Goal: Task Accomplishment & Management: Complete application form

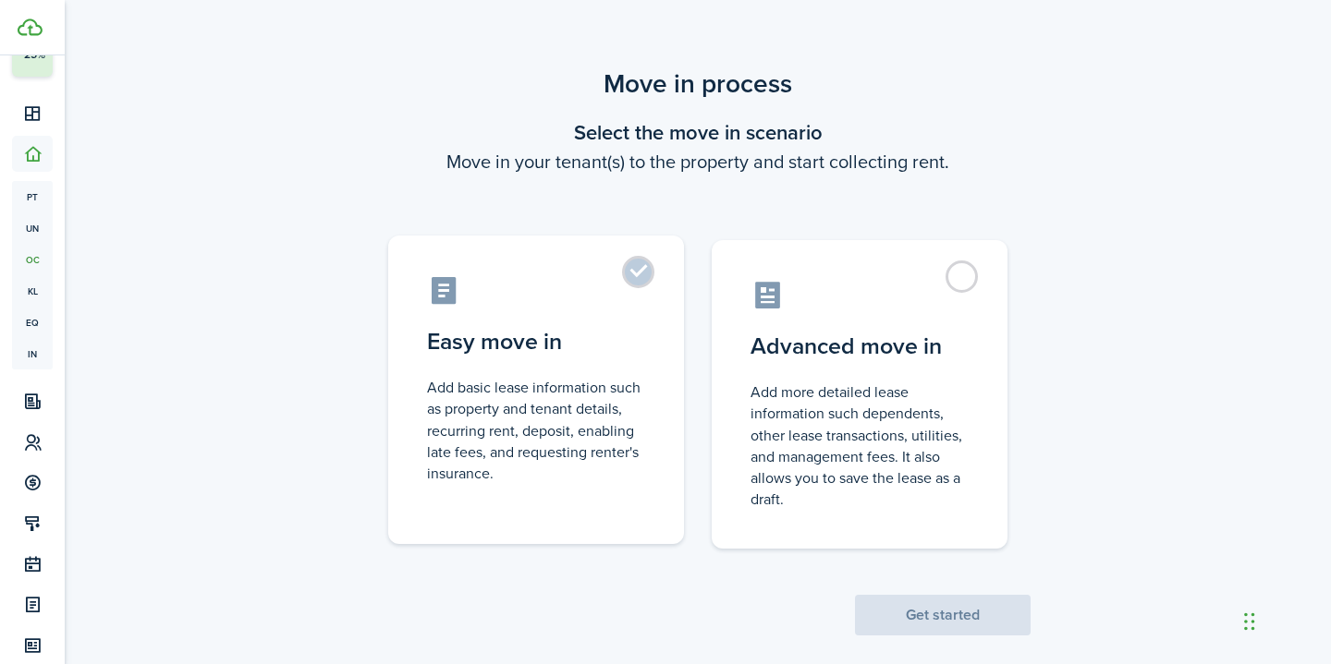
click at [587, 451] on control-radio-card-description "Add basic lease information such as property and tenant details, recurring rent…" at bounding box center [536, 430] width 218 height 107
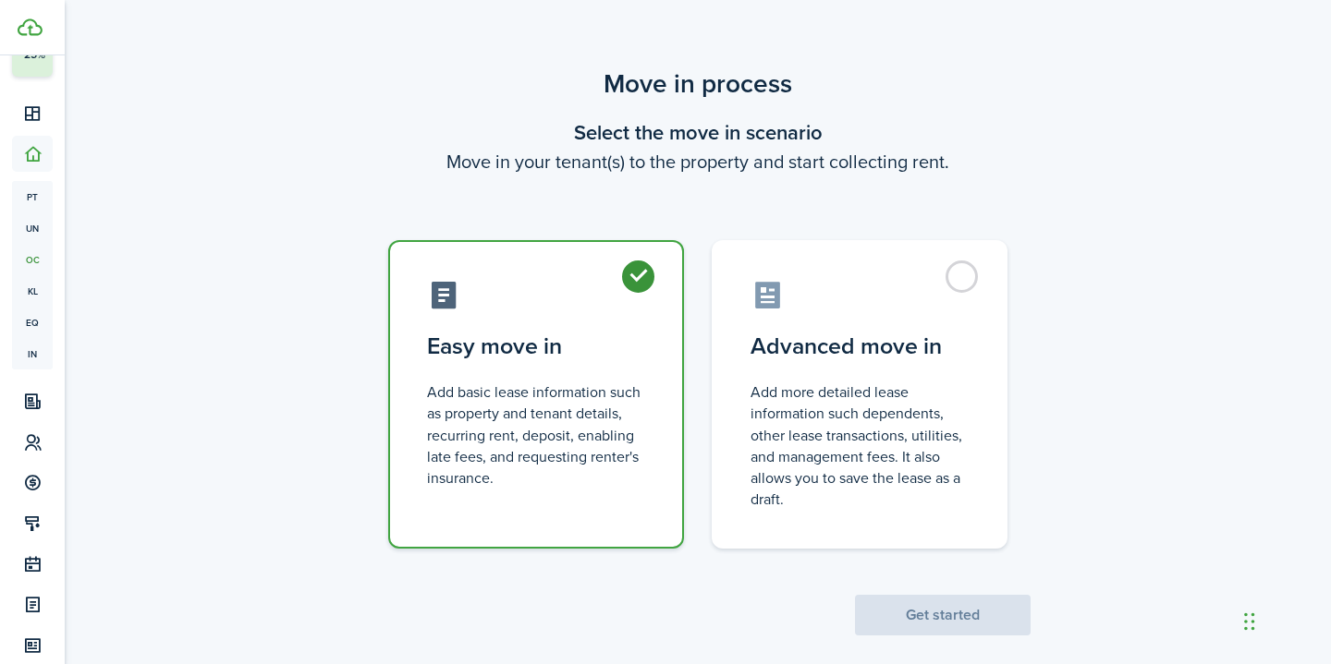
radio input "true"
click at [954, 615] on button "Get started" at bounding box center [943, 615] width 176 height 41
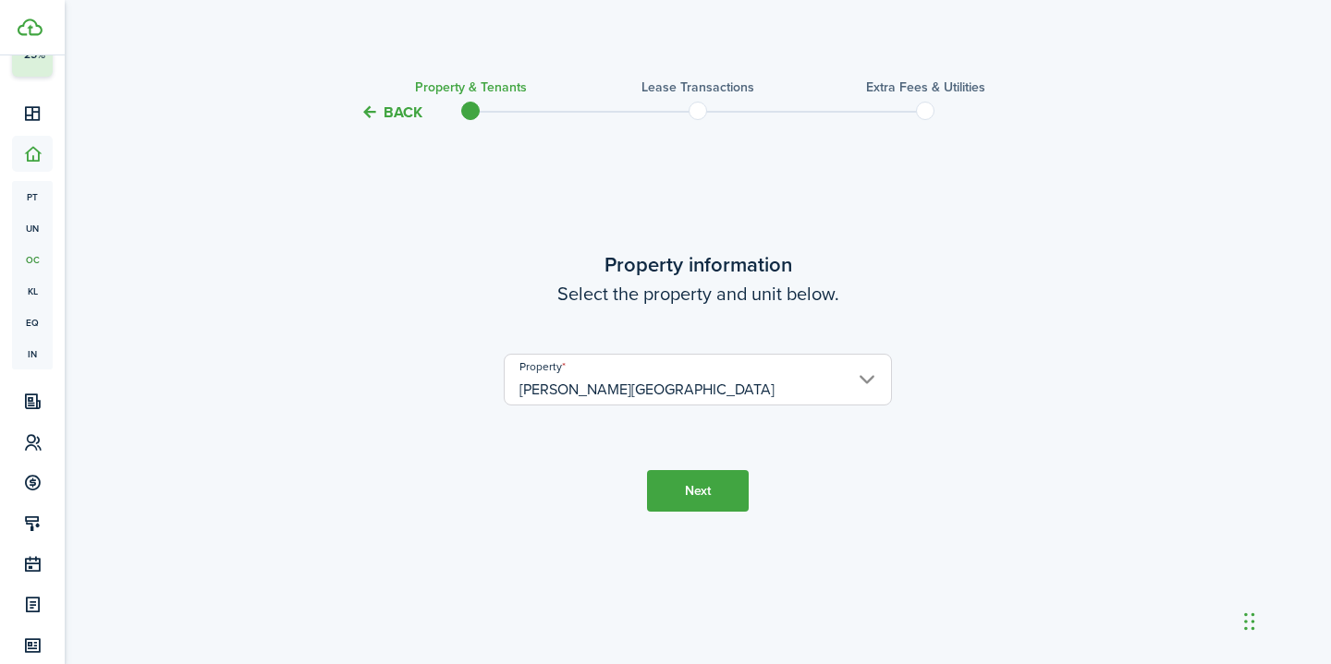
click at [714, 484] on button "Next" at bounding box center [698, 491] width 102 height 42
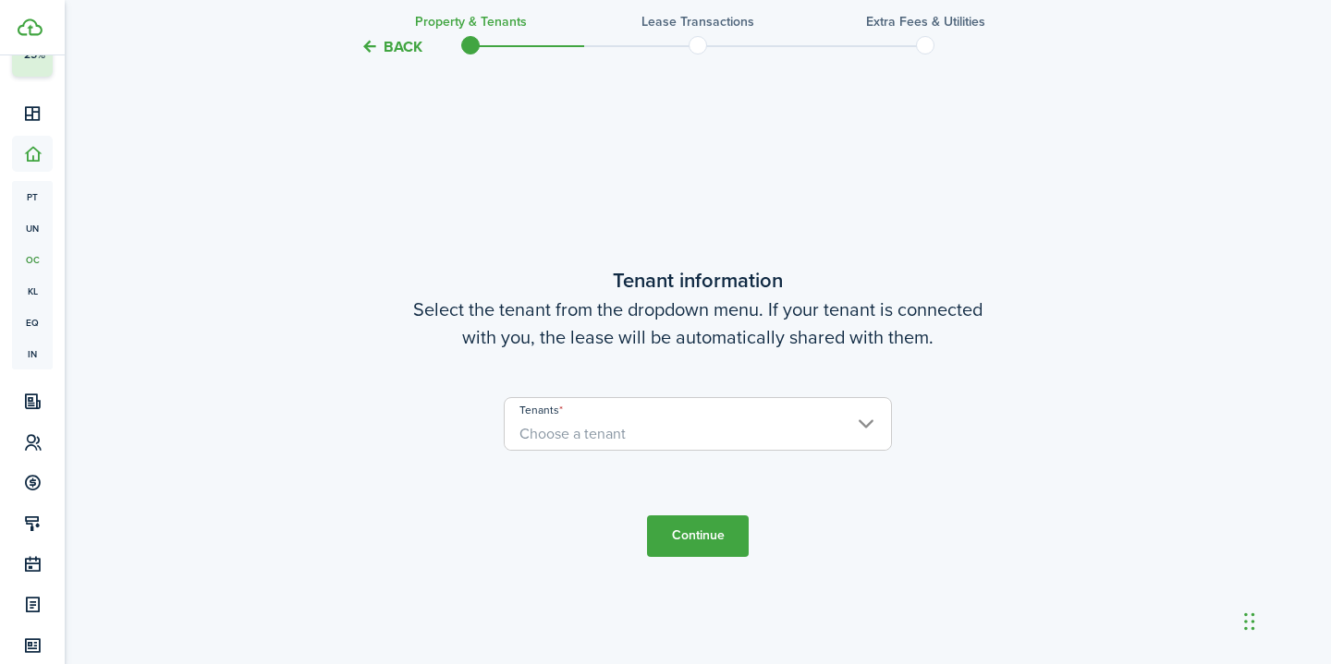
scroll to position [541, 0]
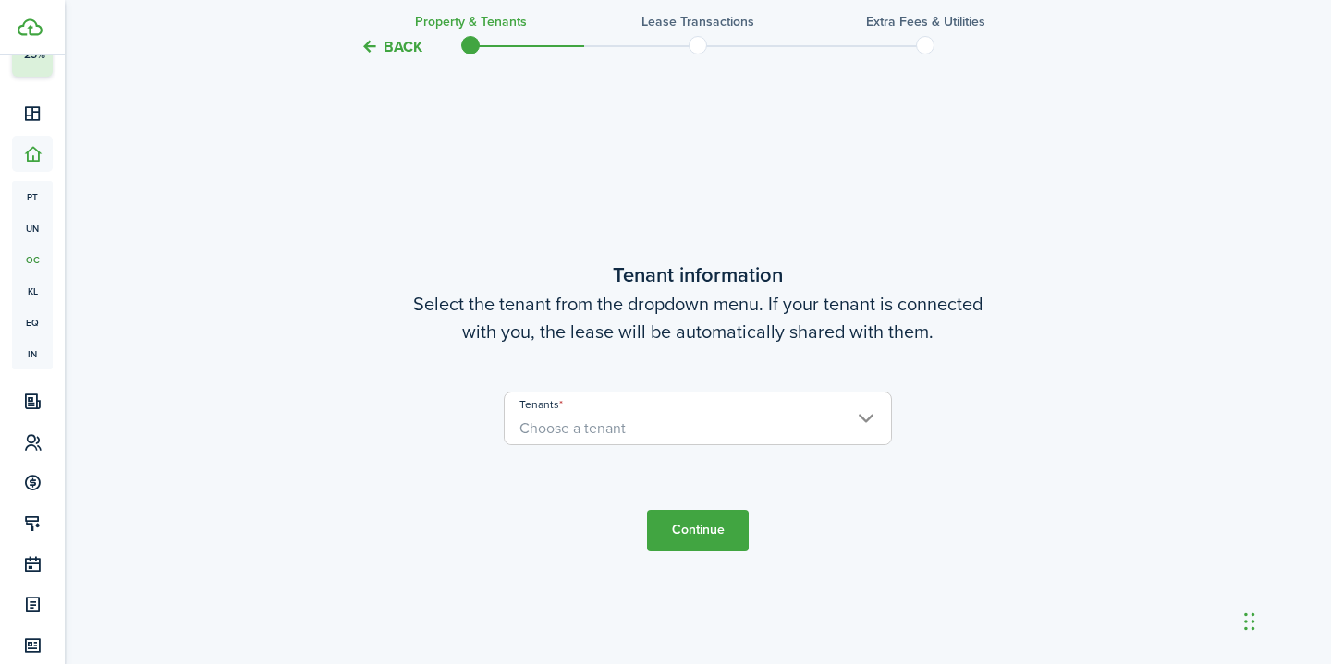
click at [688, 440] on span "Choose a tenant" at bounding box center [698, 428] width 386 height 31
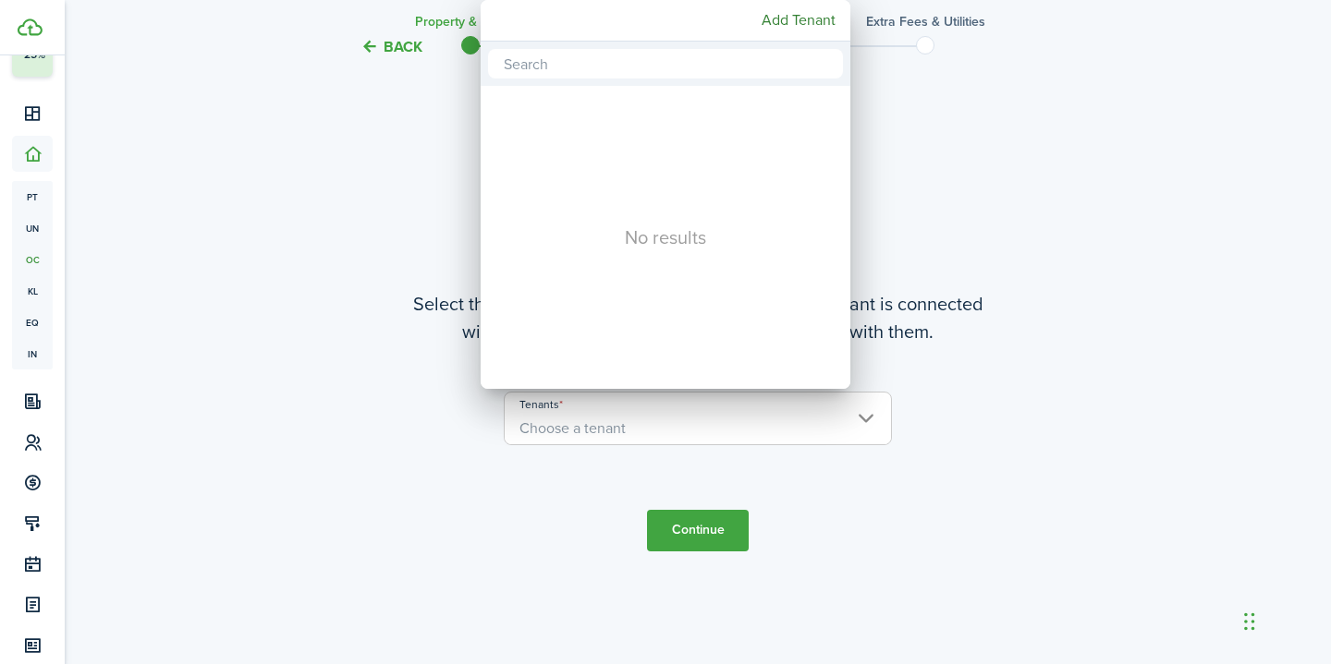
click at [688, 389] on div "No results" at bounding box center [666, 237] width 370 height 303
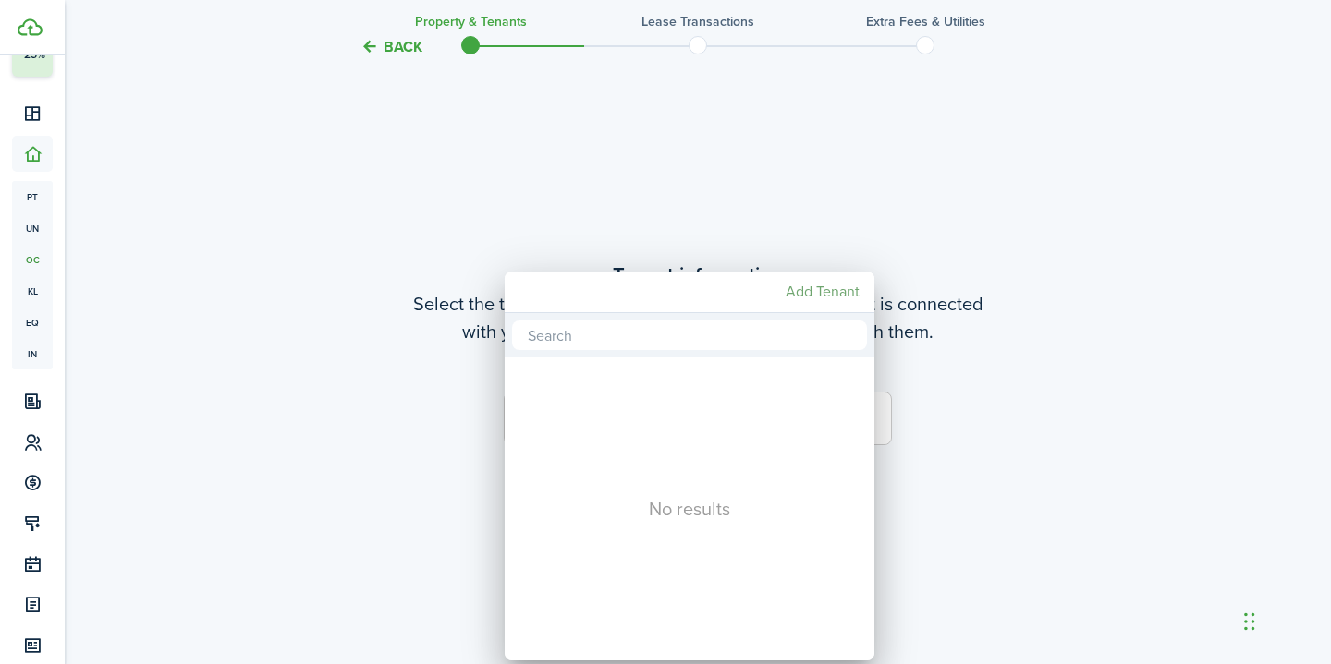
click at [842, 297] on mbsc-button "Add Tenant" at bounding box center [822, 291] width 89 height 33
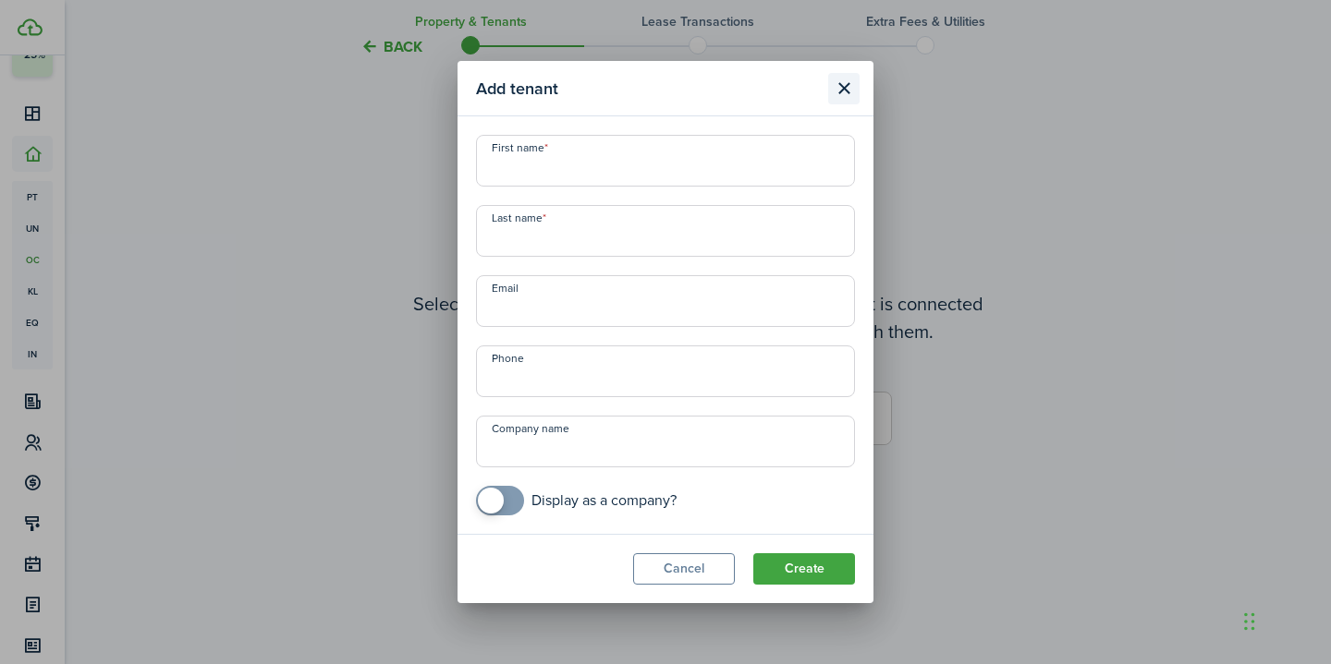
click at [846, 89] on button "Close modal" at bounding box center [843, 88] width 31 height 31
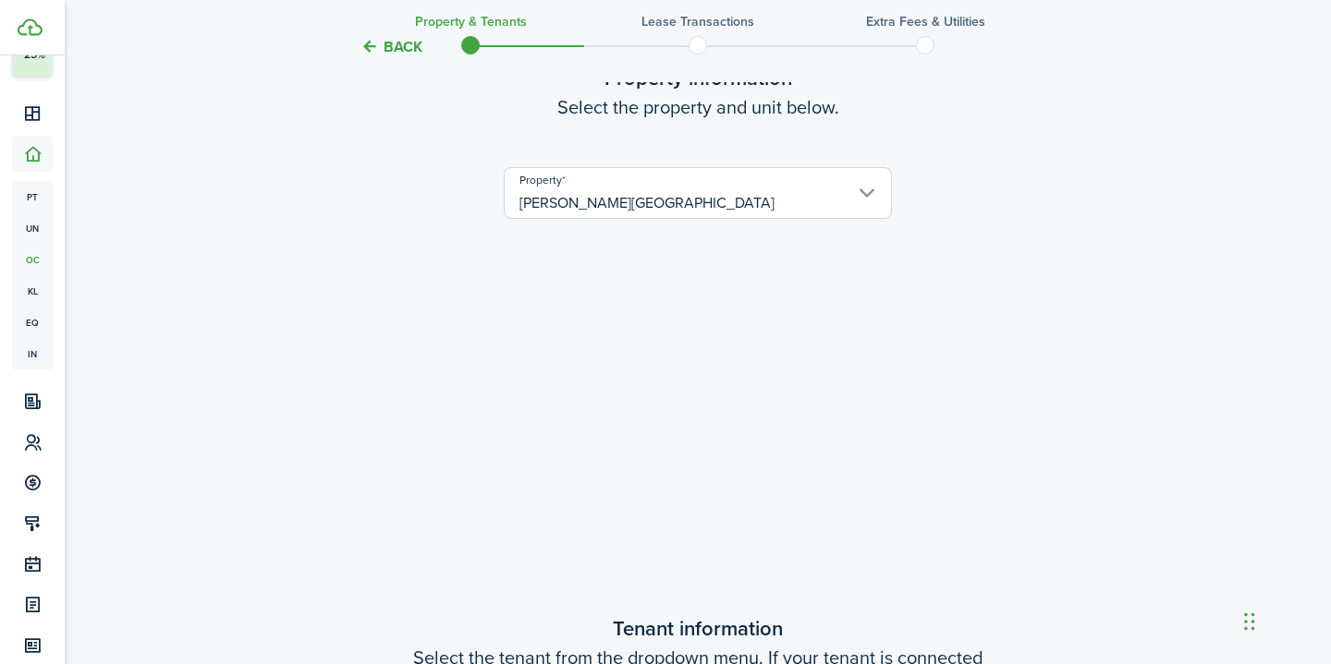
scroll to position [266, 0]
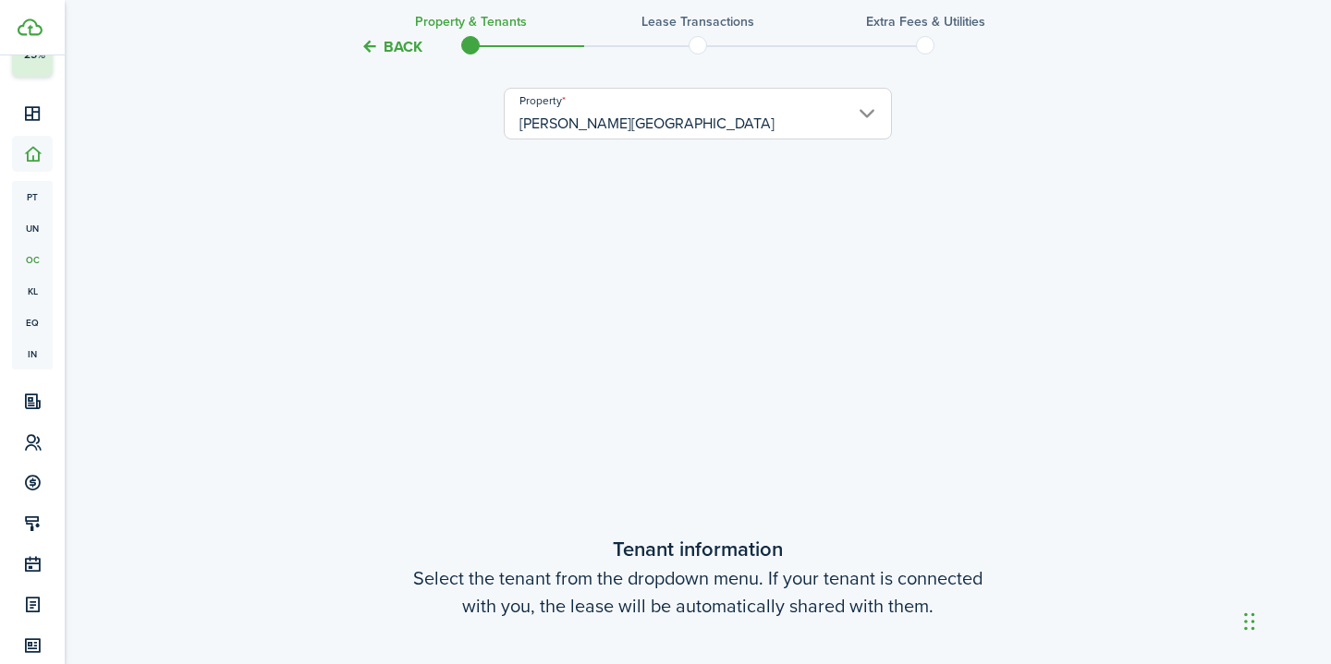
click at [748, 99] on input "[PERSON_NAME][GEOGRAPHIC_DATA]" at bounding box center [698, 114] width 388 height 52
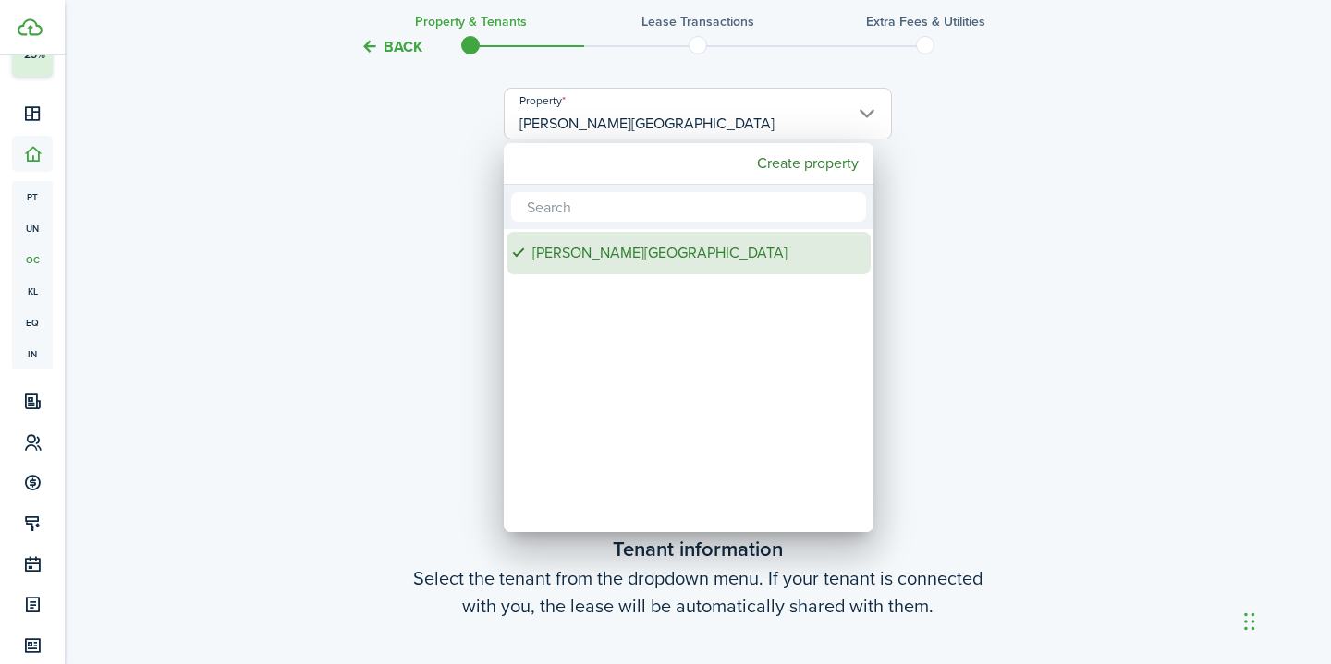
click at [712, 242] on div "[PERSON_NAME][GEOGRAPHIC_DATA]" at bounding box center [695, 253] width 327 height 43
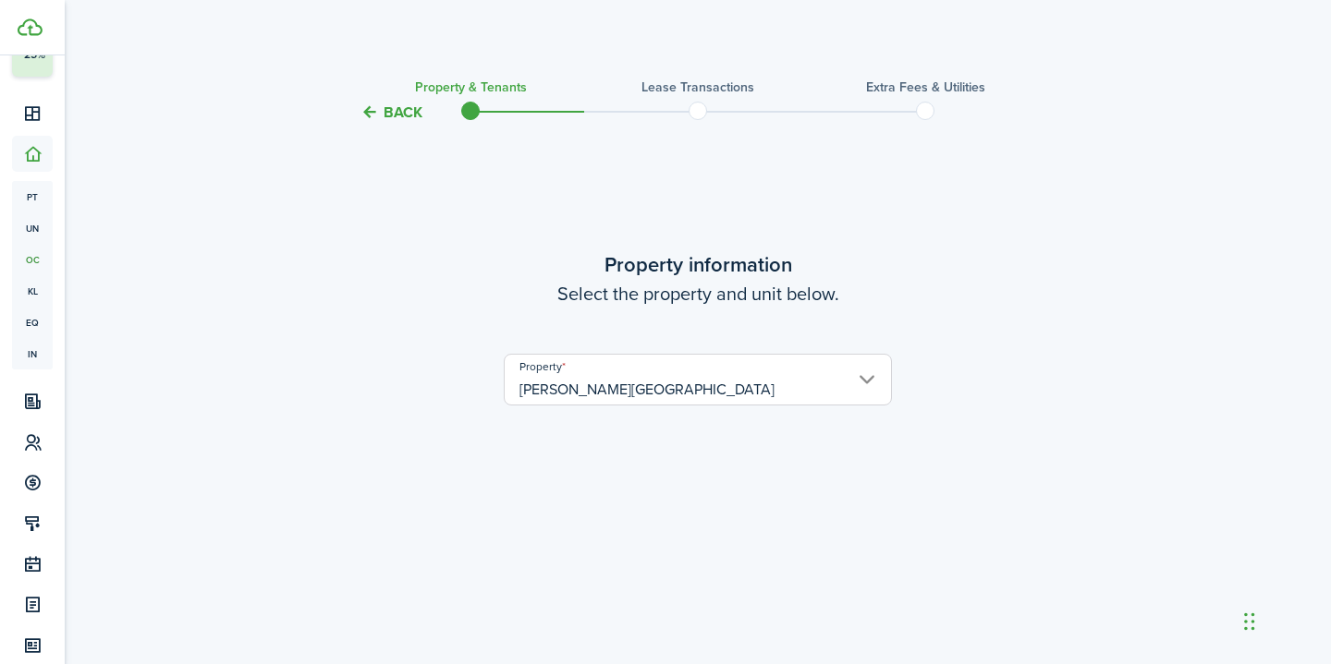
scroll to position [0, 0]
click at [926, 273] on wizard-step-header-title "Property information" at bounding box center [698, 265] width 776 height 30
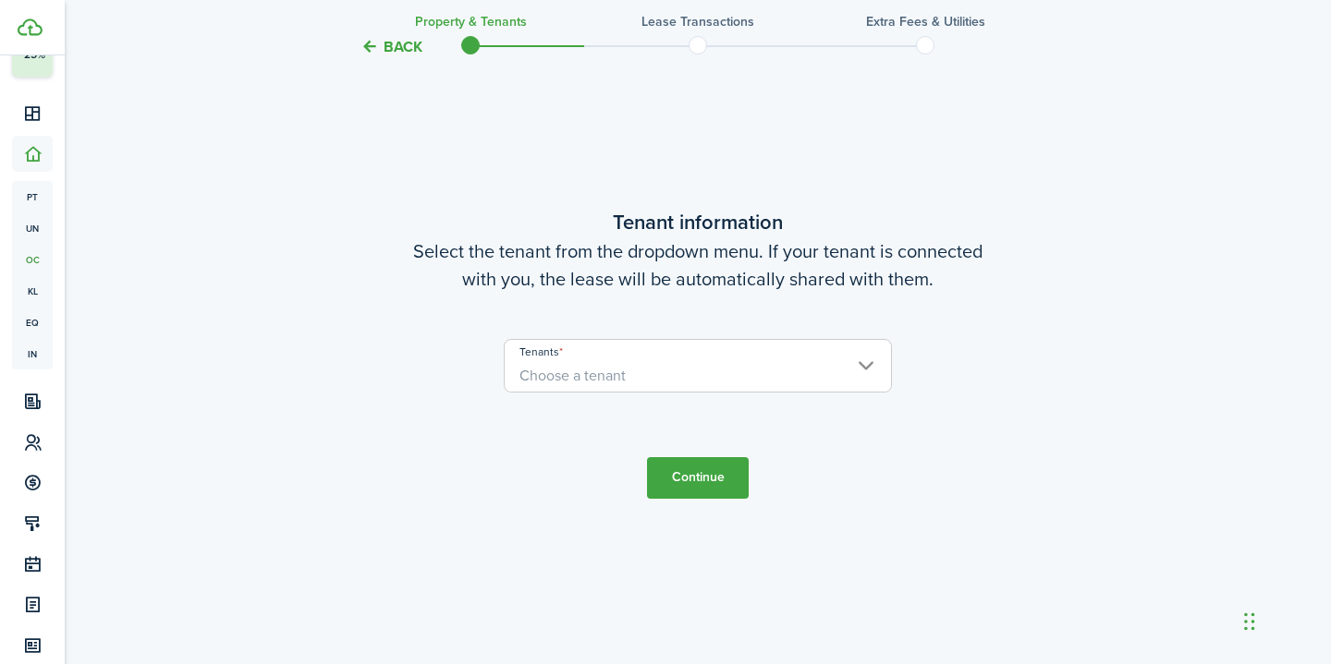
scroll to position [609, 0]
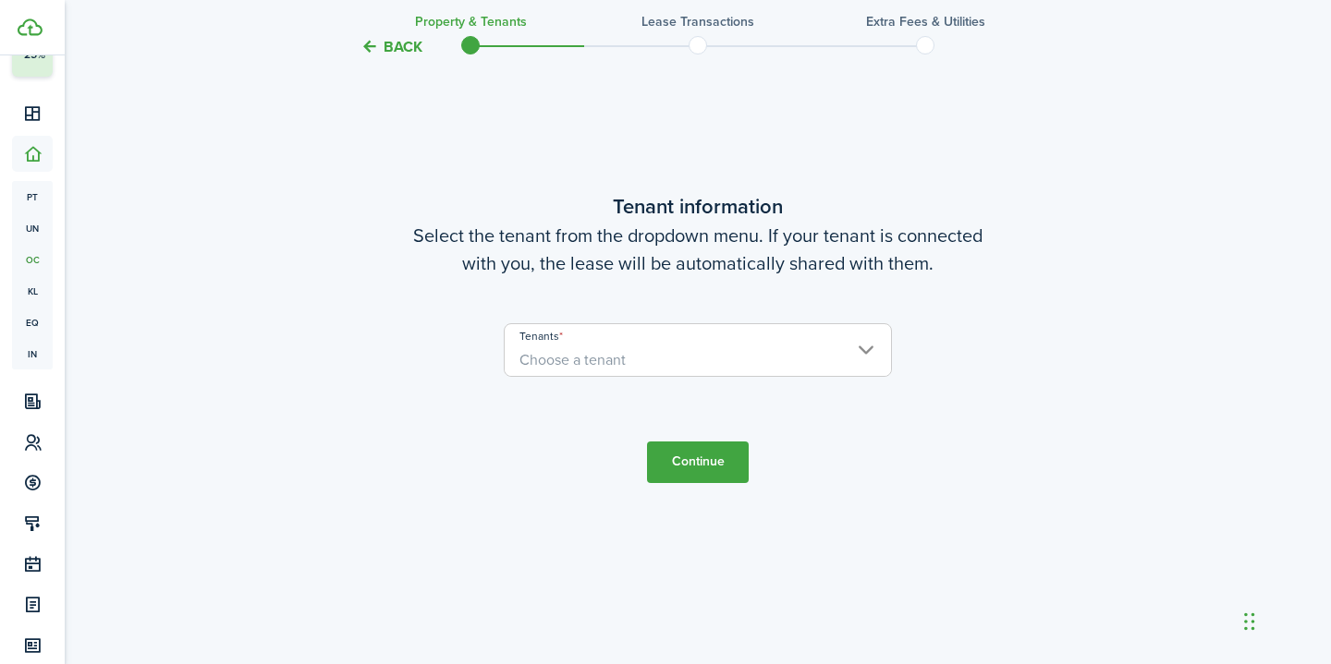
click at [676, 328] on input "Tenants" at bounding box center [698, 335] width 386 height 22
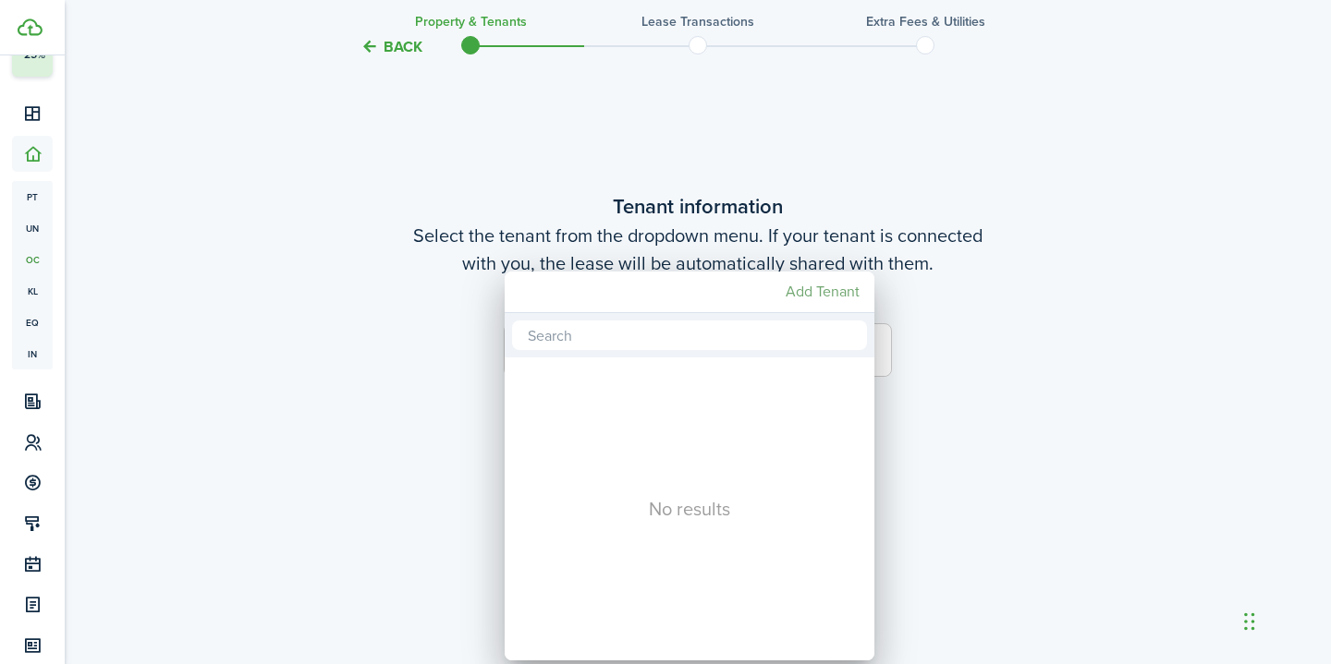
click at [831, 286] on mbsc-button "Add Tenant" at bounding box center [822, 291] width 89 height 33
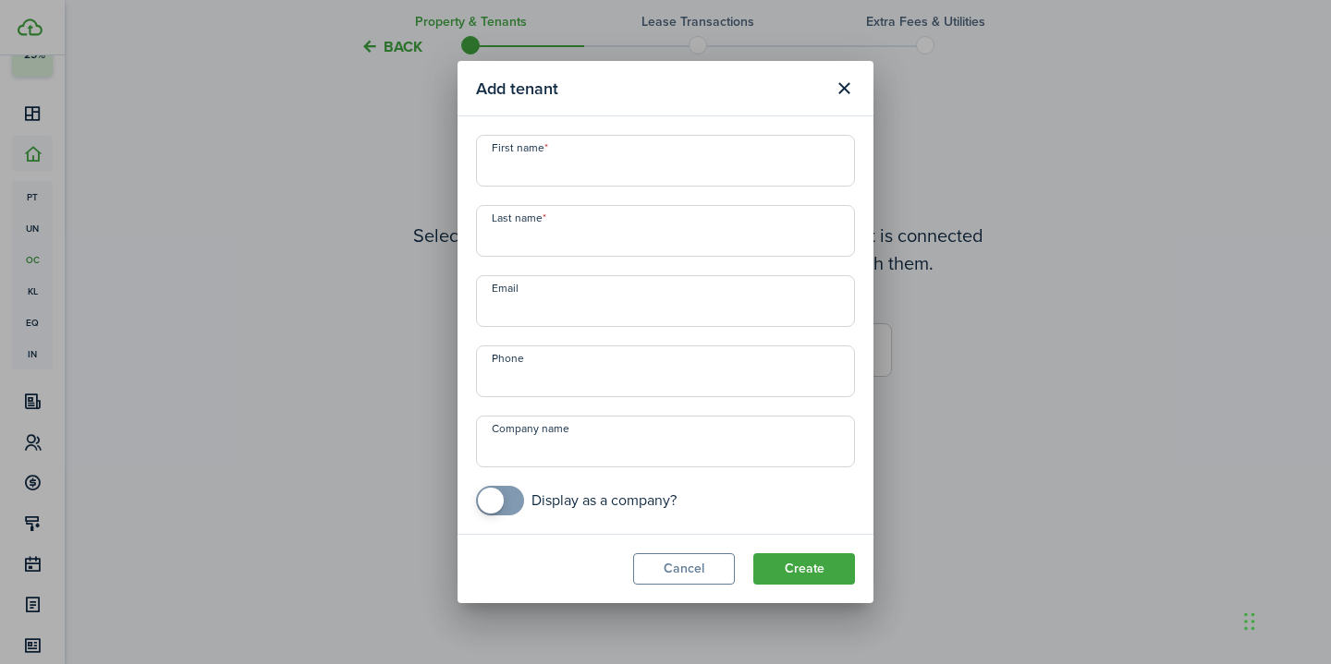
paste input "[PERSON_NAME]"
drag, startPoint x: 557, startPoint y: 163, endPoint x: 624, endPoint y: 180, distance: 68.8
click at [624, 180] on input "[PERSON_NAME]" at bounding box center [665, 161] width 379 height 52
type input "[PERSON_NAME]"
paste input "Mahfoud"
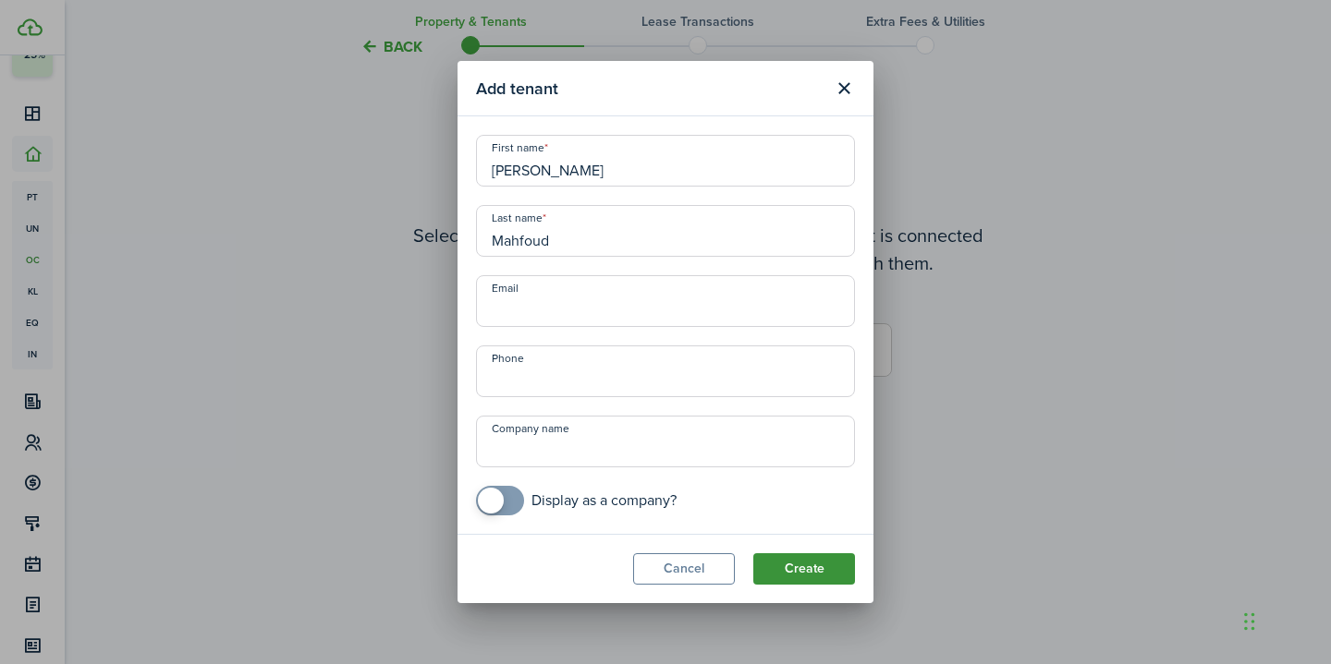
type input "Mahfoud"
click at [795, 578] on button "Create" at bounding box center [804, 569] width 102 height 31
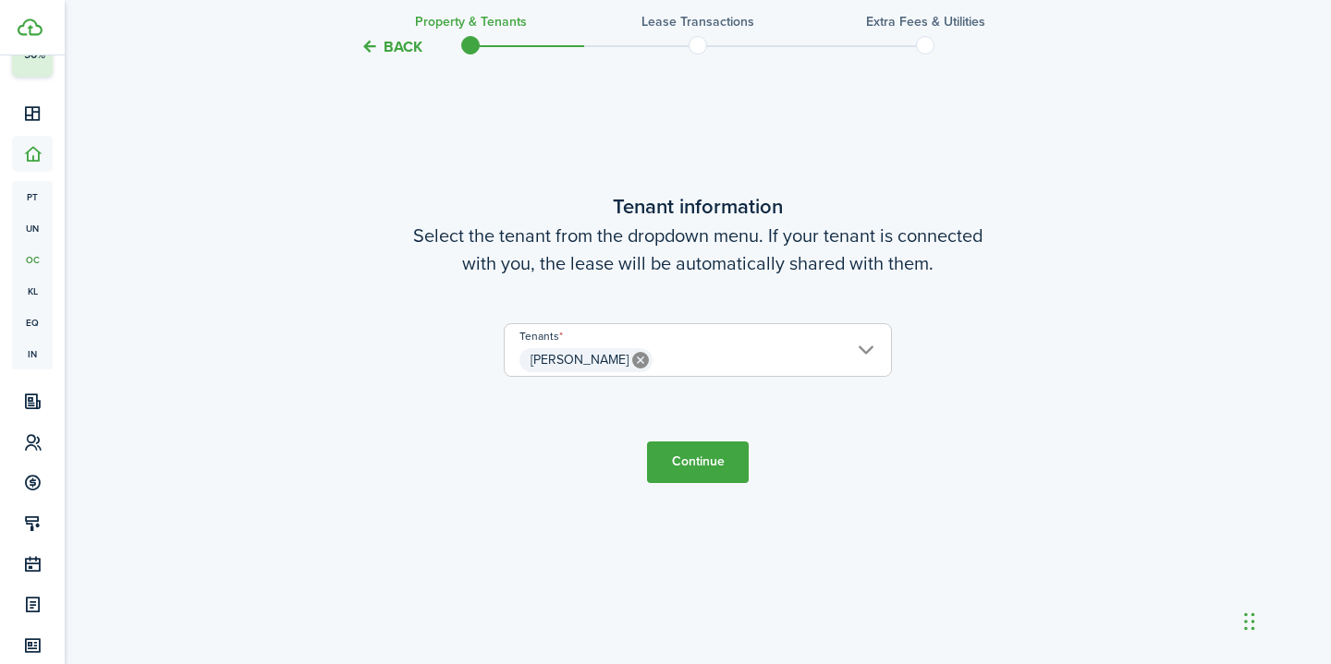
click at [707, 467] on button "Continue" at bounding box center [698, 463] width 102 height 42
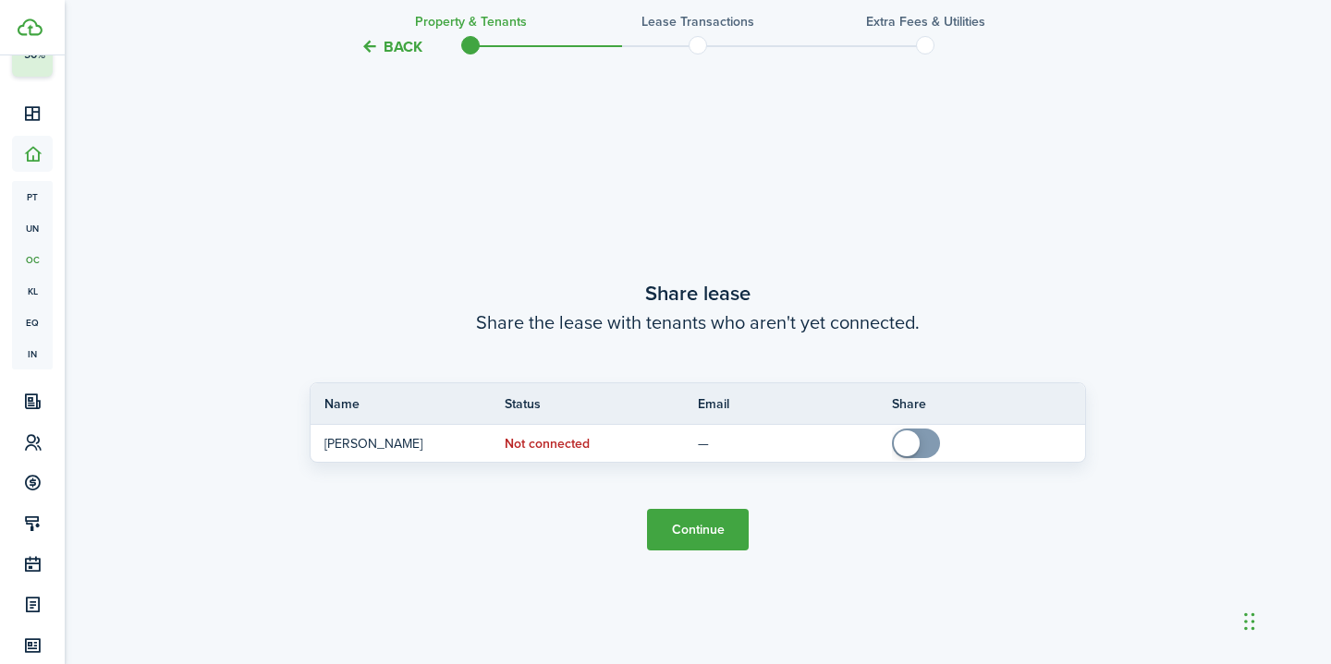
scroll to position [1205, 0]
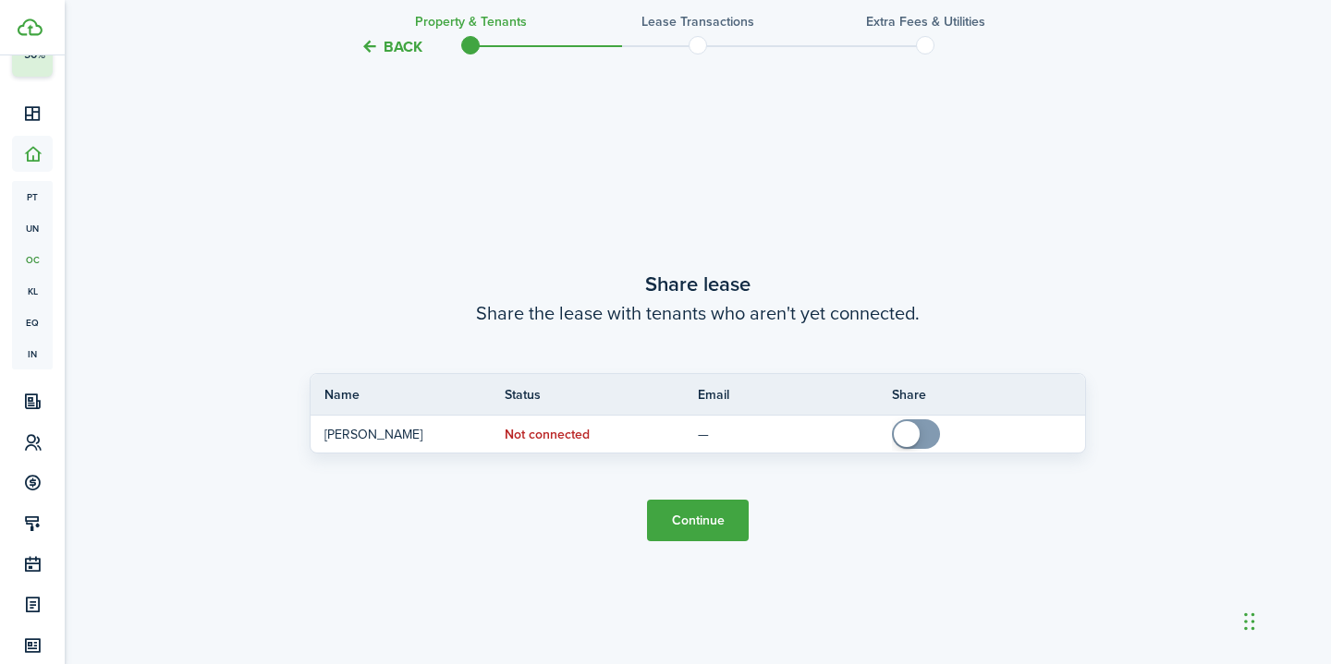
click at [691, 518] on button "Continue" at bounding box center [698, 521] width 102 height 42
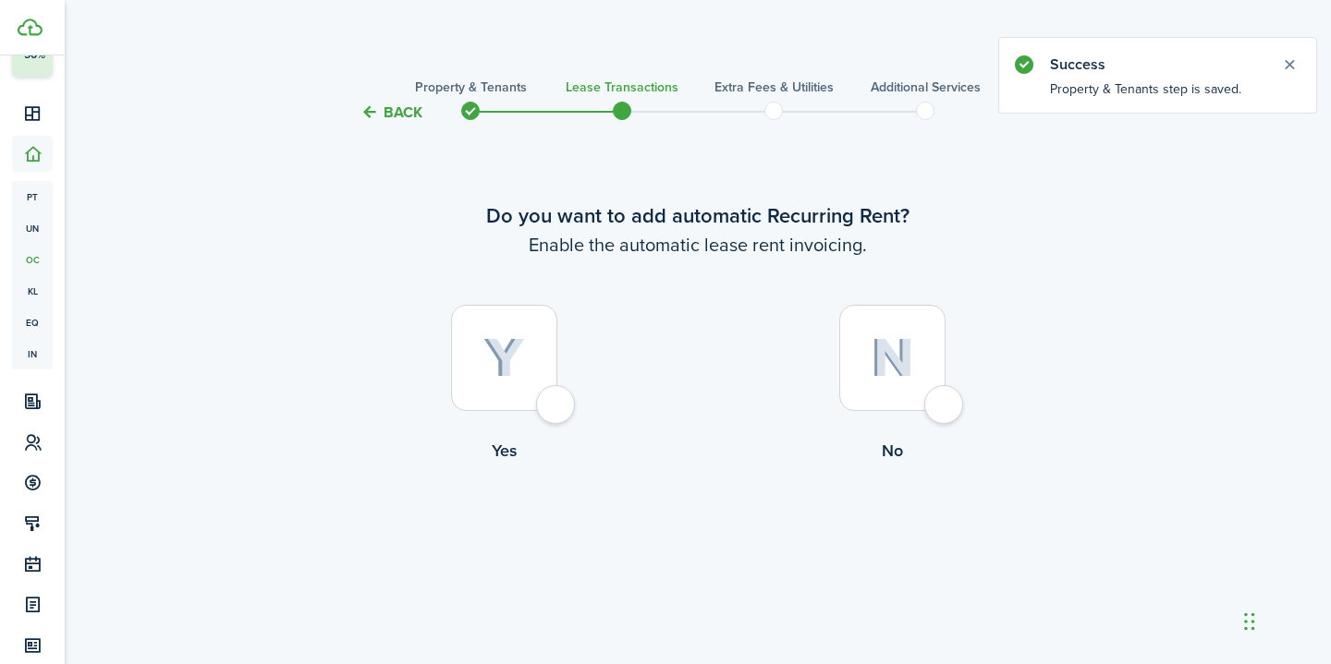
click at [890, 362] on img at bounding box center [892, 358] width 43 height 40
radio input "true"
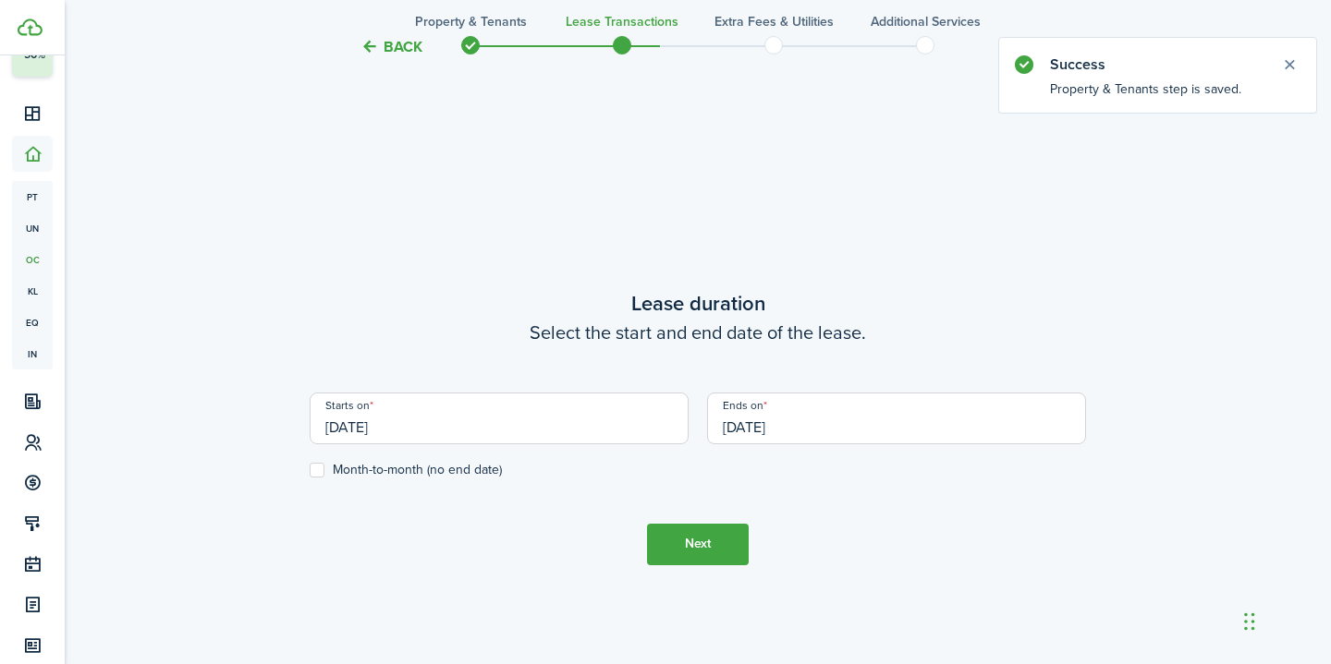
scroll to position [541, 0]
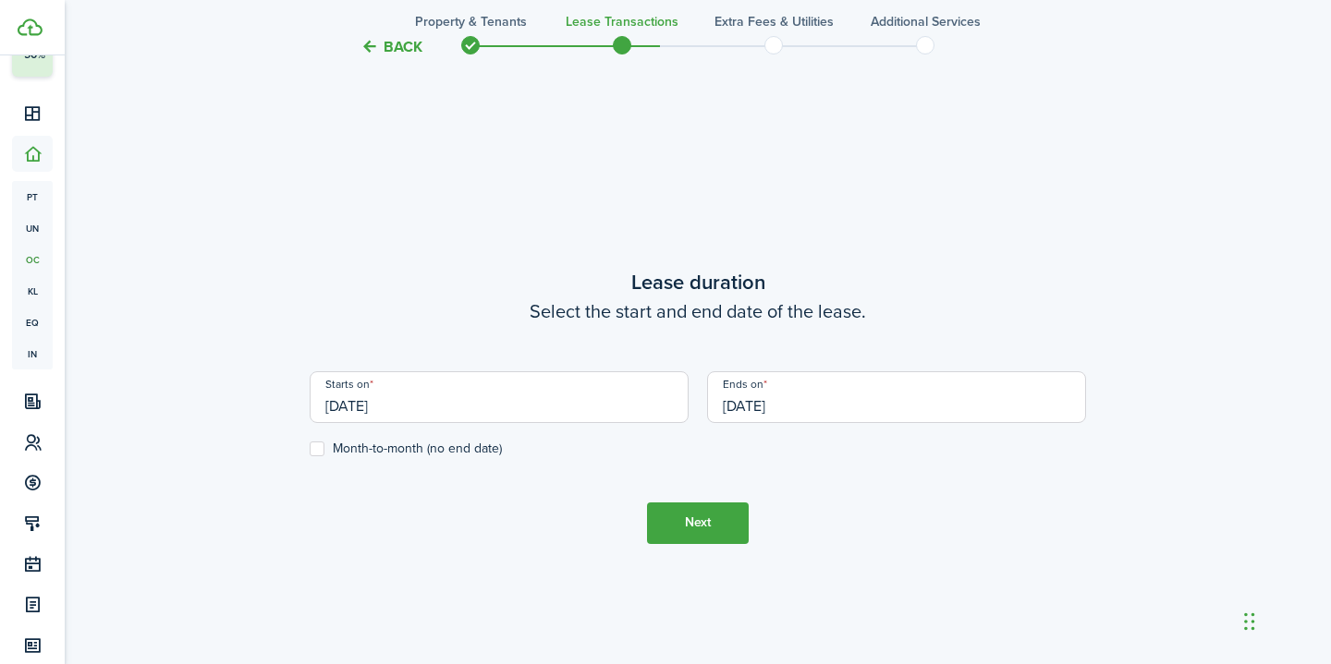
click at [343, 445] on label "Month-to-month (no end date)" at bounding box center [406, 449] width 192 height 15
click at [310, 448] on input "Month-to-month (no end date)" at bounding box center [309, 448] width 1 height 1
checkbox input "true"
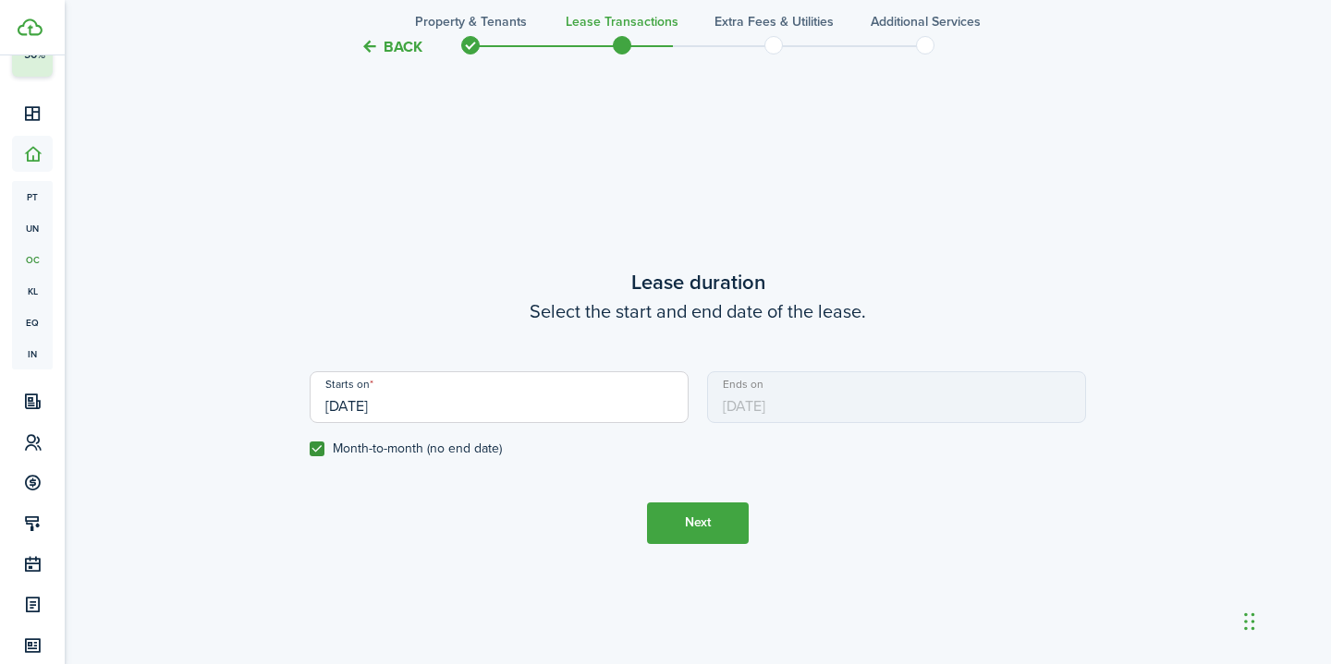
click at [420, 408] on input "[DATE]" at bounding box center [499, 397] width 379 height 52
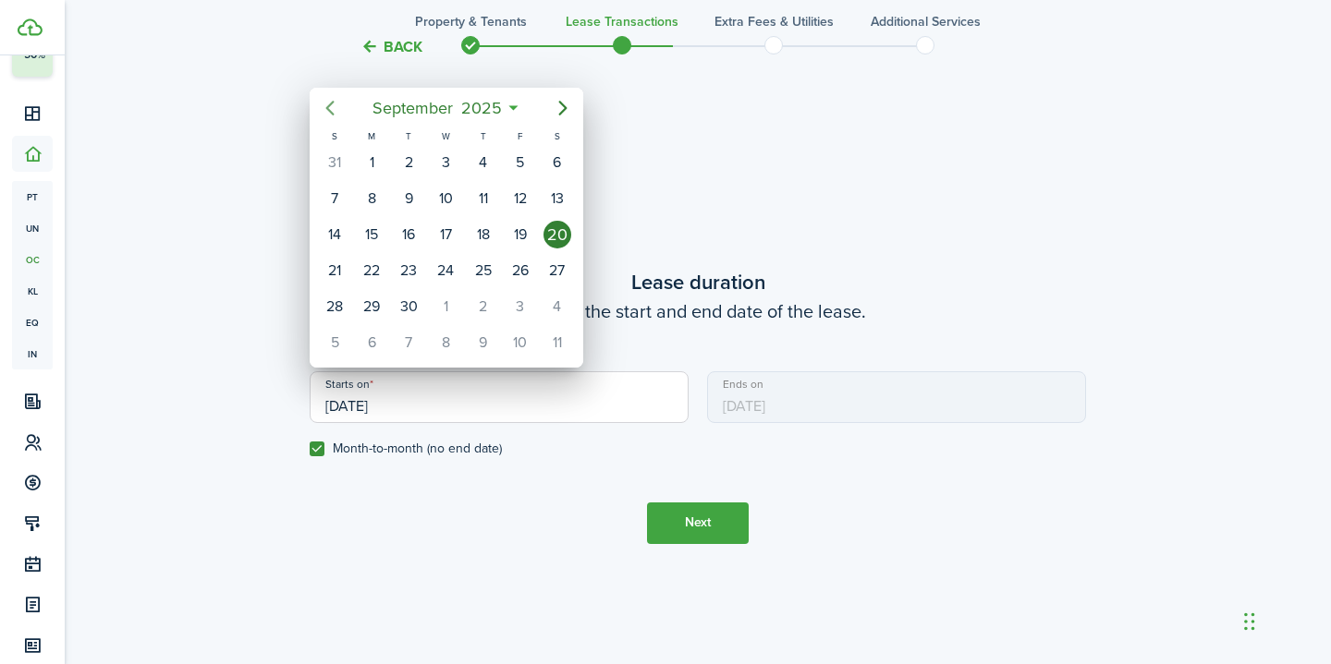
click at [329, 107] on icon "Previous page" at bounding box center [330, 108] width 22 height 22
click at [430, 112] on span "June" at bounding box center [412, 107] width 44 height 33
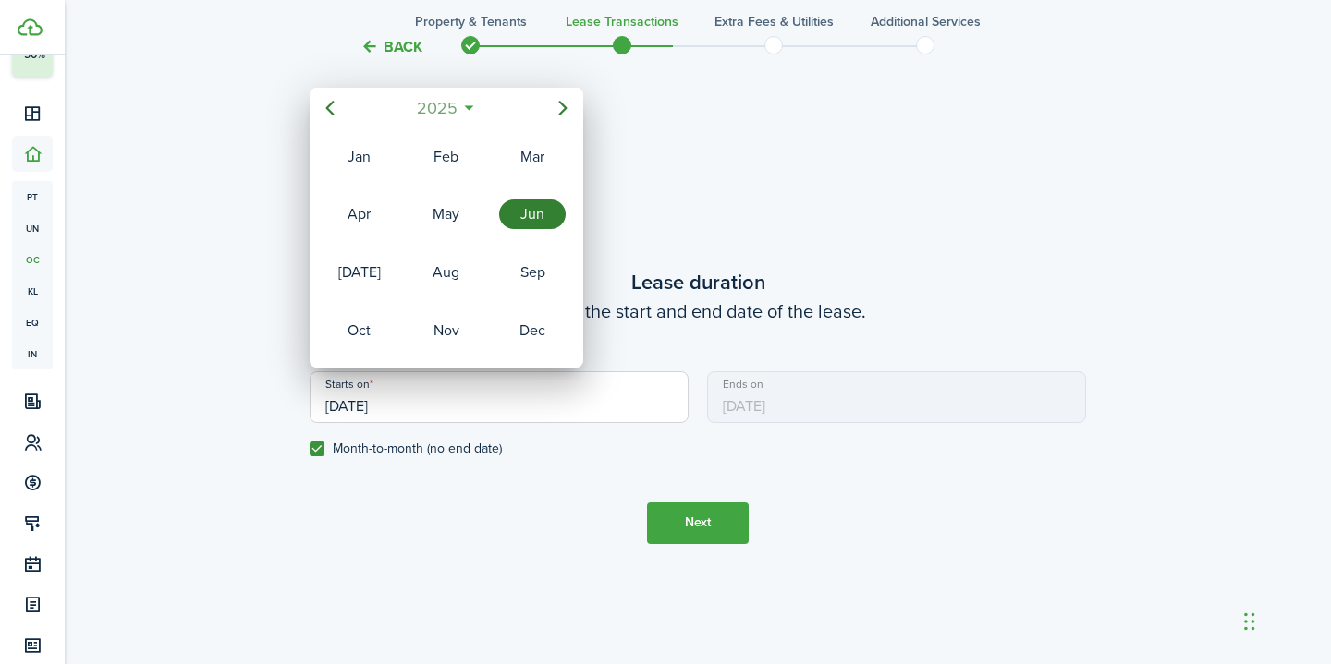
click at [435, 111] on span "2025" at bounding box center [436, 107] width 49 height 33
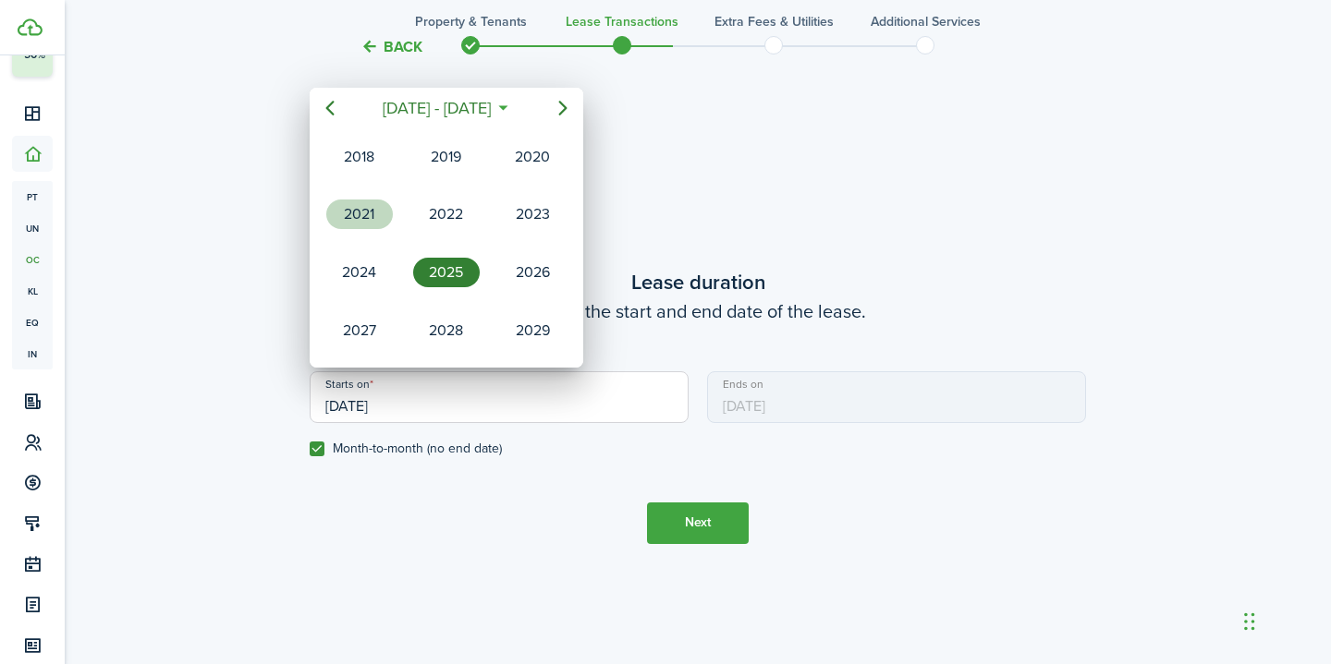
click at [383, 209] on div "2021" at bounding box center [359, 215] width 67 height 30
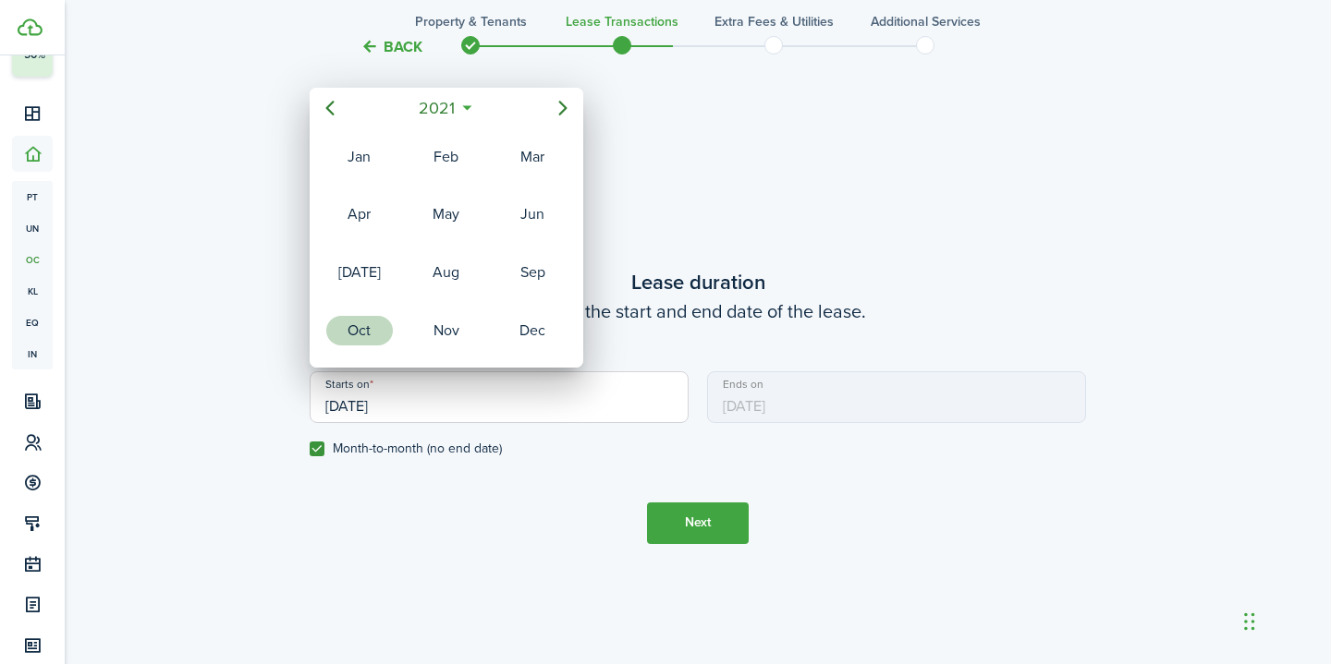
click at [378, 338] on div "Oct" at bounding box center [359, 331] width 67 height 30
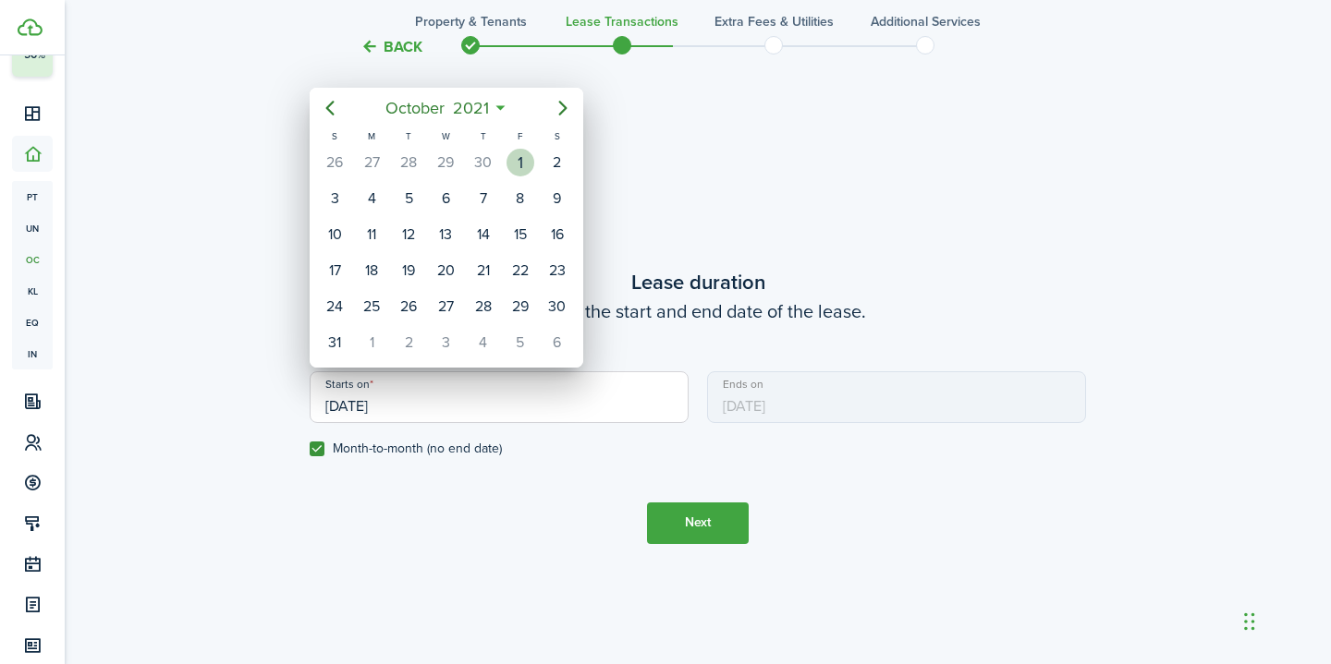
click at [529, 157] on div "1" at bounding box center [520, 163] width 28 height 28
type input "[DATE]"
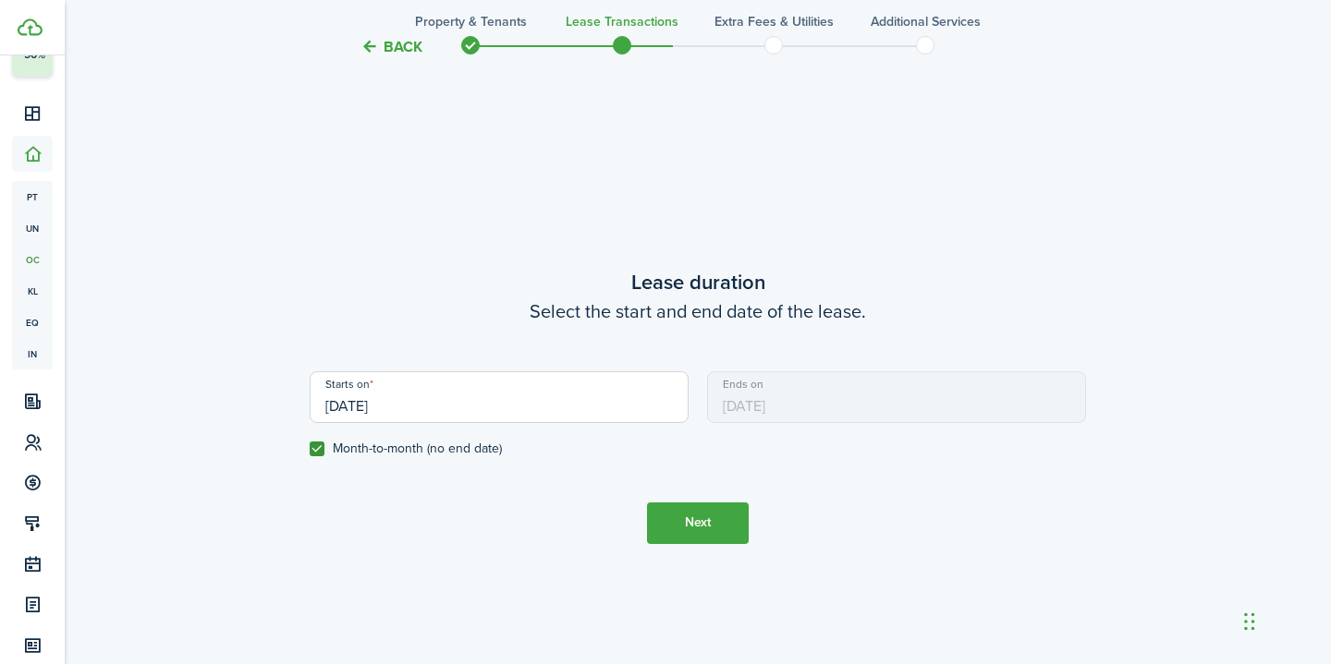
click at [554, 233] on tc-wizard-step "Lease duration Select the start and end date of the lease. Starts on [DATE] End…" at bounding box center [698, 405] width 776 height 664
click at [712, 517] on button "Next" at bounding box center [698, 524] width 102 height 42
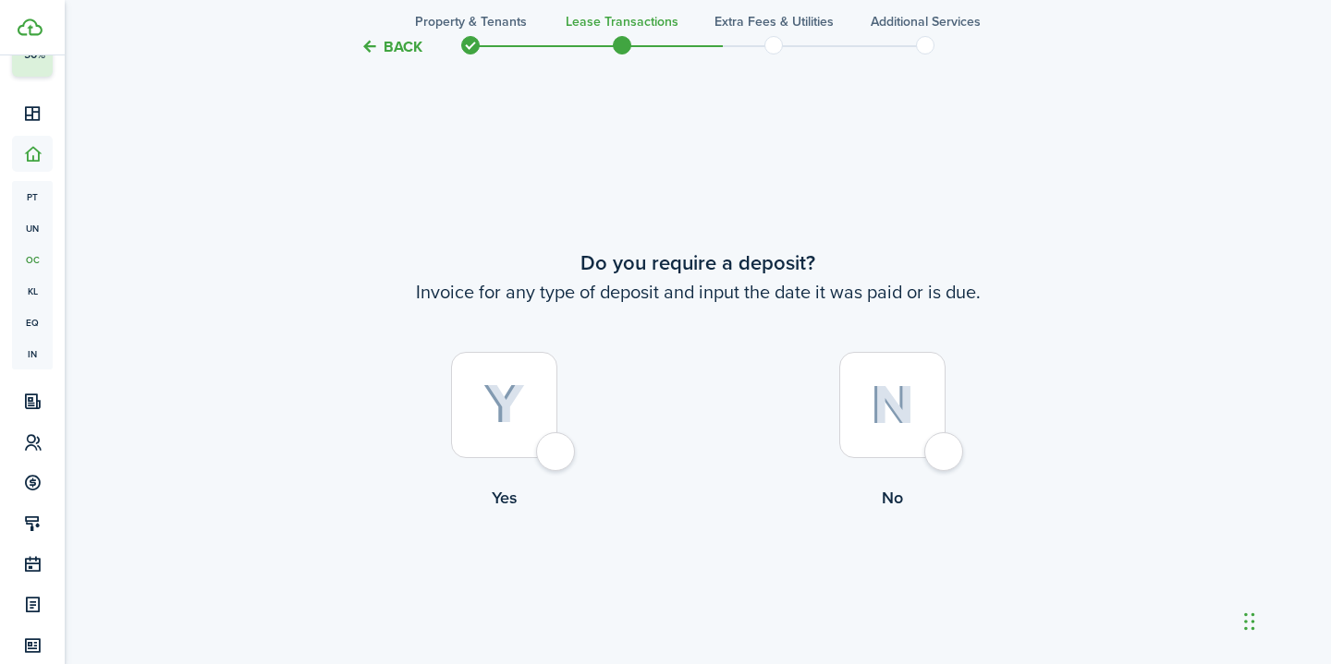
scroll to position [1205, 0]
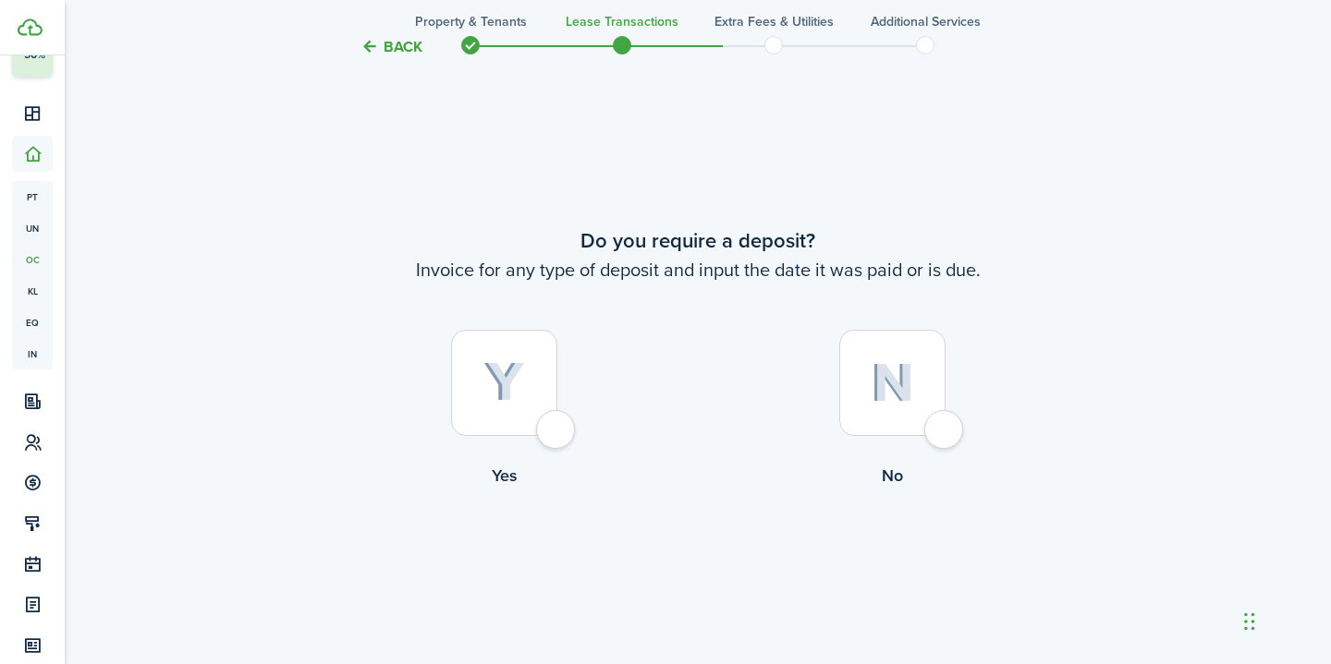
click at [959, 454] on label "No" at bounding box center [892, 413] width 388 height 167
radio input "true"
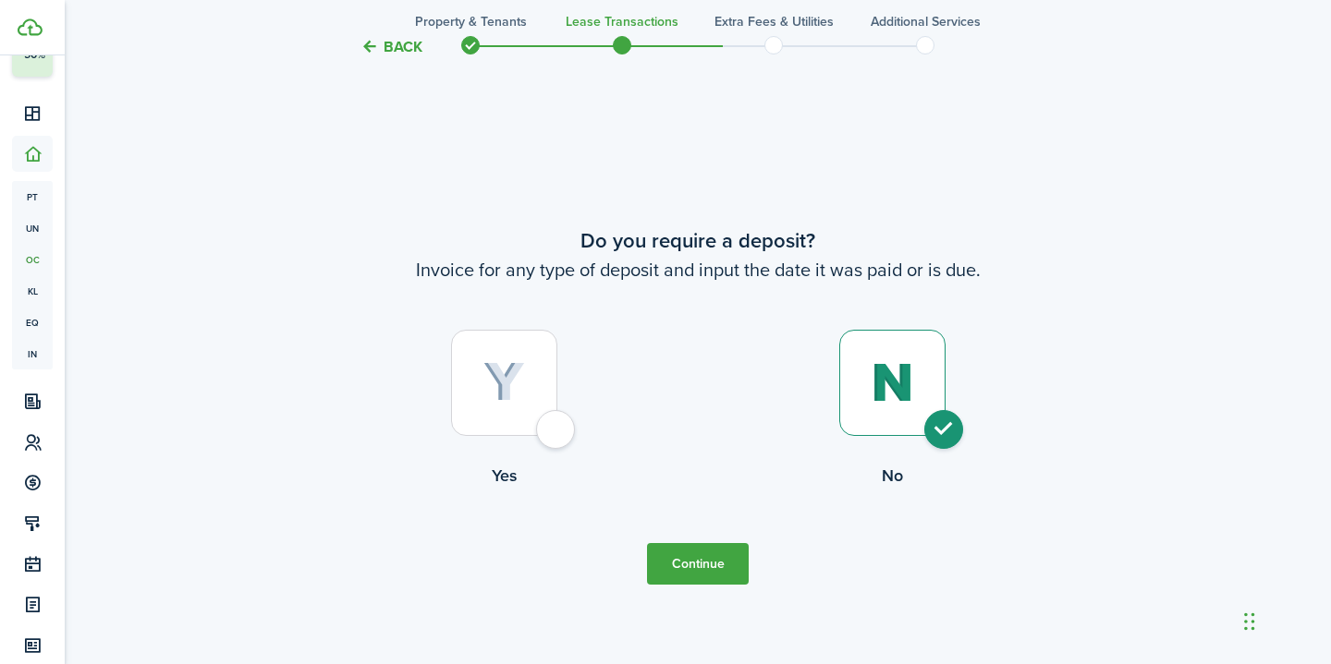
click at [695, 572] on button "Continue" at bounding box center [698, 564] width 102 height 42
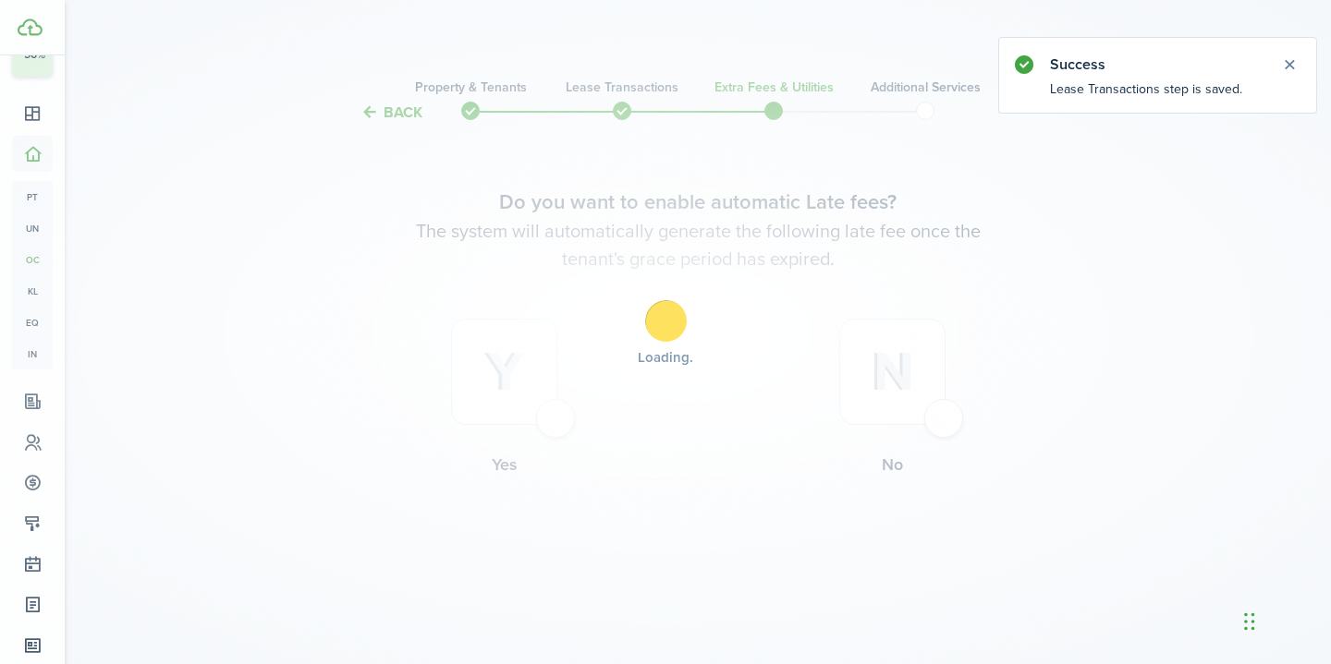
scroll to position [0, 0]
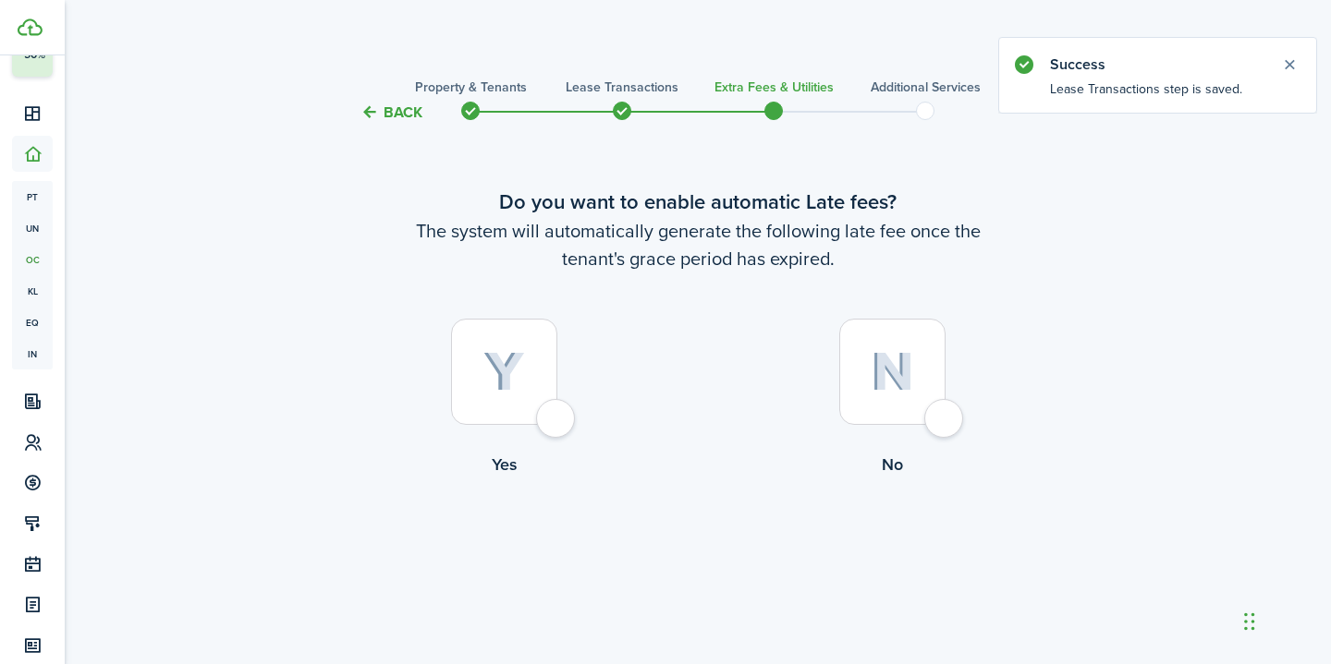
click at [945, 419] on div at bounding box center [892, 372] width 106 height 106
radio input "true"
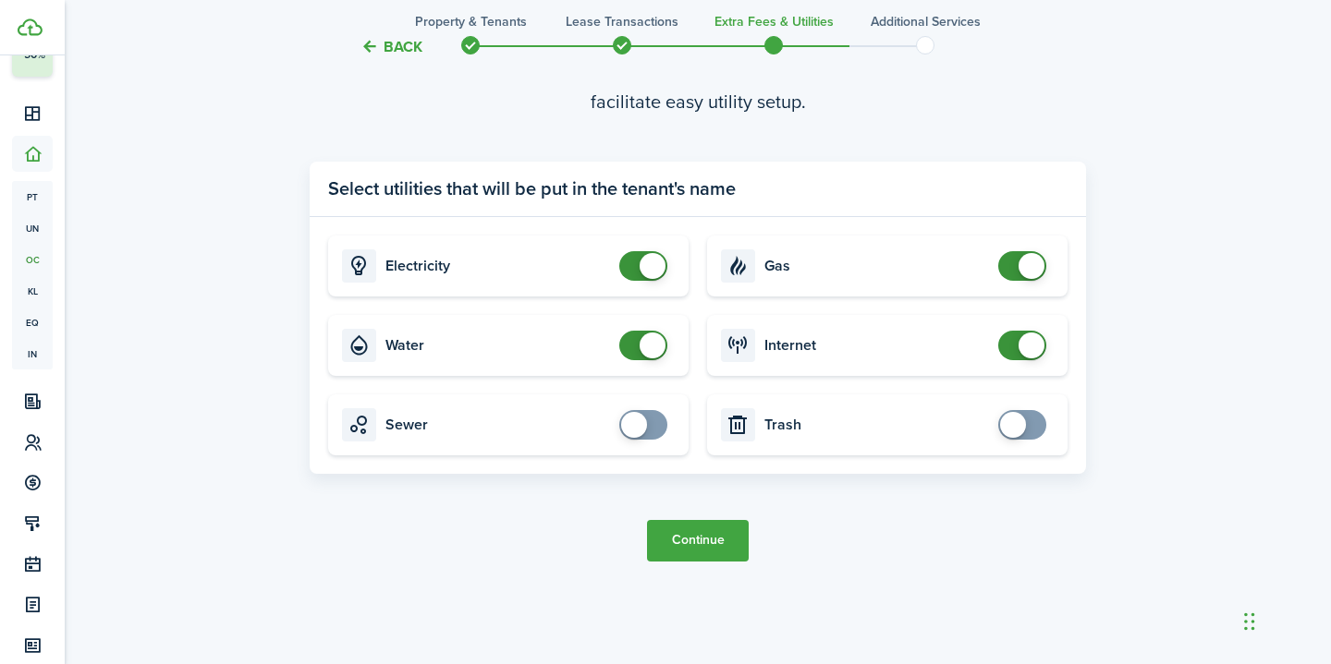
scroll to position [664, 0]
click at [716, 546] on button "Continue" at bounding box center [698, 541] width 102 height 42
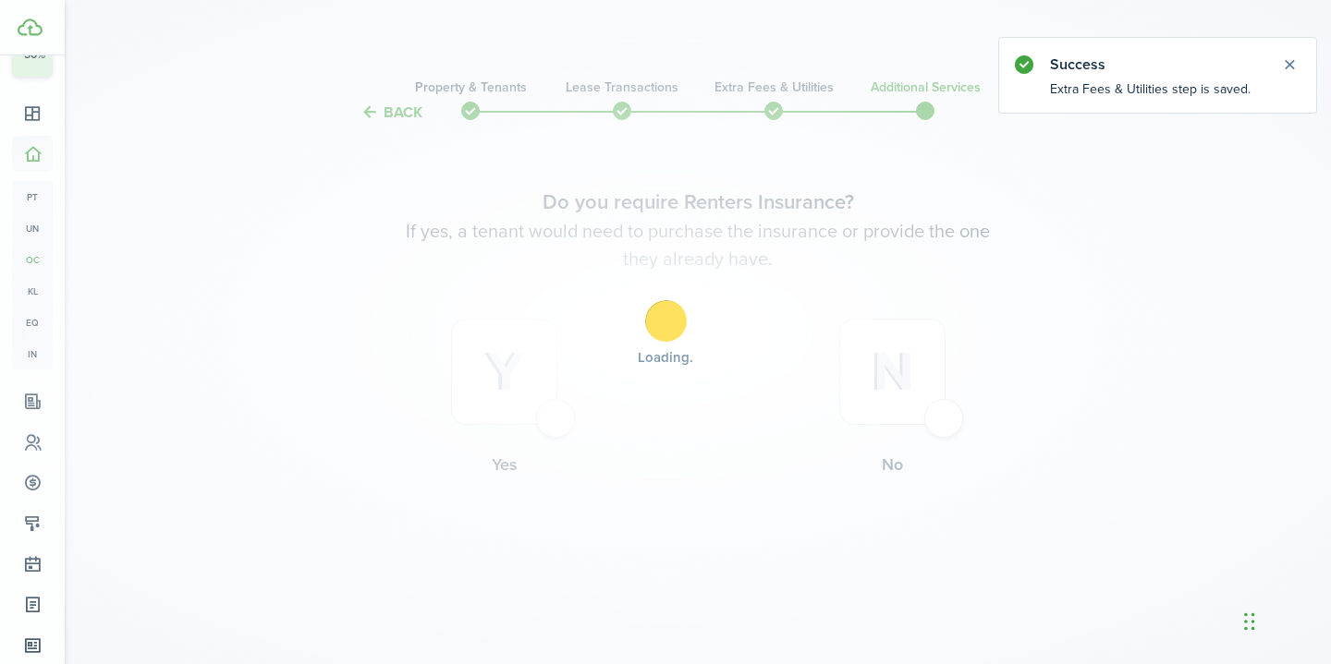
scroll to position [0, 0]
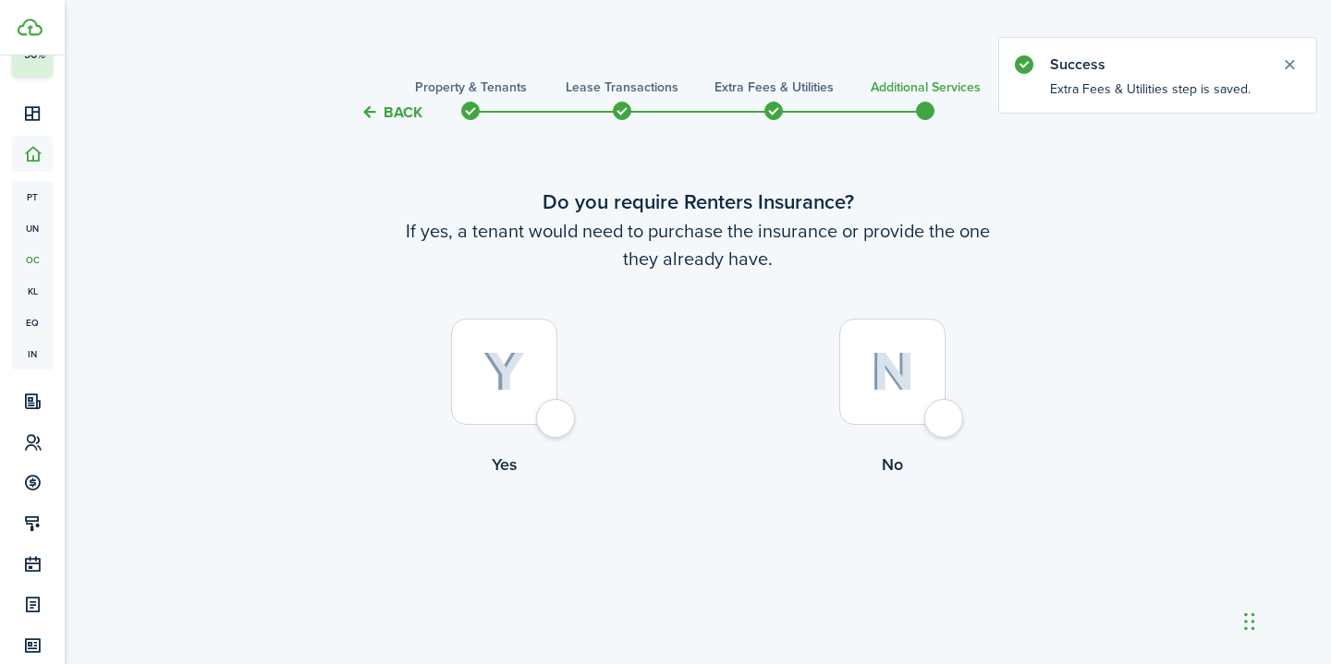
click at [945, 425] on div at bounding box center [892, 372] width 106 height 106
radio input "true"
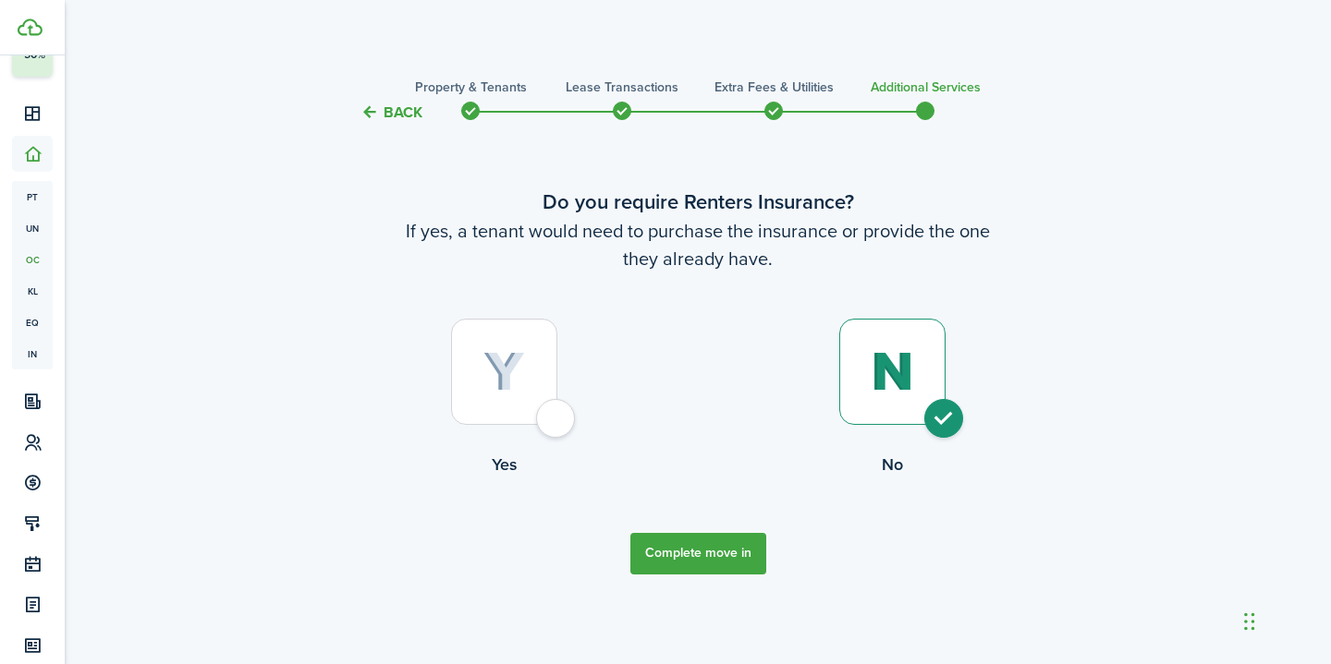
click at [546, 425] on div at bounding box center [504, 372] width 106 height 106
radio input "true"
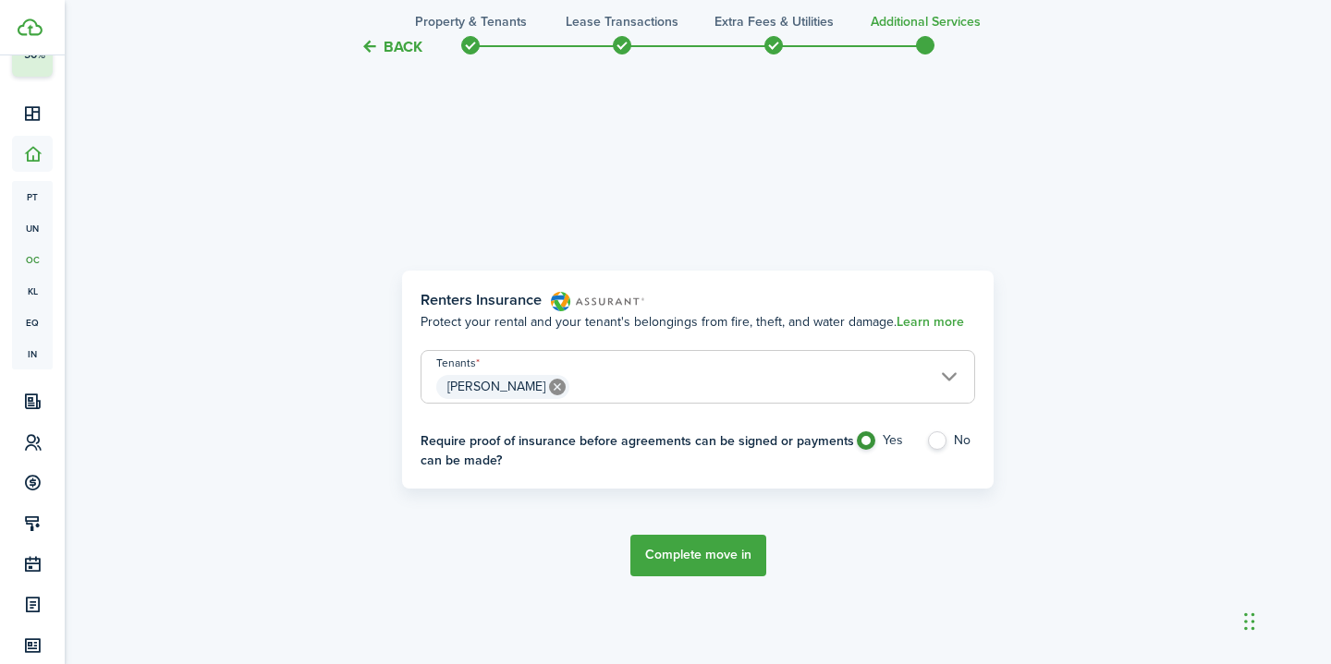
scroll to position [541, 0]
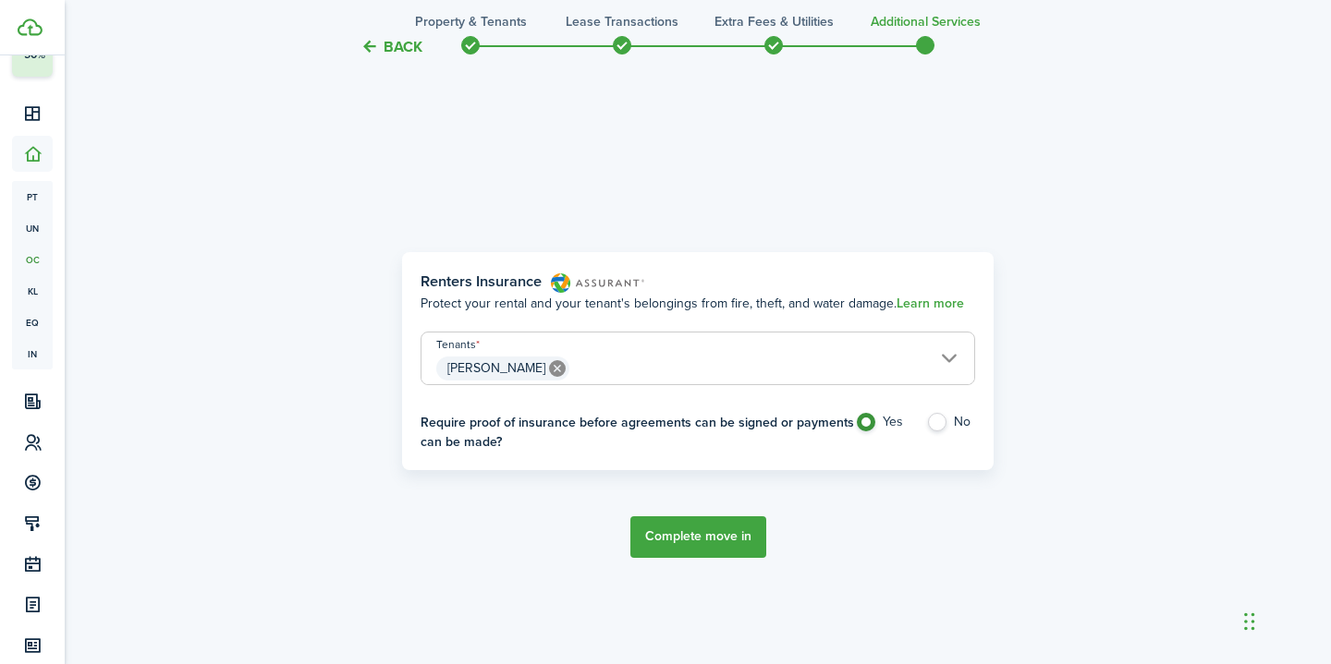
click at [942, 427] on label "No" at bounding box center [950, 427] width 49 height 28
radio input "false"
radio input "true"
click at [735, 551] on button "Complete move in" at bounding box center [698, 538] width 136 height 42
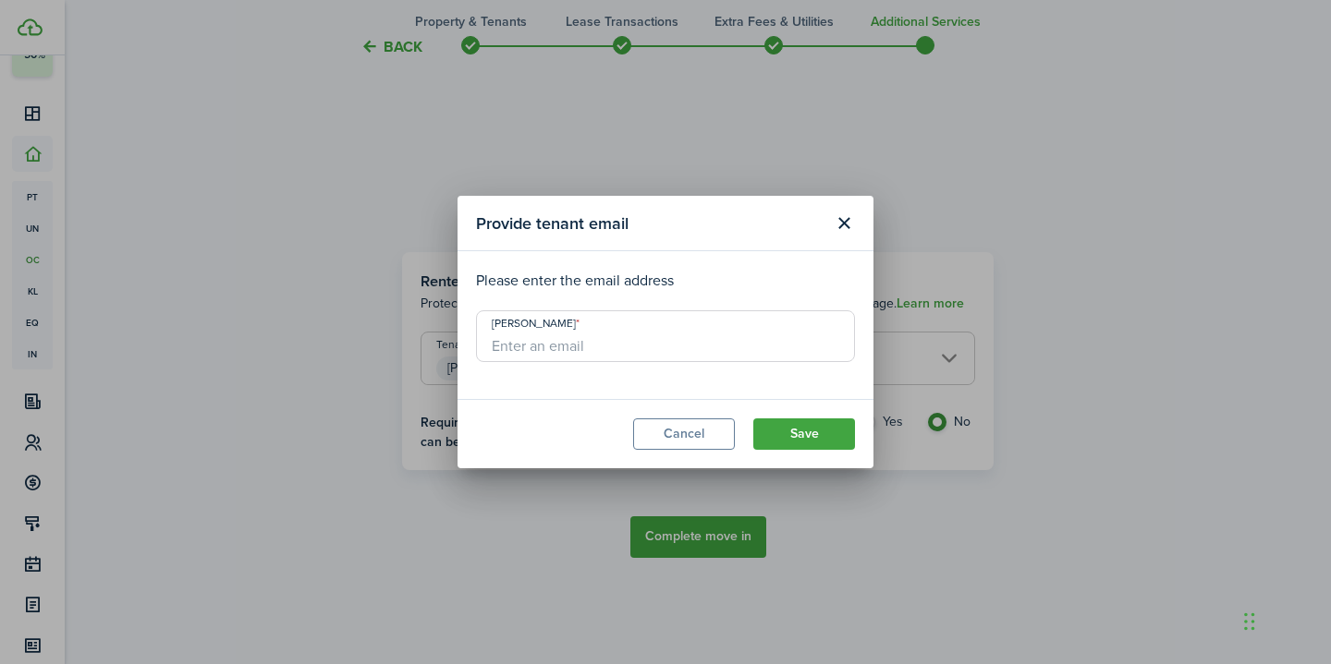
click at [676, 347] on input "[PERSON_NAME]" at bounding box center [665, 337] width 379 height 52
click at [663, 241] on header "Provide tenant email" at bounding box center [665, 223] width 416 height 55
click at [696, 423] on button "Cancel" at bounding box center [684, 434] width 102 height 31
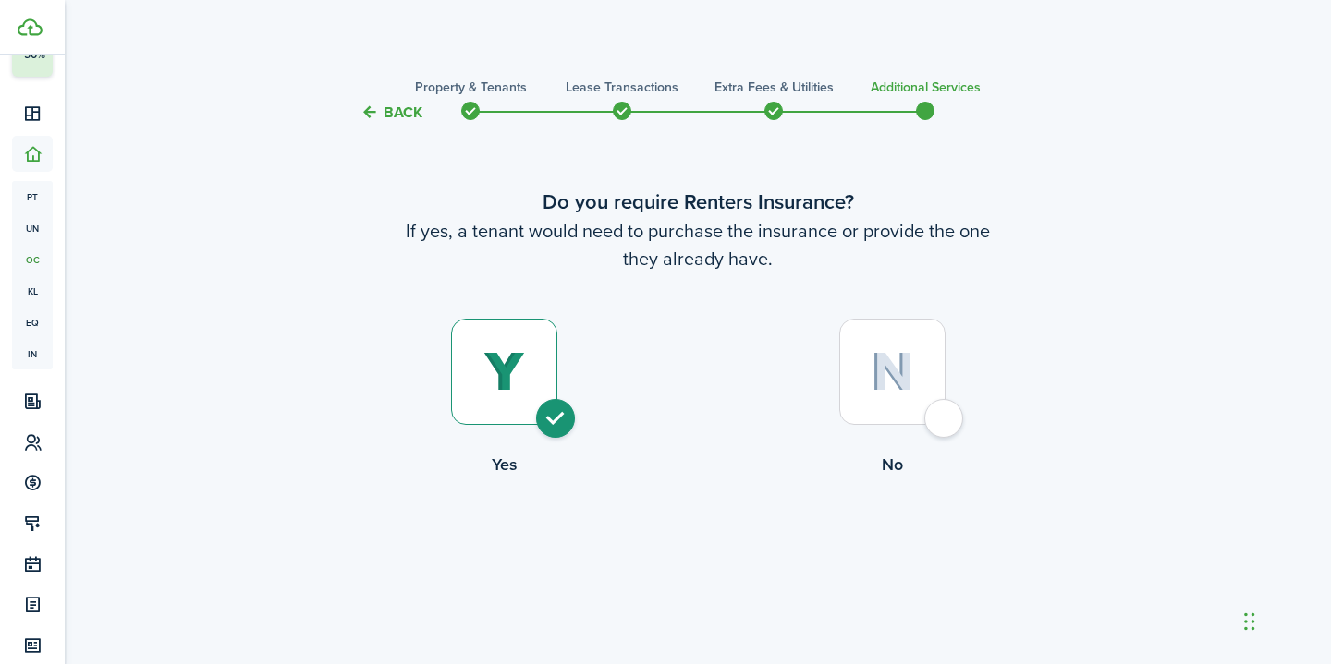
scroll to position [0, 0]
click at [945, 415] on div at bounding box center [892, 372] width 106 height 106
radio input "false"
radio input "true"
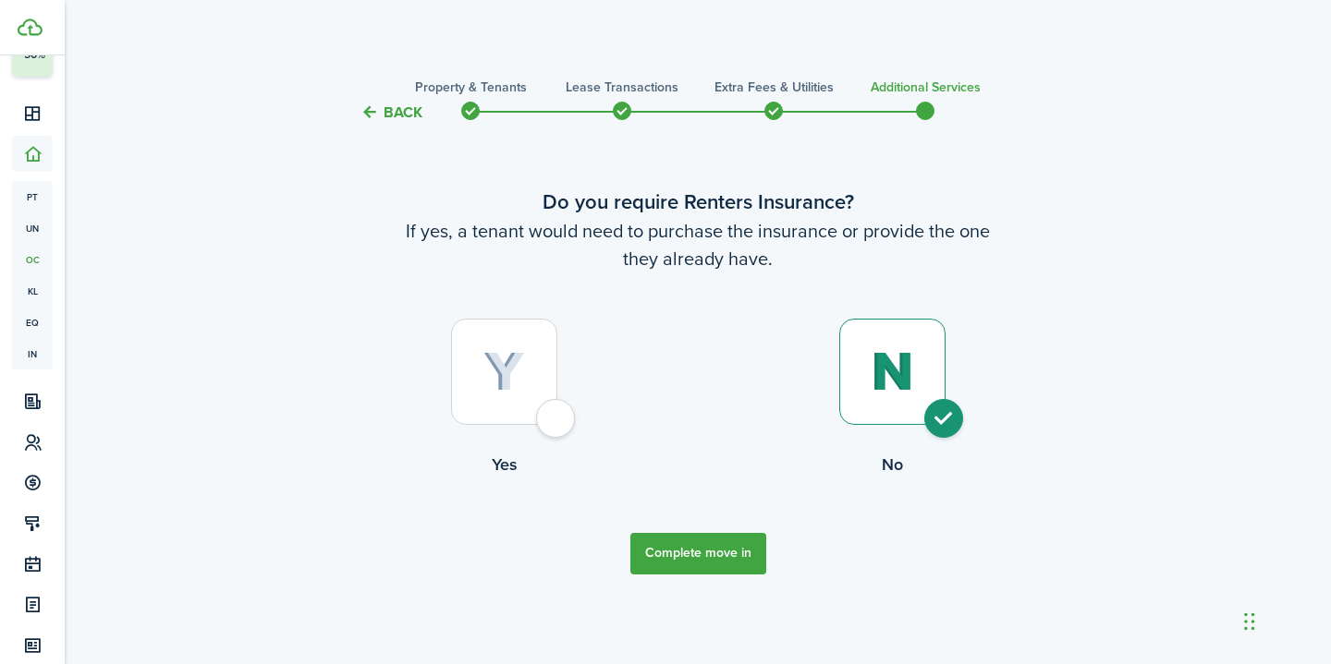
click at [724, 572] on button "Complete move in" at bounding box center [698, 554] width 136 height 42
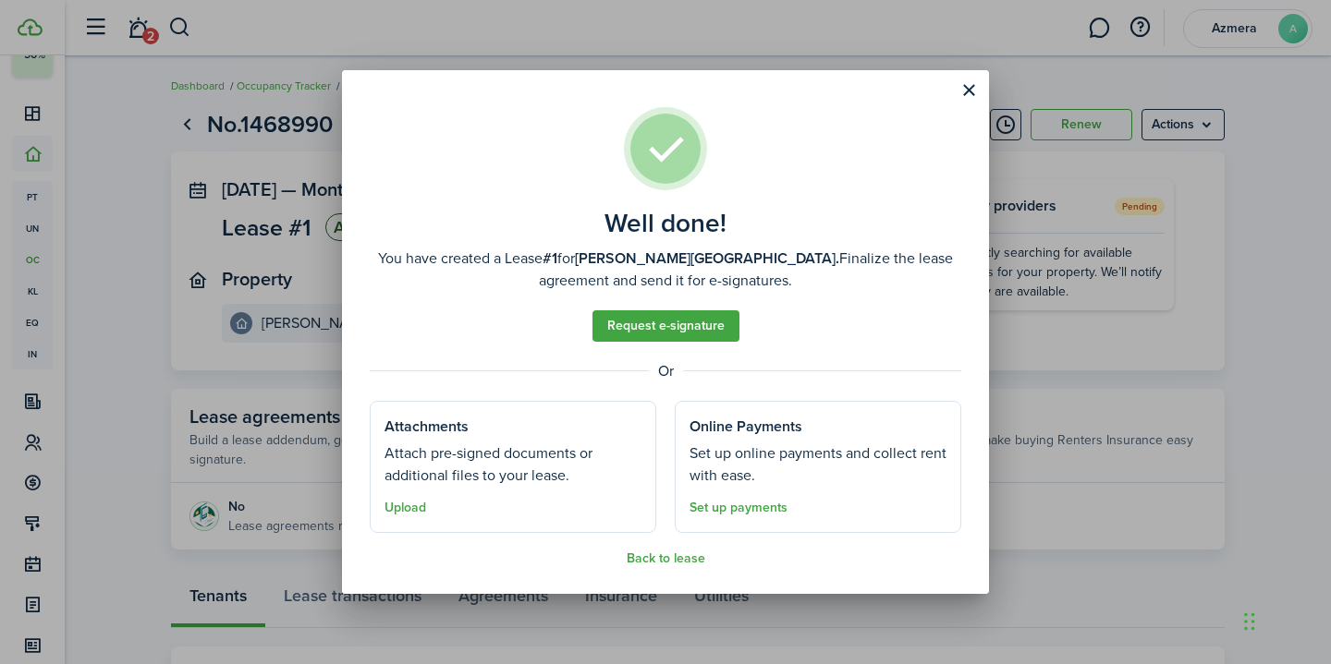
click at [414, 518] on tooltip-wrapper "Upload" at bounding box center [405, 507] width 42 height 22
click at [415, 508] on button "Upload" at bounding box center [405, 508] width 42 height 15
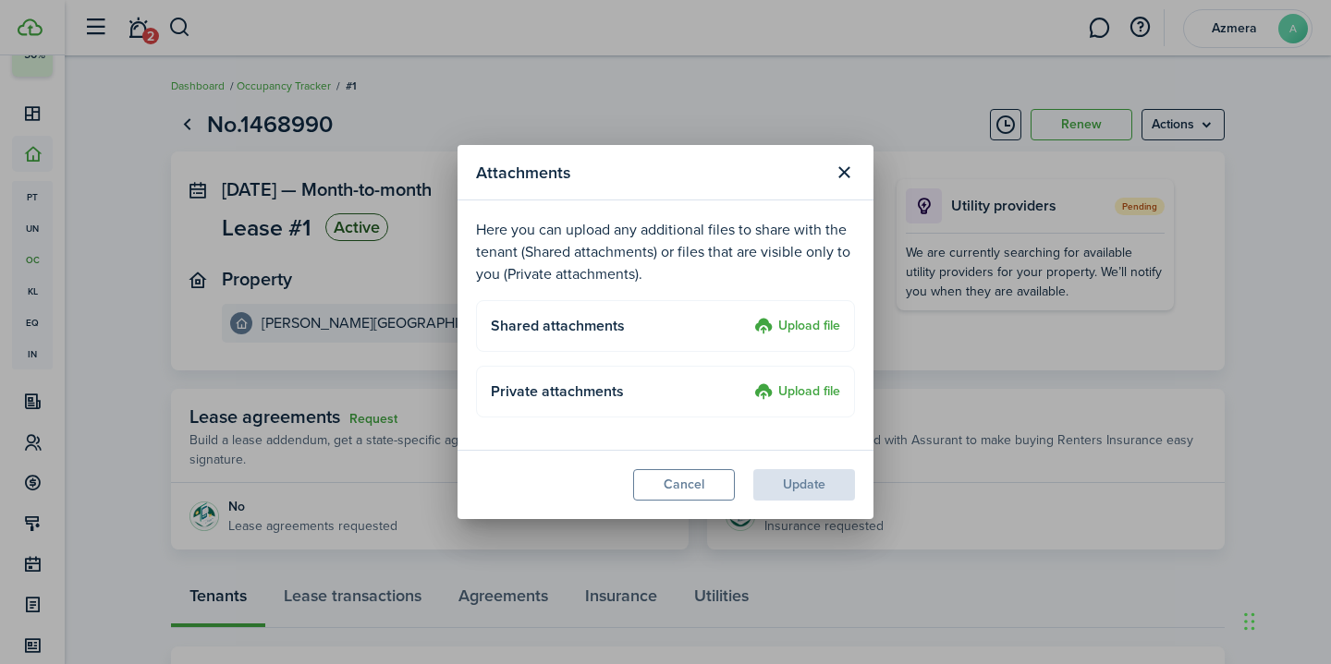
click at [810, 332] on label "Upload file" at bounding box center [797, 327] width 86 height 22
click at [748, 316] on input "Upload file" at bounding box center [748, 316] width 0 height 0
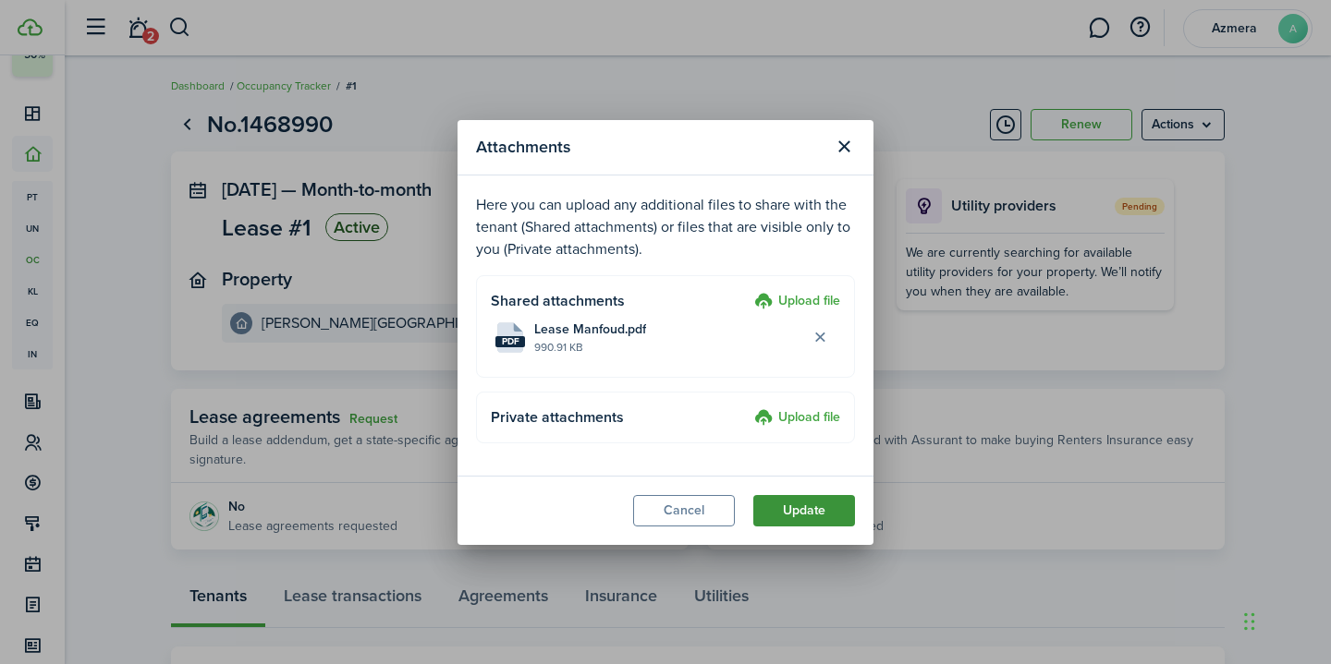
click at [786, 507] on button "Update" at bounding box center [804, 510] width 102 height 31
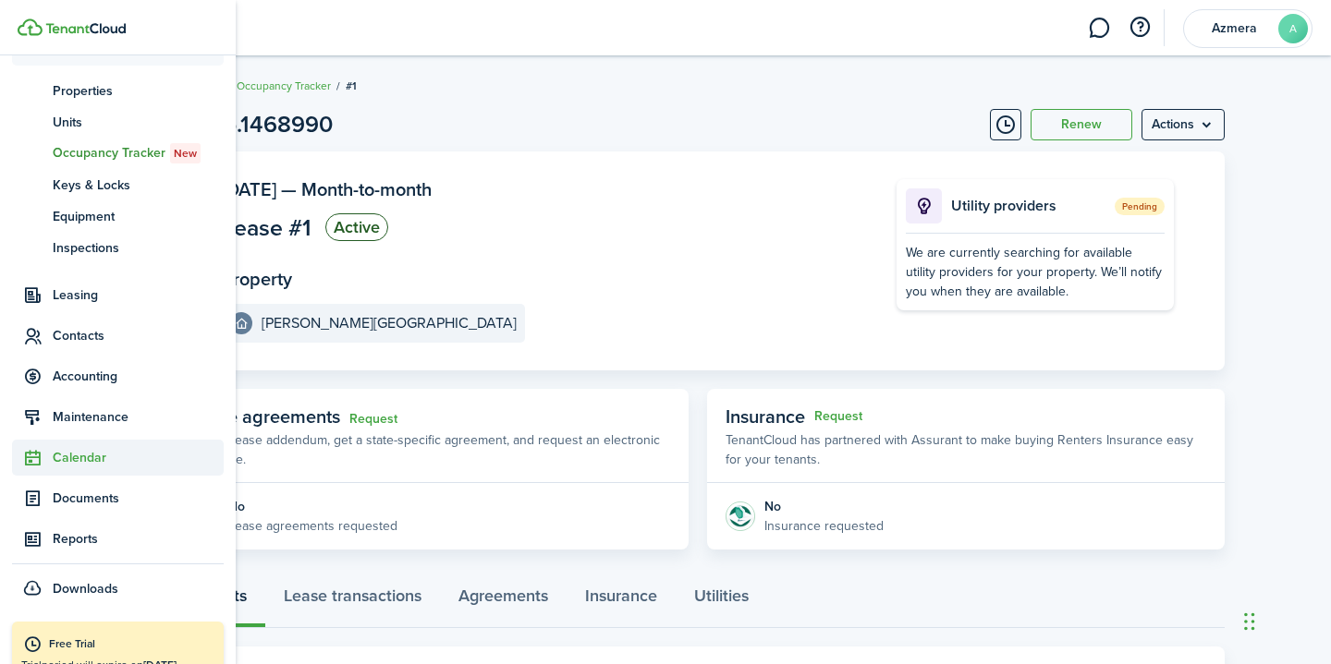
scroll to position [228, 0]
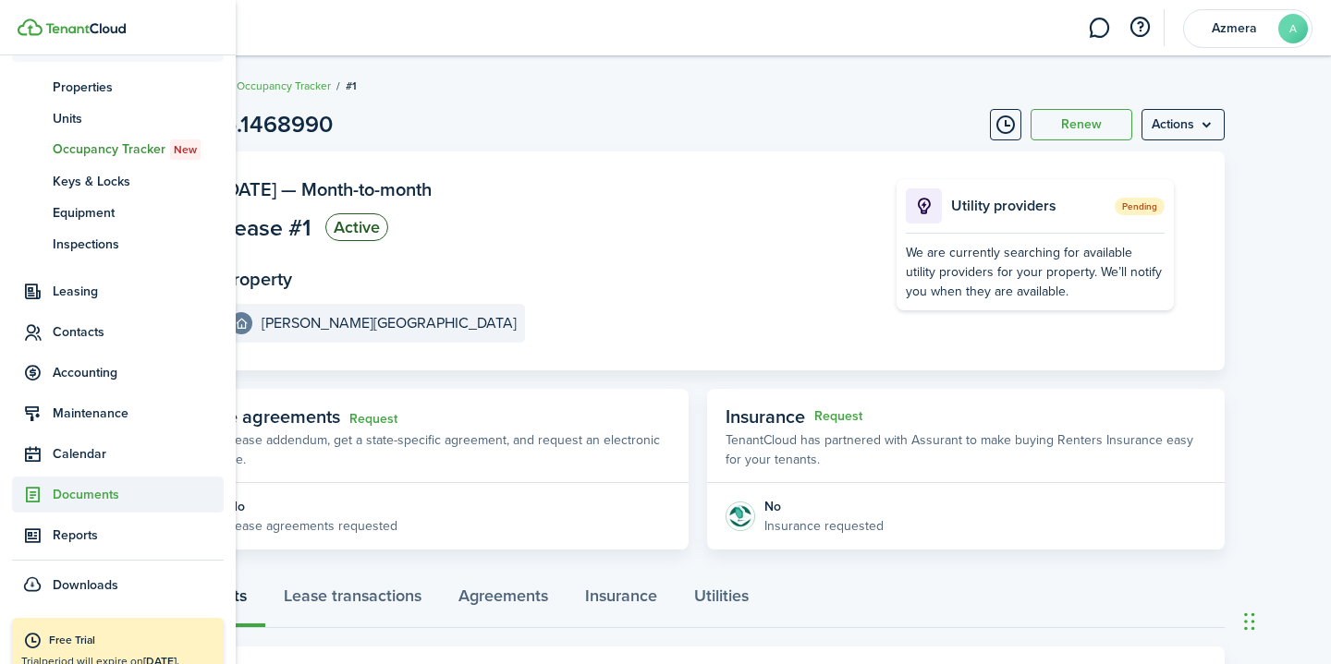
click at [83, 493] on span "Documents" at bounding box center [138, 494] width 171 height 19
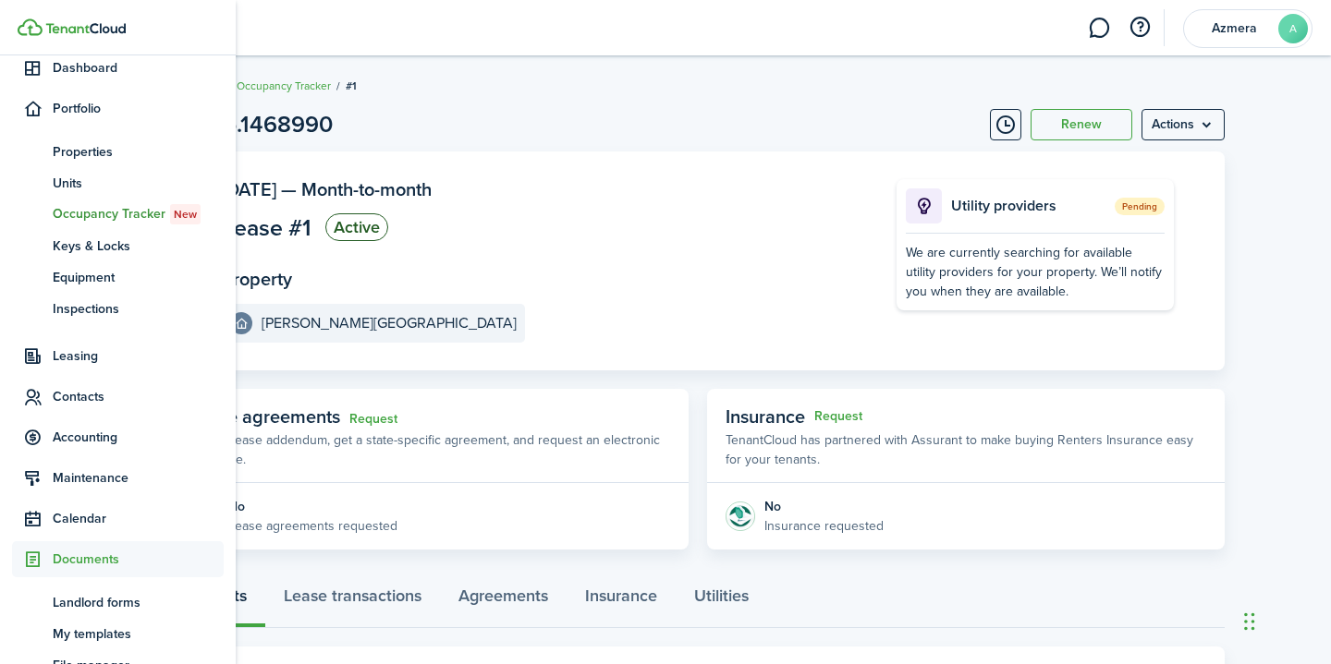
scroll to position [163, 0]
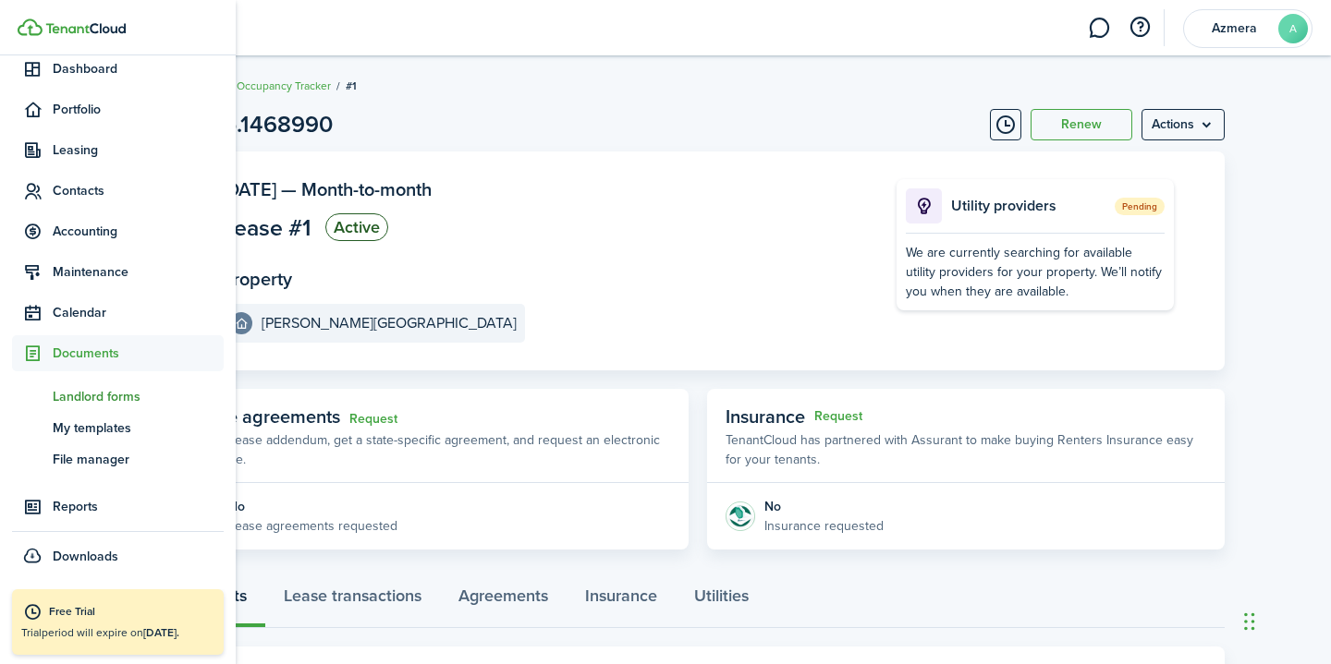
click at [135, 401] on span "Landlord forms" at bounding box center [138, 396] width 171 height 19
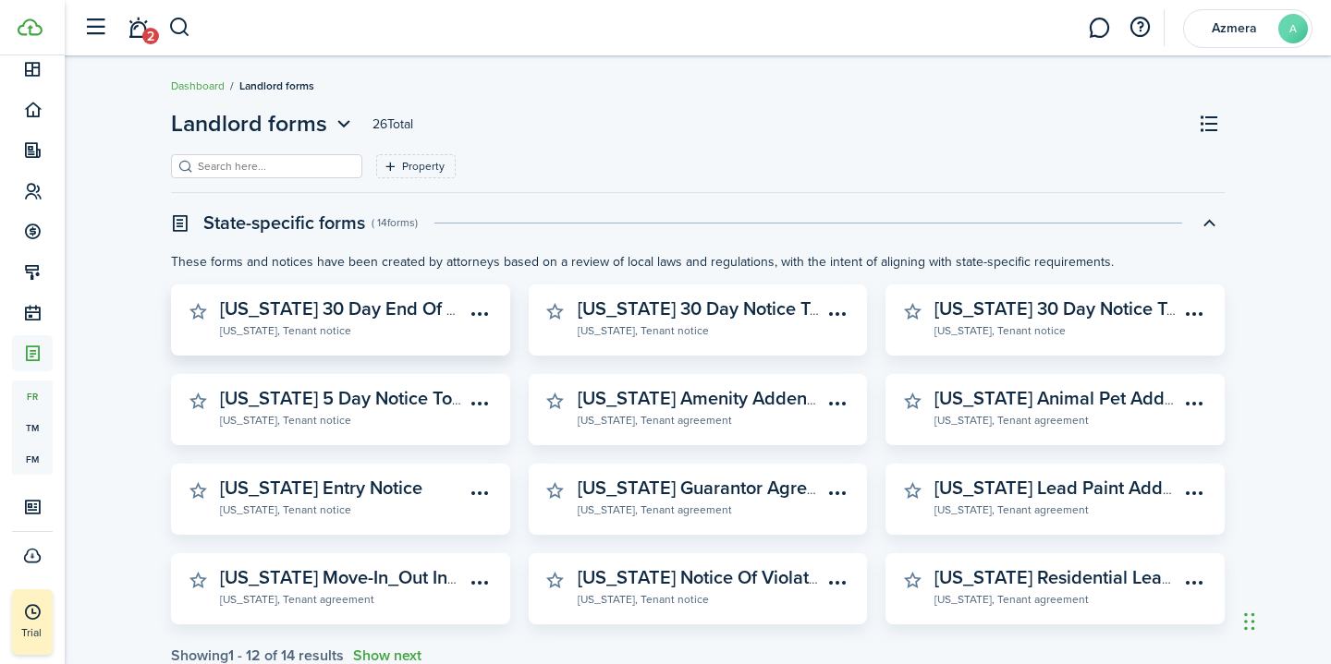
click at [343, 327] on widget-stats-subtitle "[US_STATE], Tenant notice" at bounding box center [342, 330] width 245 height 18
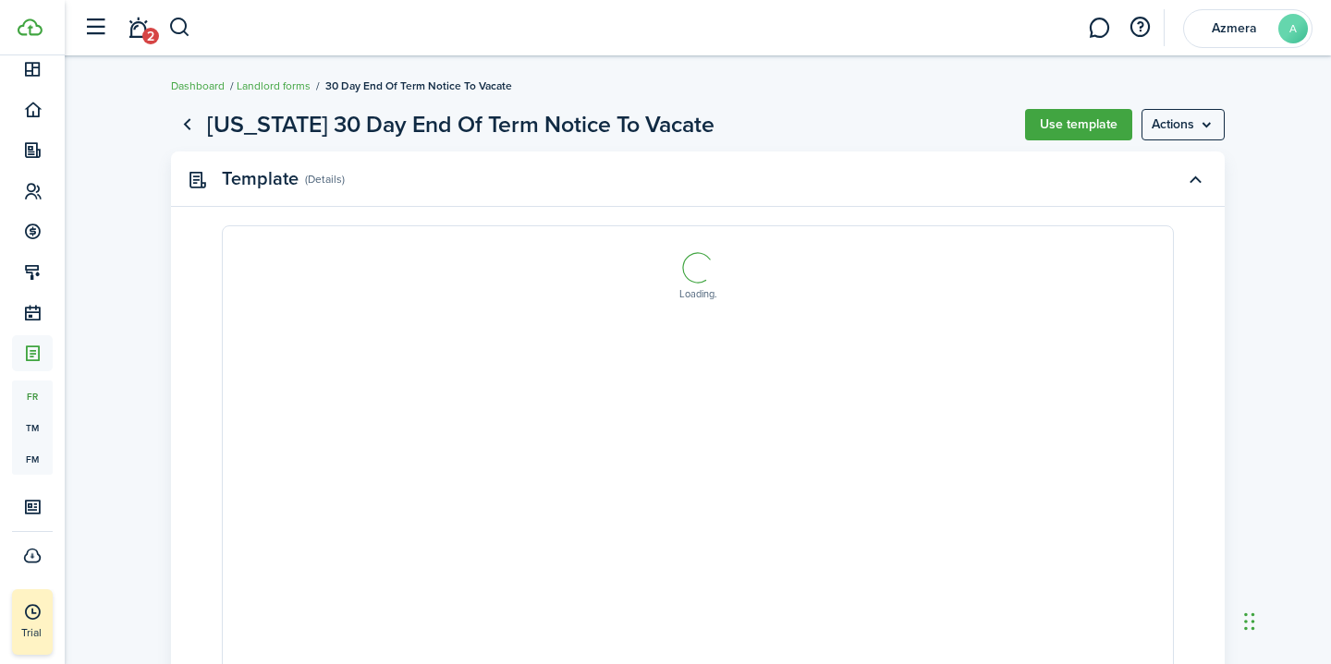
select select "fit"
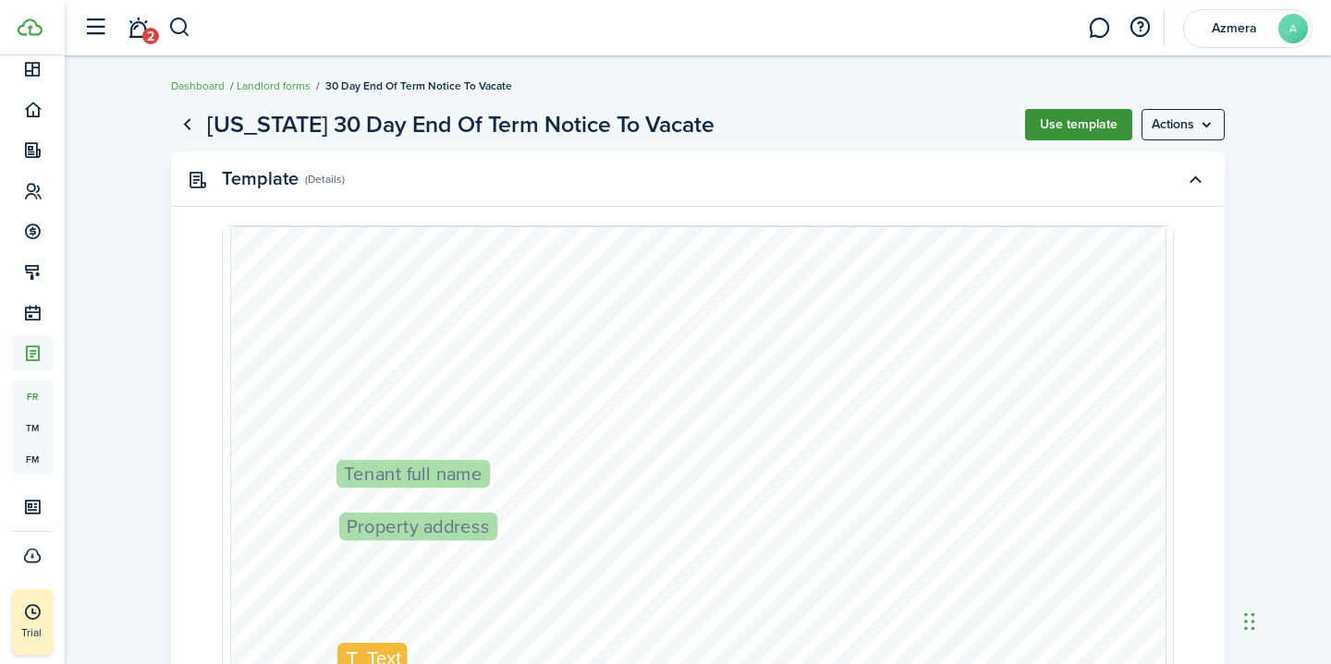
click at [1096, 113] on button "Use template" at bounding box center [1078, 124] width 107 height 31
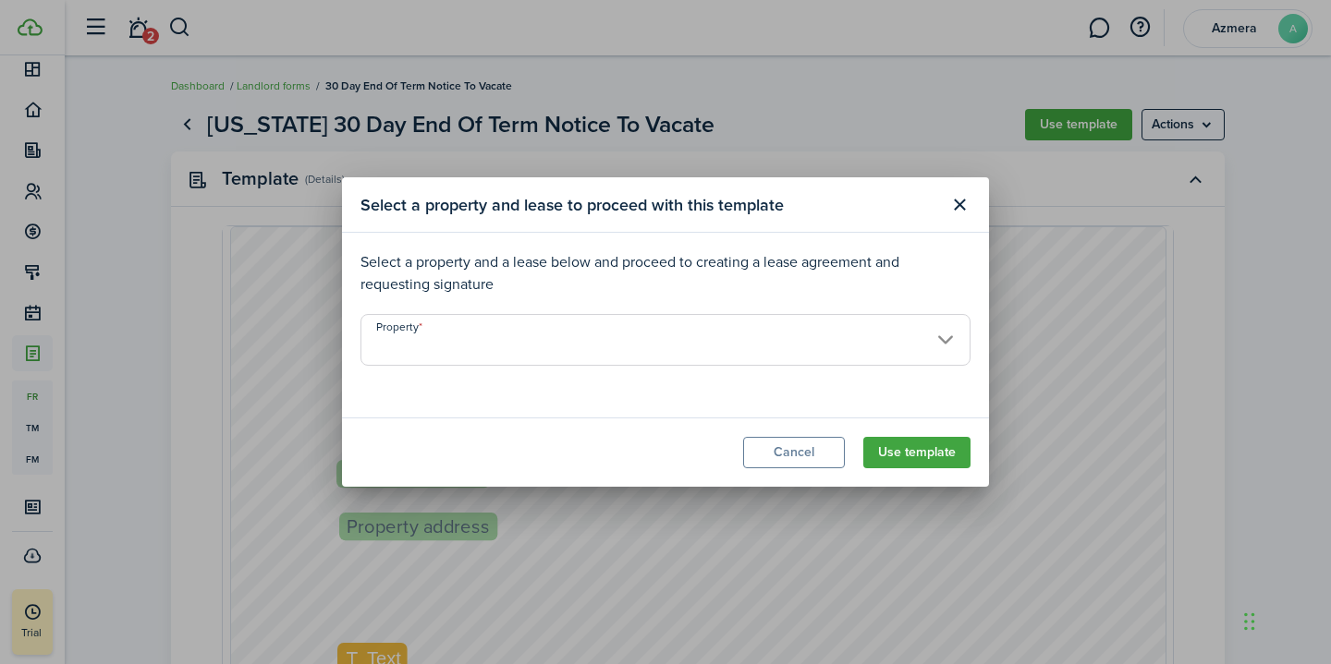
click at [761, 344] on input "Property" at bounding box center [665, 340] width 610 height 52
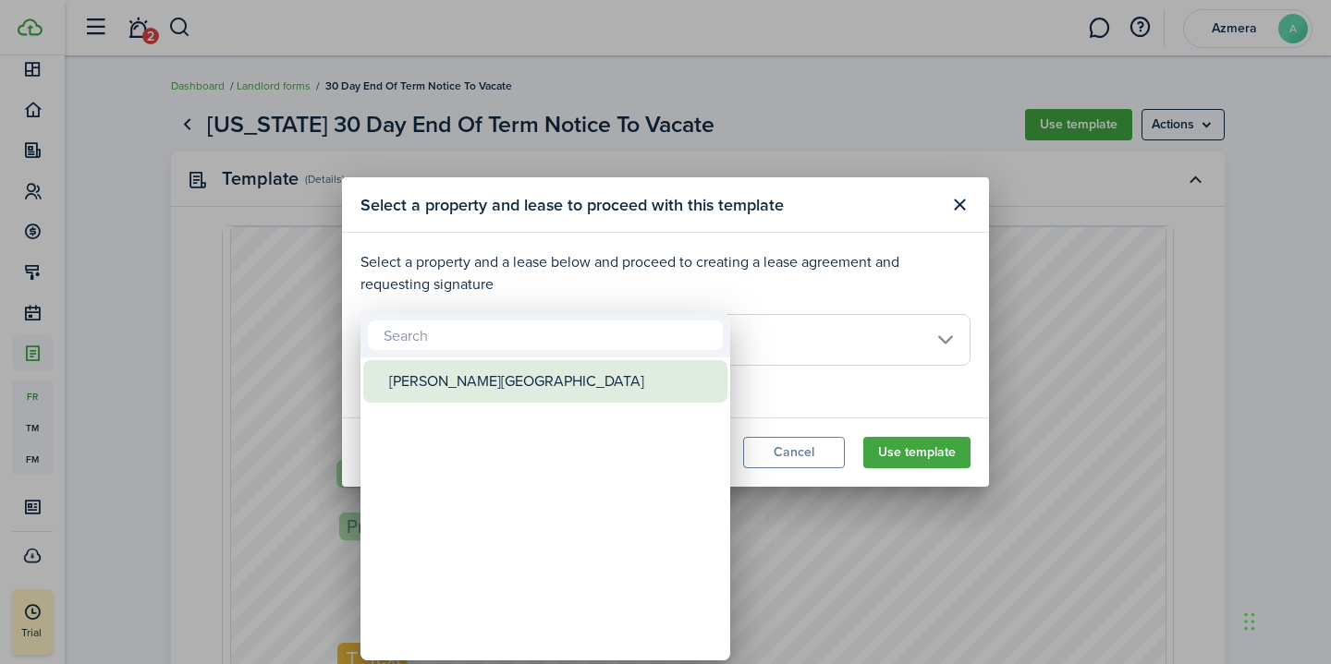
click at [624, 391] on div "[PERSON_NAME][GEOGRAPHIC_DATA]" at bounding box center [552, 381] width 327 height 43
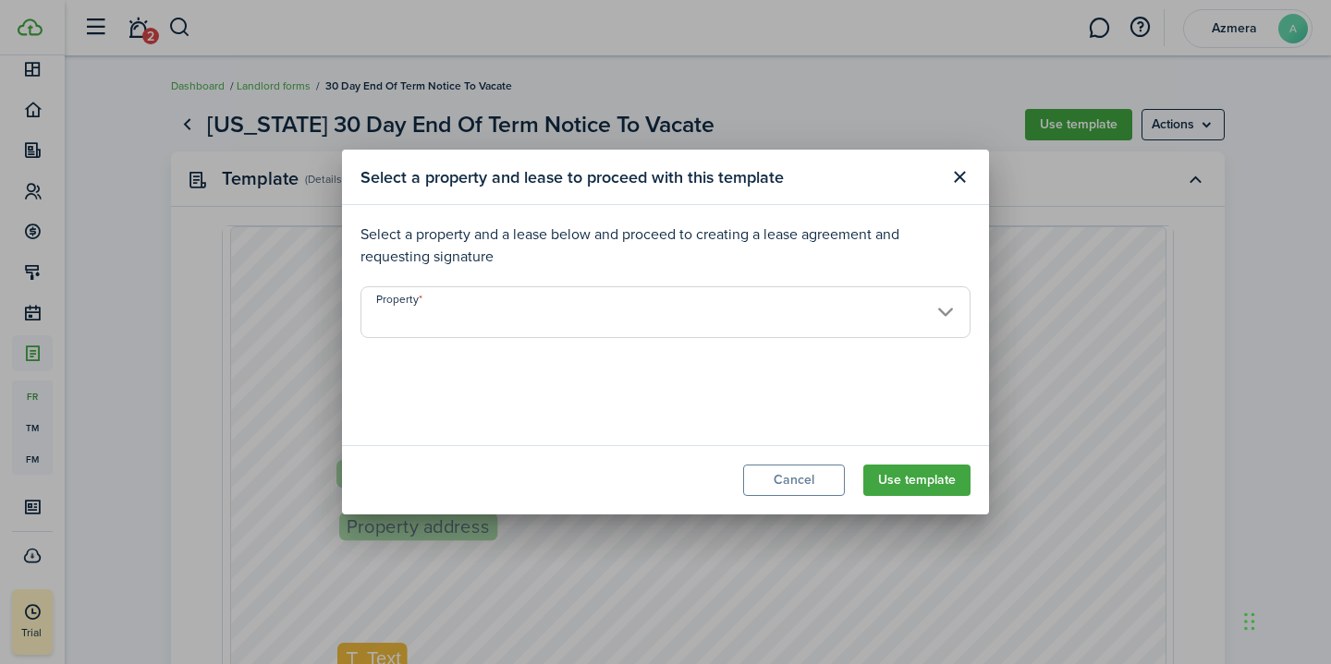
type input "[PERSON_NAME][GEOGRAPHIC_DATA]"
click at [960, 484] on button "Use template" at bounding box center [916, 480] width 107 height 31
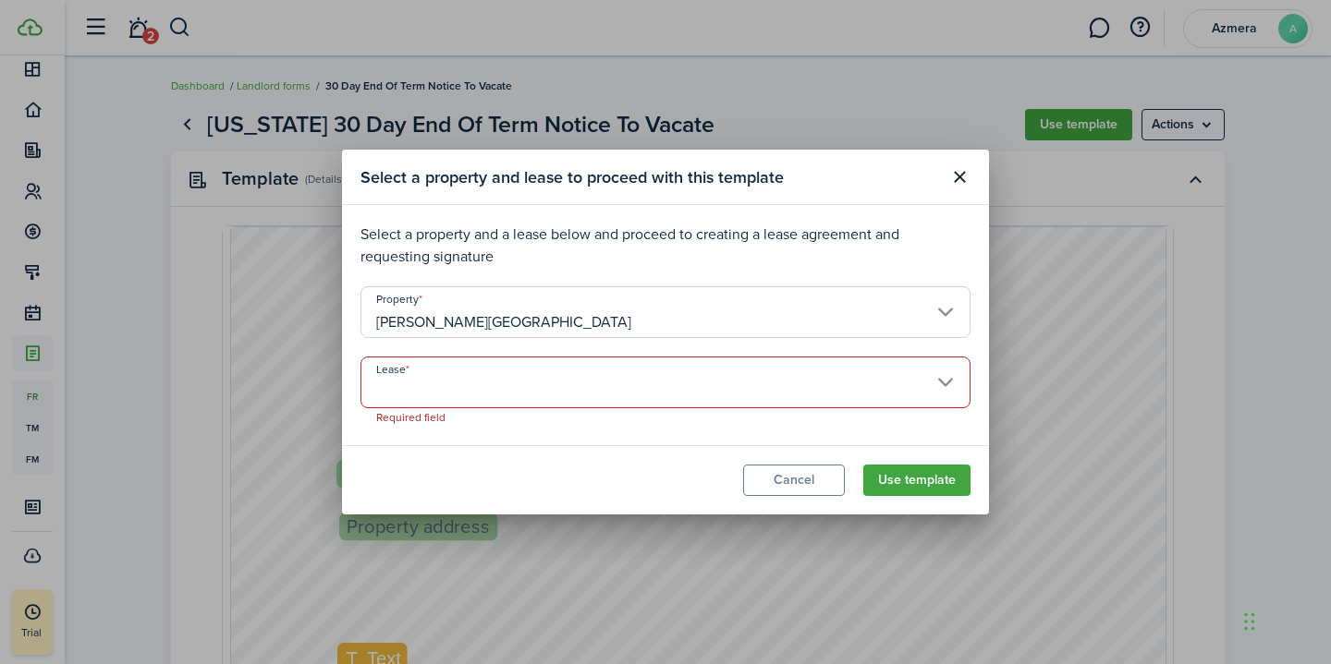
click at [894, 385] on input "Lease" at bounding box center [665, 383] width 610 height 52
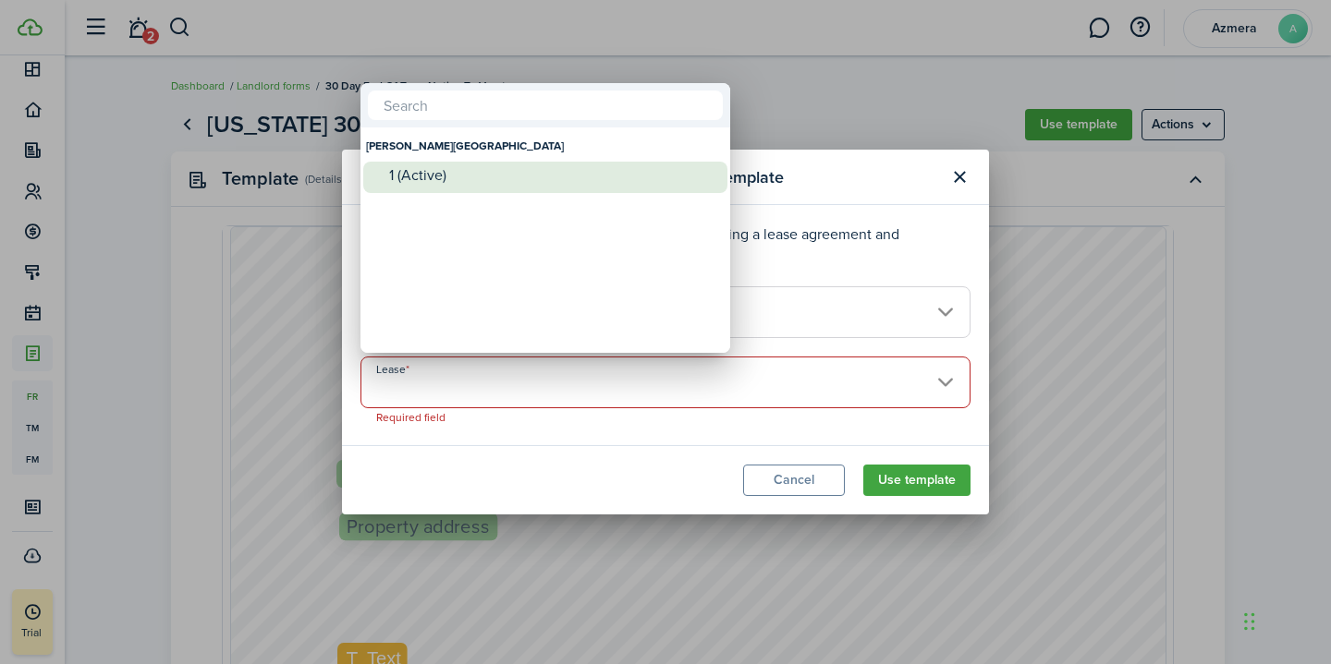
click at [472, 177] on div "1 (Active)" at bounding box center [552, 175] width 327 height 17
type input "[PERSON_NAME][GEOGRAPHIC_DATA]. Lease #1 (Active)"
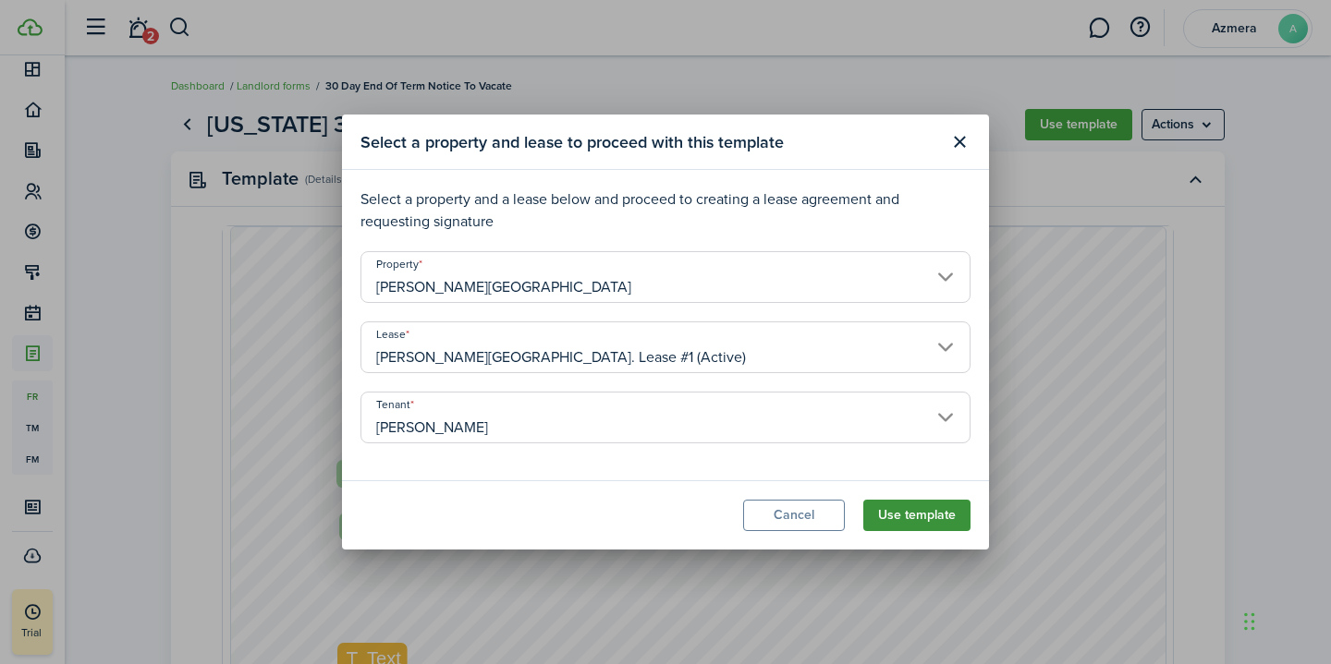
click at [904, 521] on button "Use template" at bounding box center [916, 515] width 107 height 31
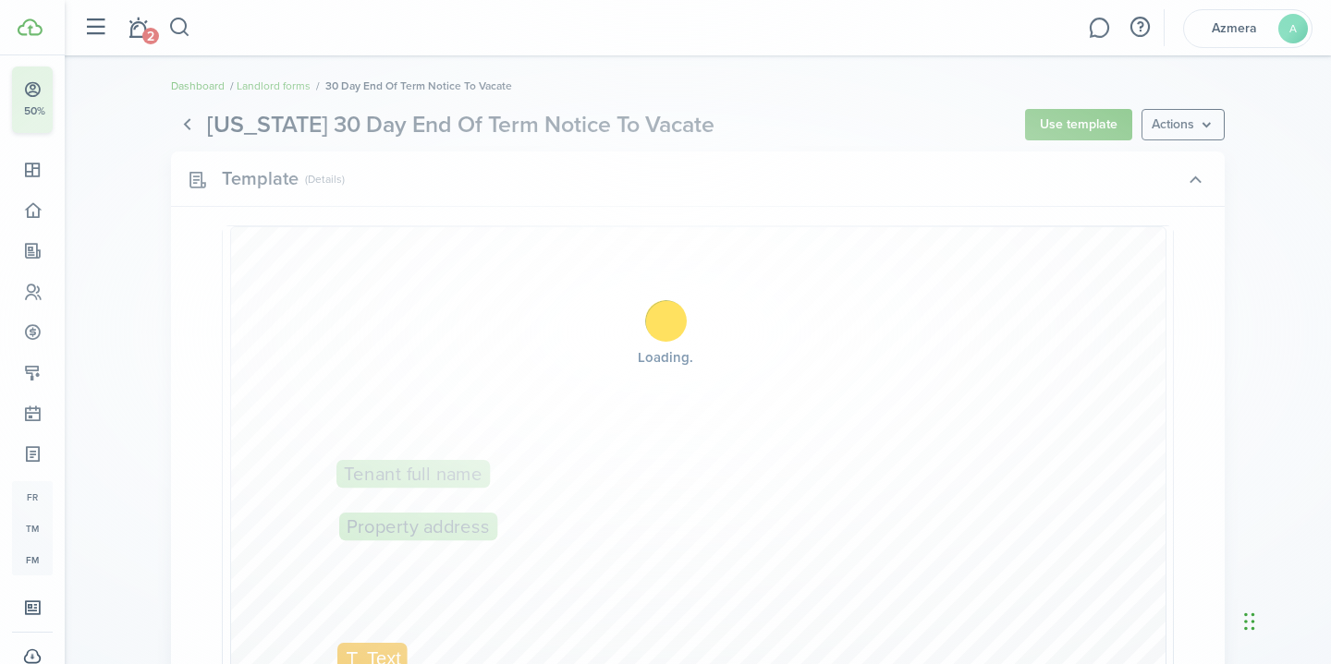
scroll to position [50, 0]
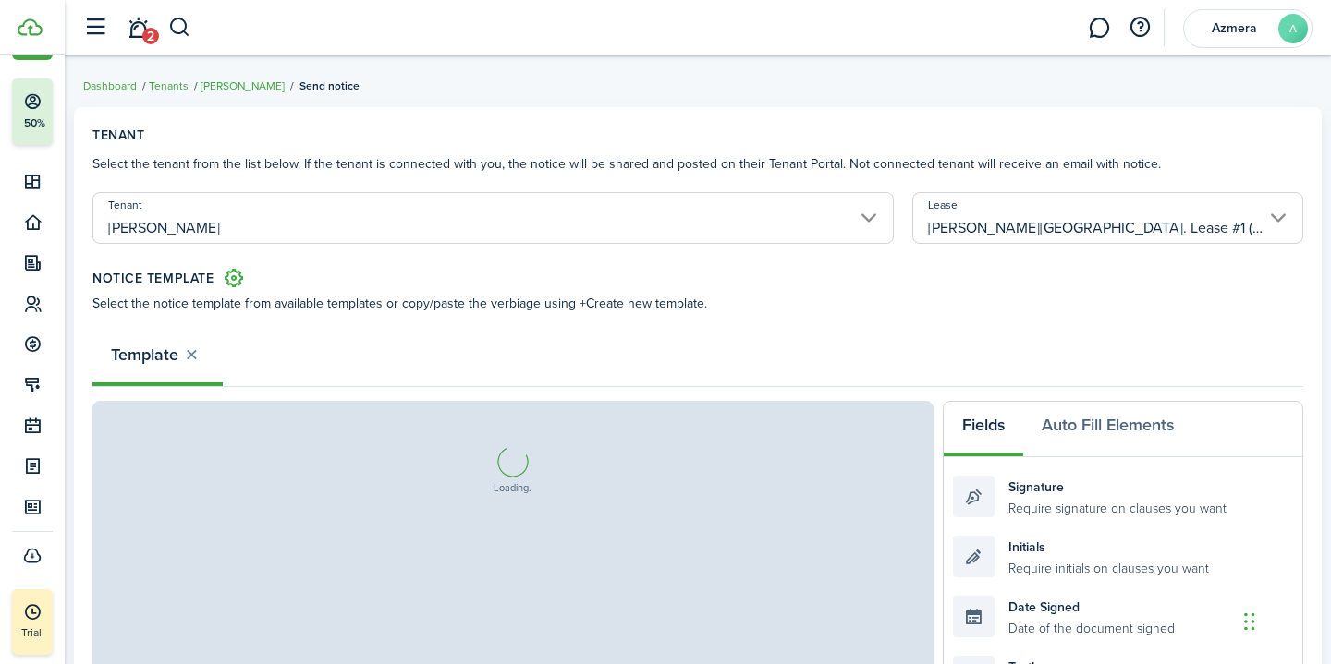
select select "fit"
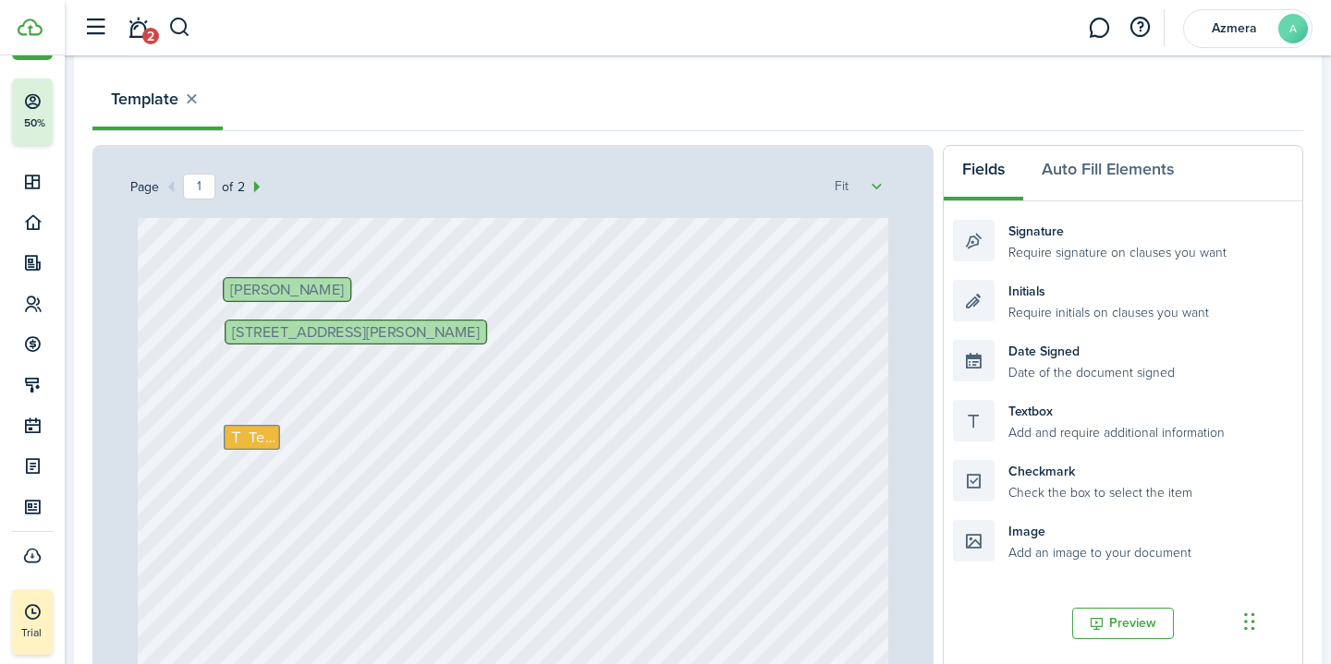
scroll to position [132, 0]
click at [259, 436] on span "Text" at bounding box center [262, 434] width 26 height 22
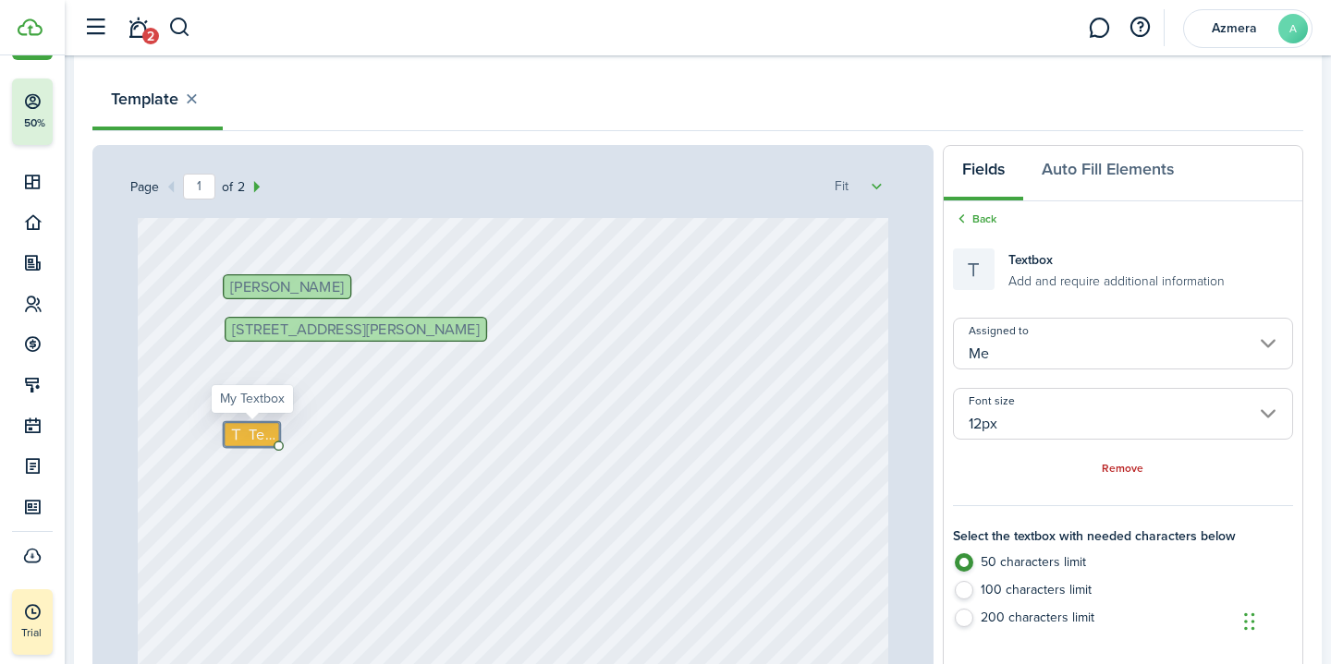
click at [259, 436] on span "Text" at bounding box center [262, 434] width 26 height 22
type textarea "[DATE]"
click at [406, 526] on div "[DATE] [GEOGRAPHIC_DATA] [PERSON_NAME] [PHONE_NUMBER] Text [DATE] [STREET_ADDRE…" at bounding box center [513, 581] width 751 height 991
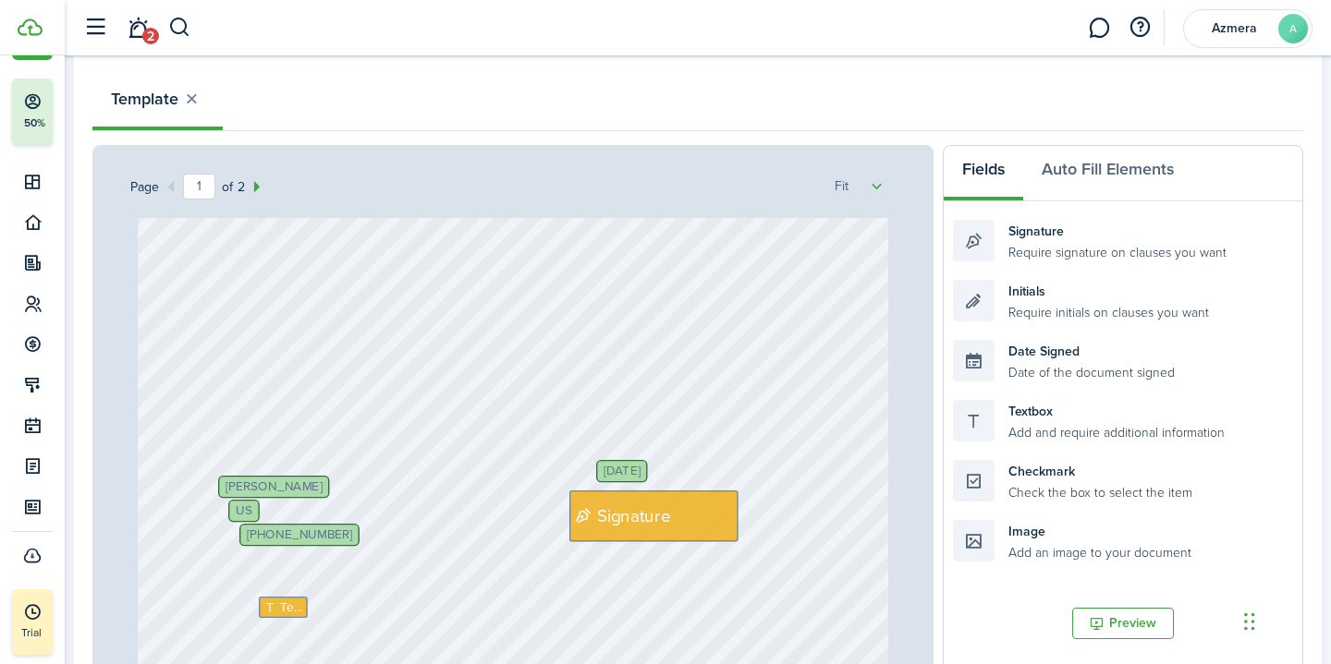
scroll to position [379, 0]
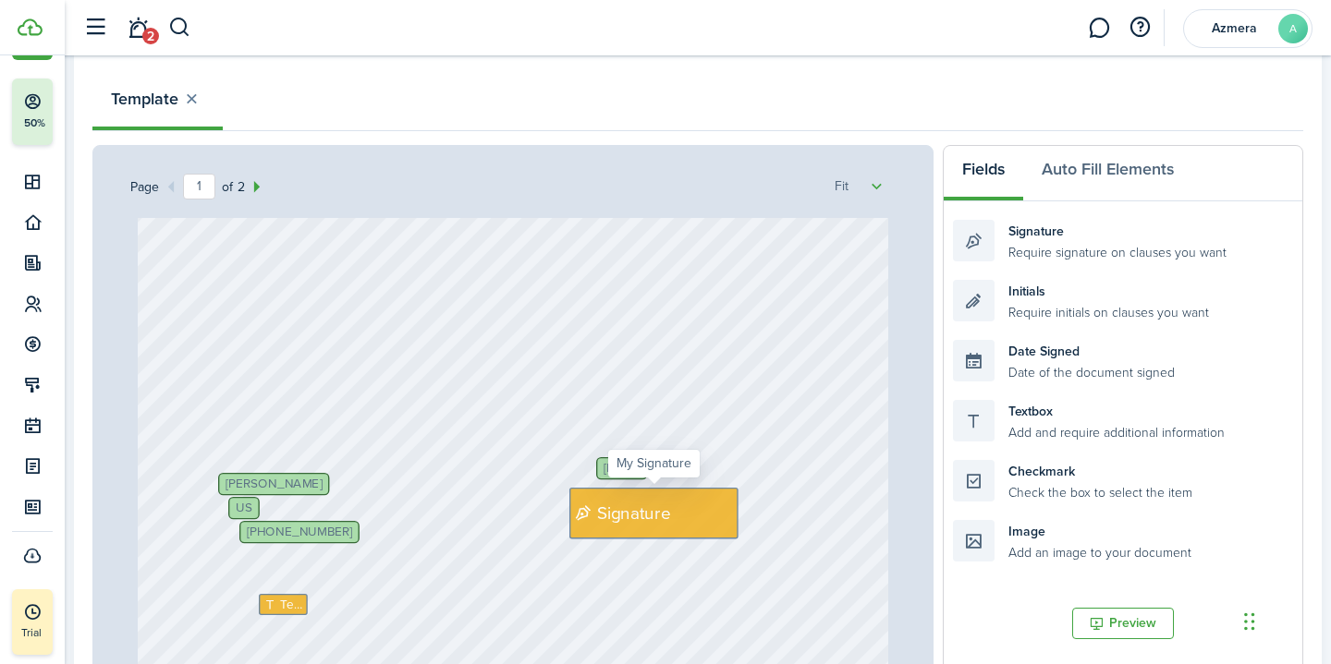
click at [615, 532] on div "Signature" at bounding box center [653, 513] width 169 height 51
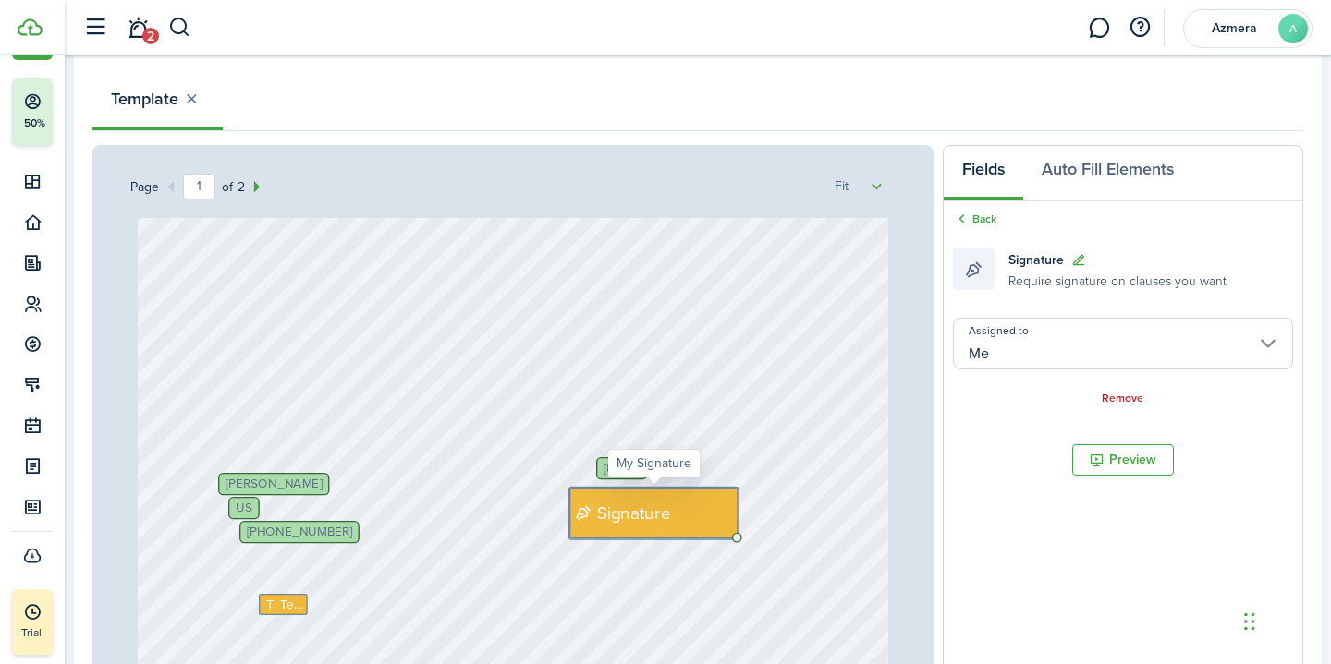
click at [612, 518] on span "Signature" at bounding box center [634, 513] width 74 height 26
click at [1079, 339] on input "Me" at bounding box center [1123, 344] width 340 height 52
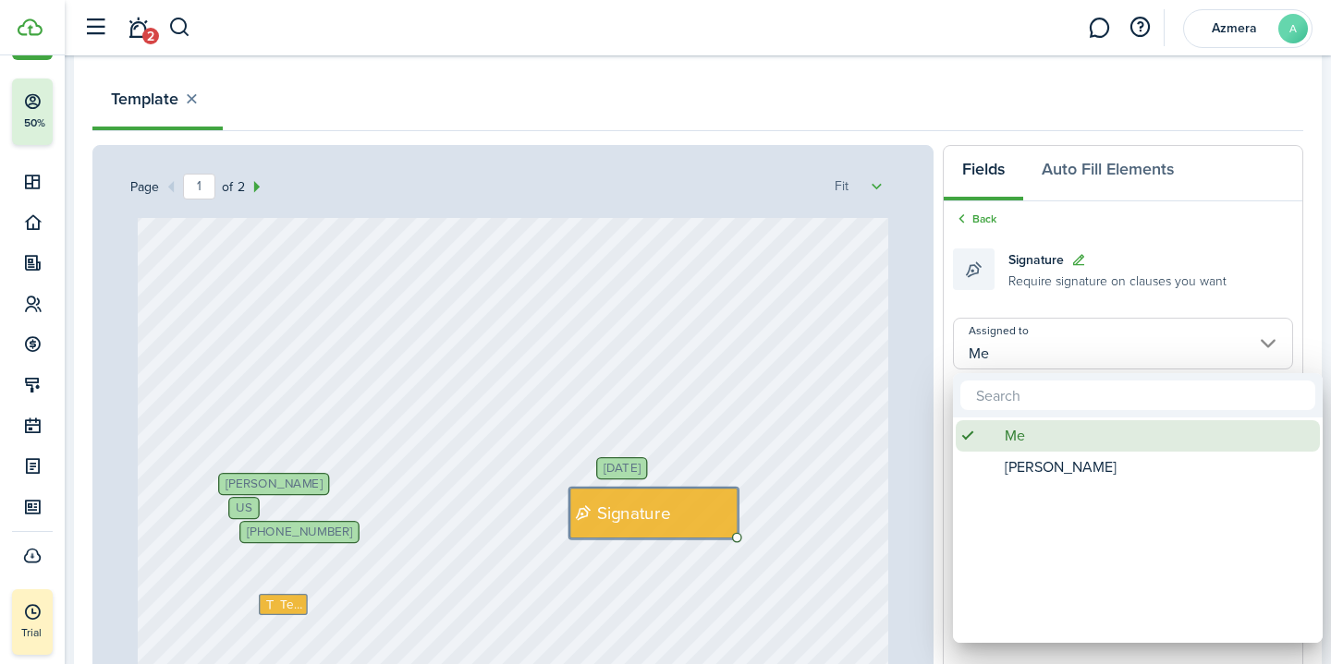
click at [1069, 442] on div "Me" at bounding box center [1144, 435] width 327 height 31
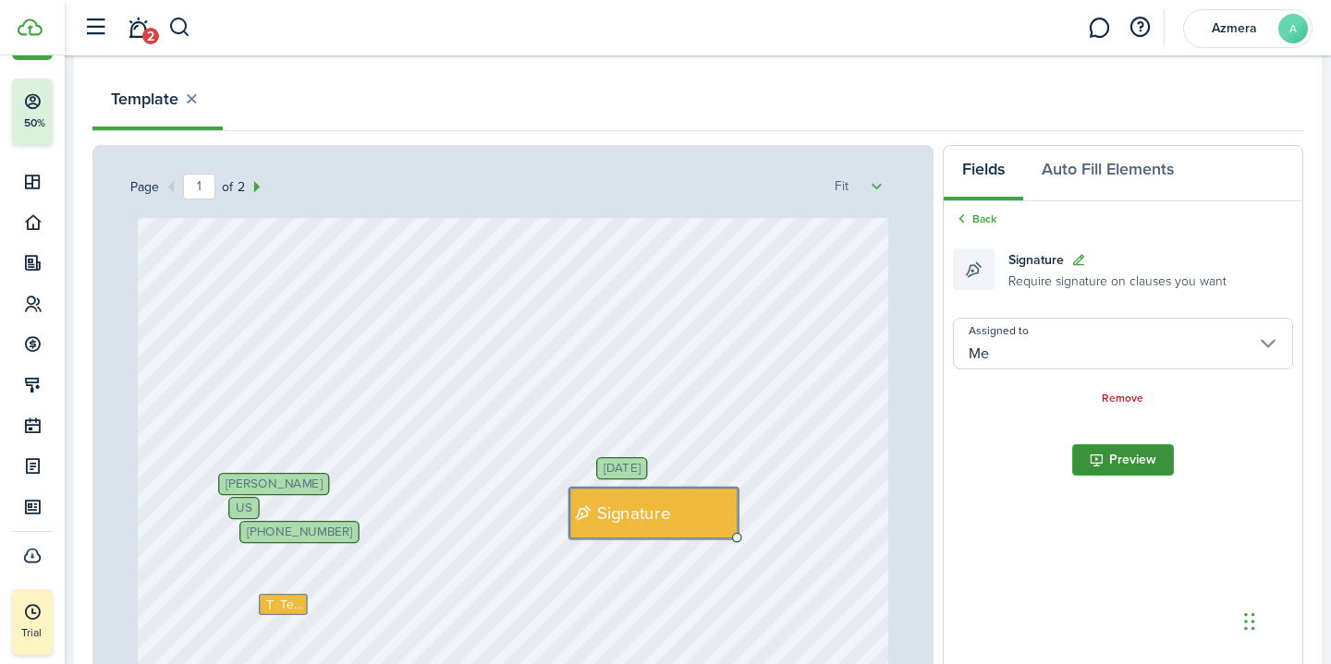
click at [1097, 469] on button "Preview" at bounding box center [1123, 459] width 102 height 31
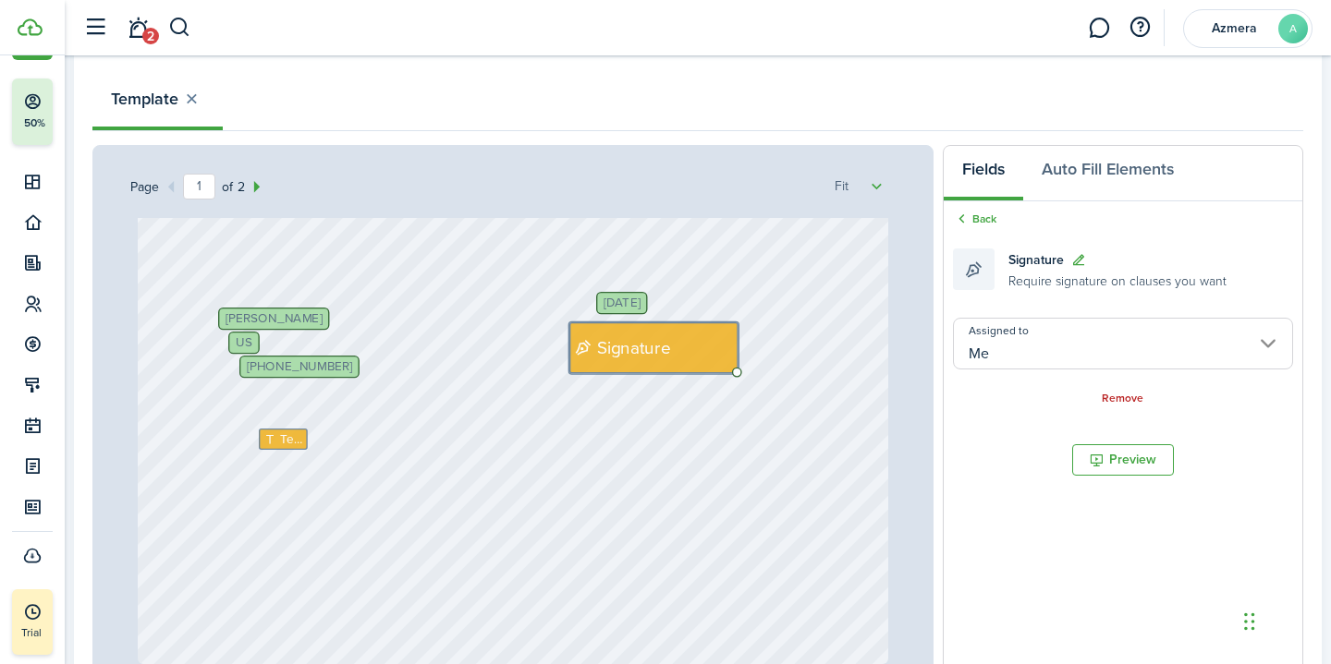
scroll to position [543, 0]
click at [585, 350] on icon at bounding box center [585, 349] width 22 height 18
click at [1052, 265] on span "Signature" at bounding box center [1035, 259] width 55 height 19
click at [1077, 260] on icon at bounding box center [1079, 259] width 16 height 15
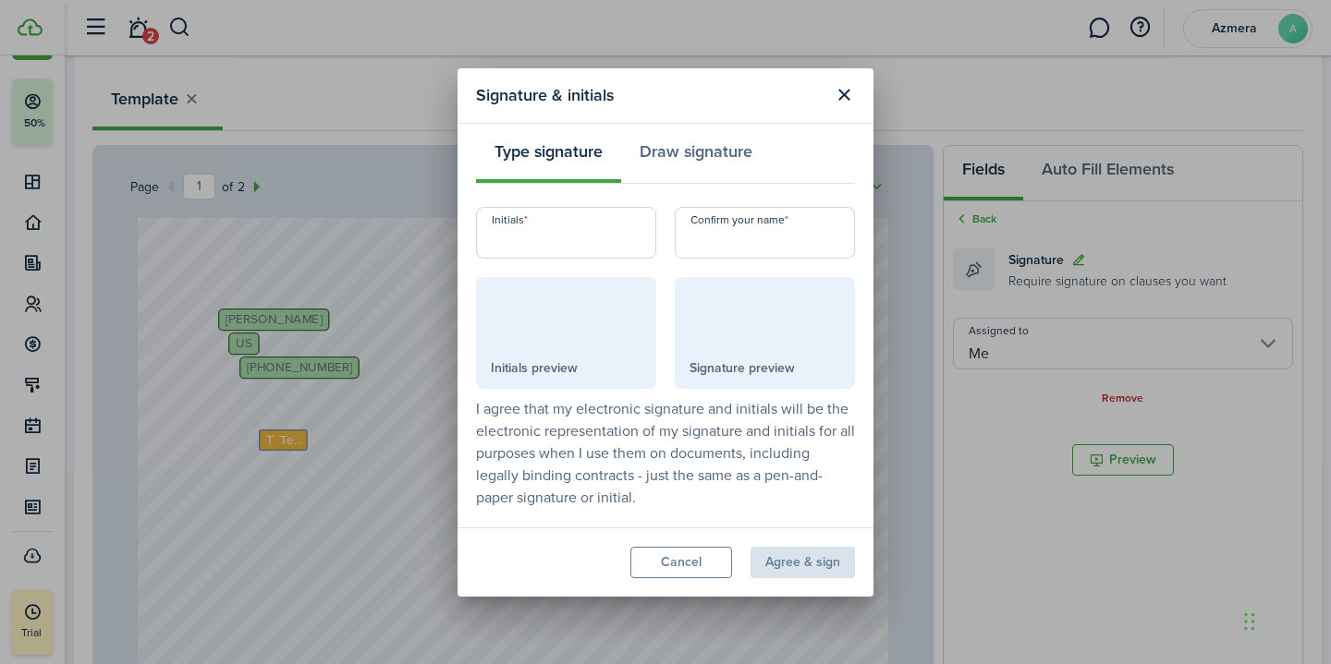
click at [514, 247] on input "Initials" at bounding box center [566, 233] width 180 height 52
type input "aa"
click at [716, 240] on input "Confirm your name" at bounding box center [765, 233] width 180 height 52
type input "[PERSON_NAME]"
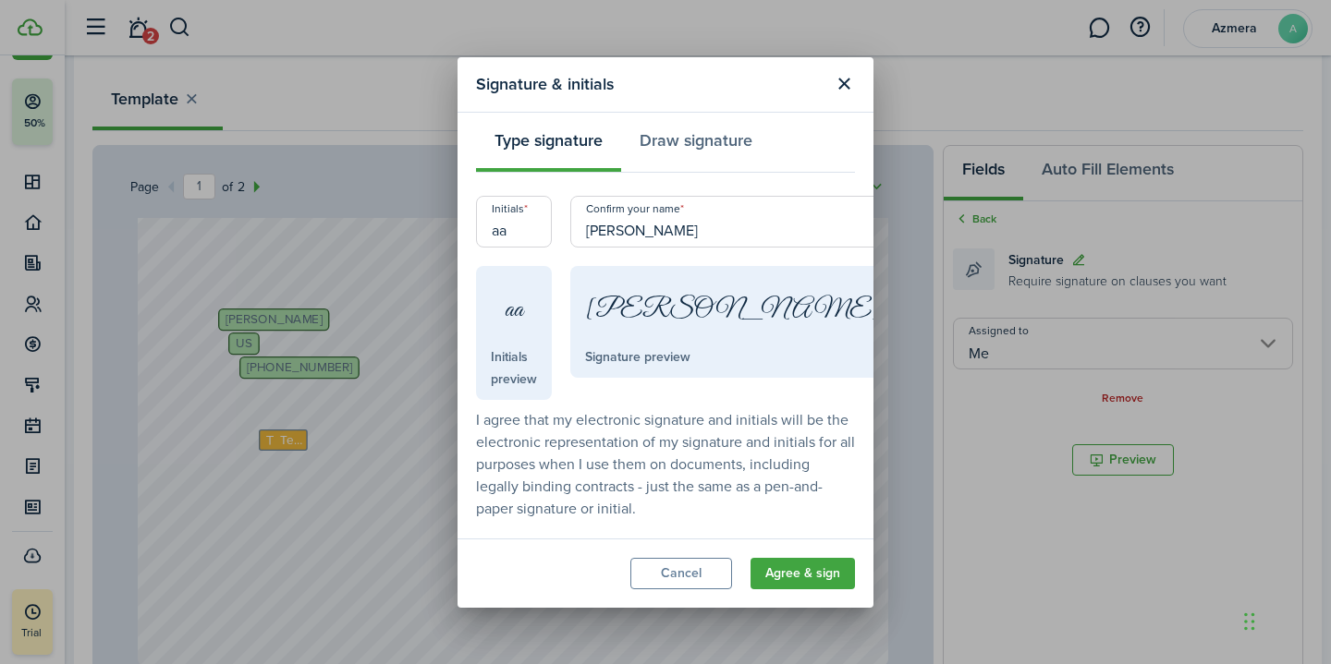
drag, startPoint x: 691, startPoint y: 225, endPoint x: 569, endPoint y: 248, distance: 124.2
click at [552, 248] on input "aa" at bounding box center [514, 222] width 76 height 52
type input "AA"
click at [709, 226] on input "[PERSON_NAME]" at bounding box center [733, 222] width 327 height 52
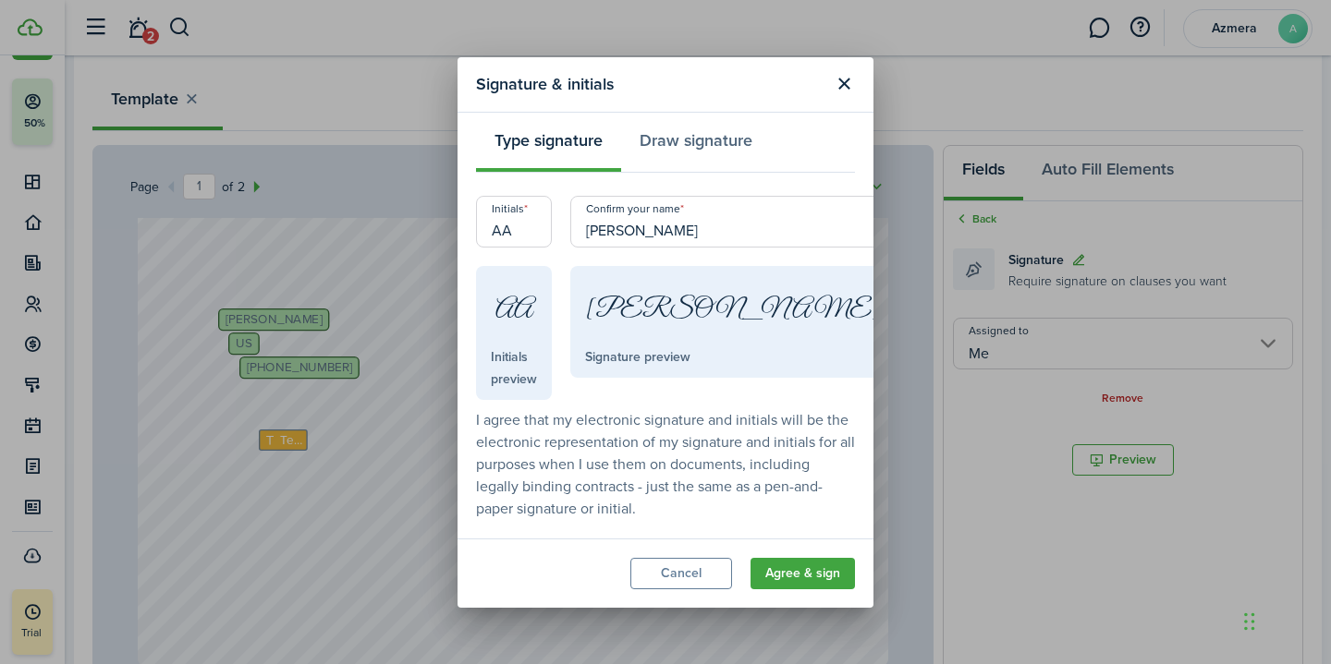
click at [709, 238] on input "[PERSON_NAME]" at bounding box center [733, 222] width 327 height 52
type input "[PERSON_NAME]"
click at [797, 567] on button "Agree & sign" at bounding box center [802, 573] width 104 height 31
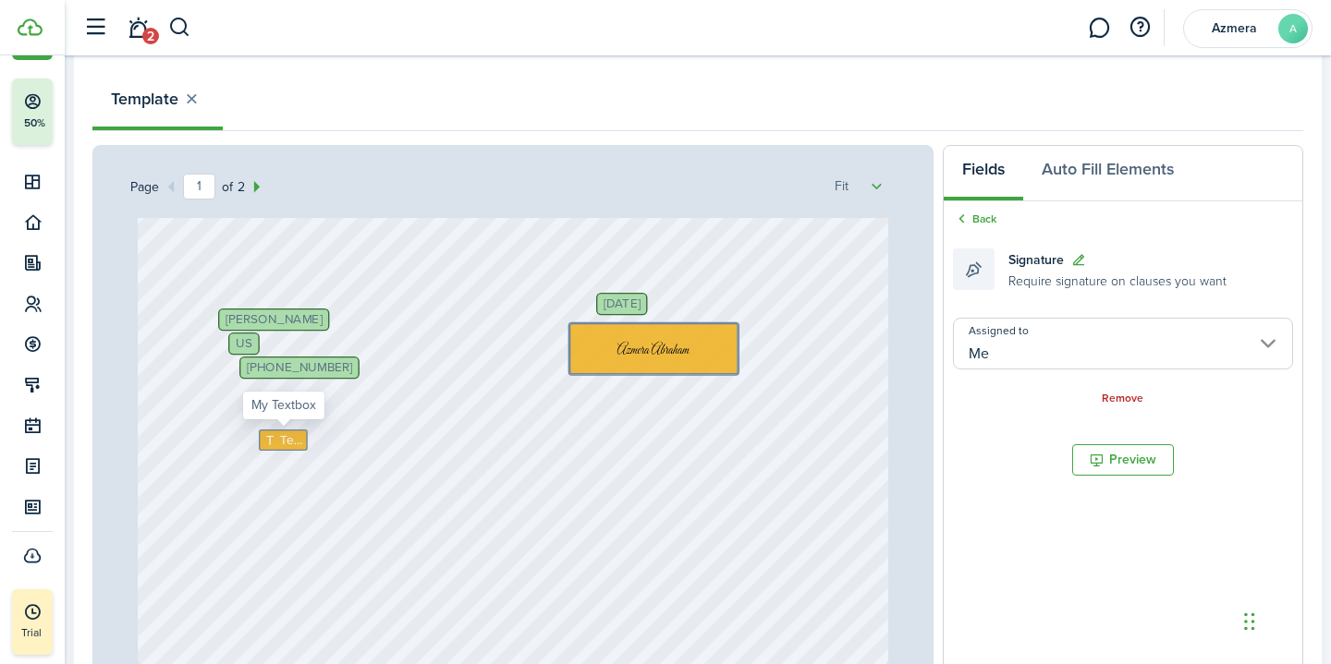
click at [283, 437] on span "Text" at bounding box center [291, 440] width 22 height 18
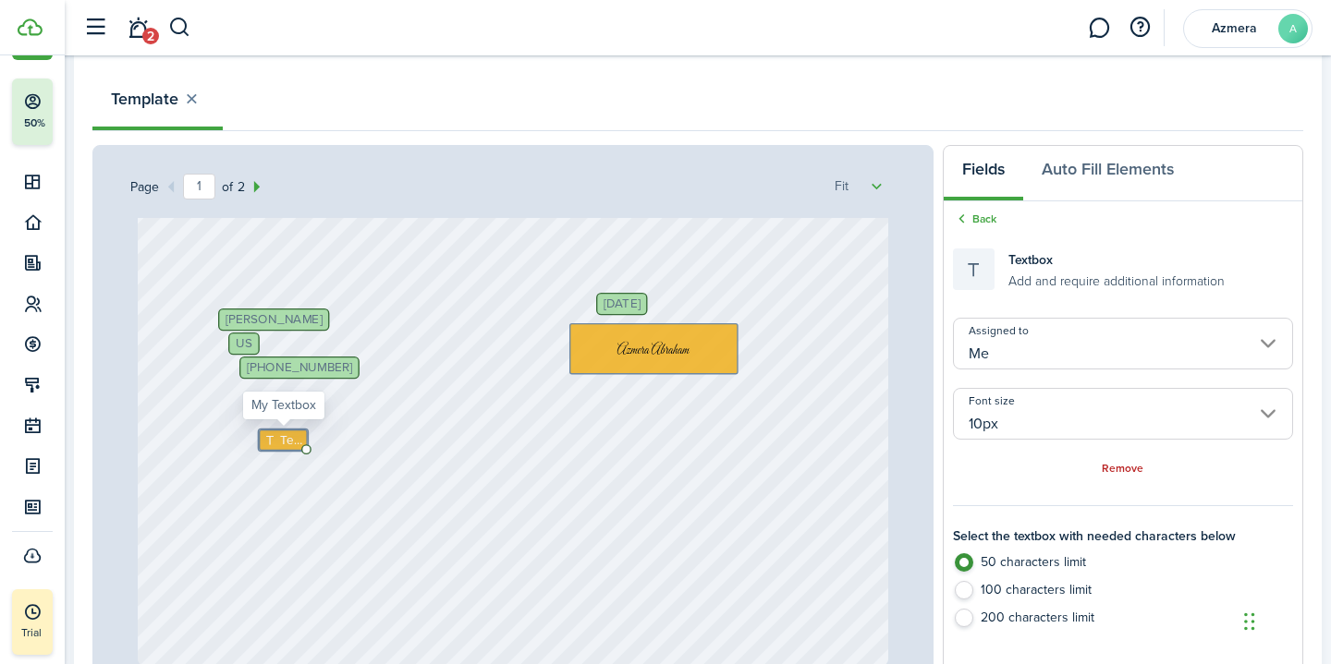
click at [283, 437] on span "Text" at bounding box center [291, 440] width 22 height 18
type textarea "[DATE]"
click at [411, 542] on div "[DATE] [GEOGRAPHIC_DATA] [PERSON_NAME] [PHONE_NUMBER] Text [DATE] [STREET_ADDRE…" at bounding box center [513, 170] width 751 height 991
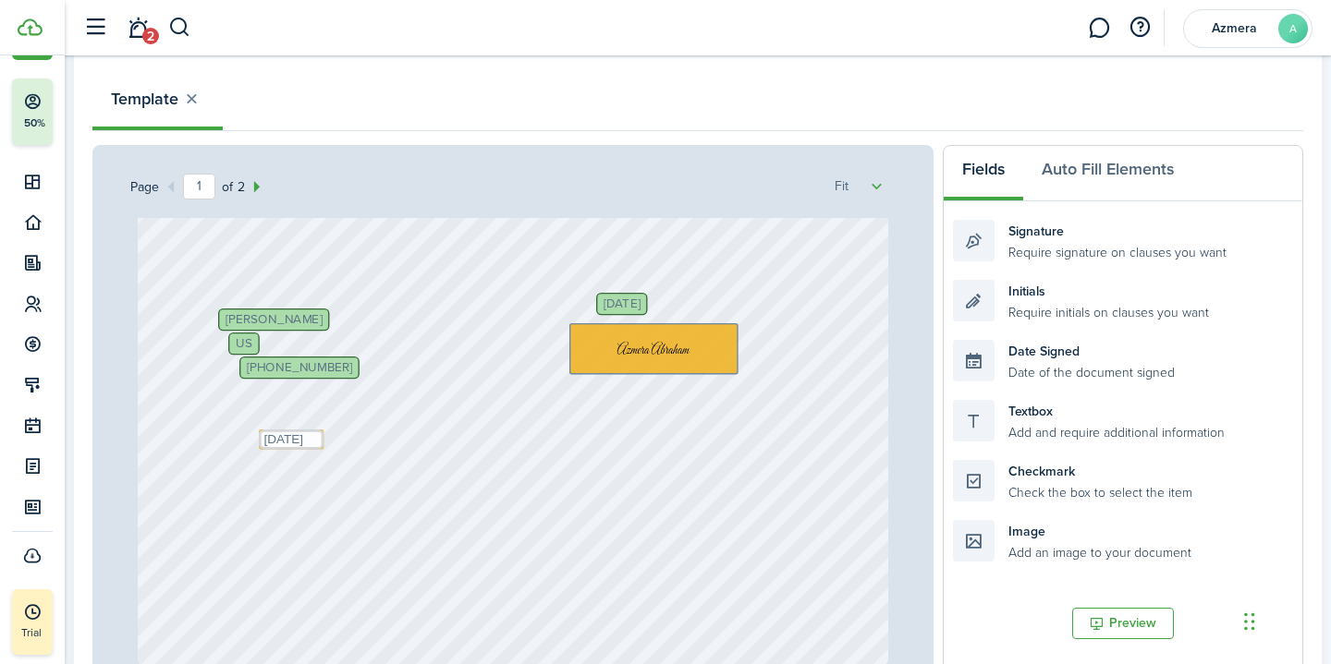
click at [285, 502] on div "[DATE] [GEOGRAPHIC_DATA] [PERSON_NAME] [PHONE_NUMBER] Text [DATE] [STREET_ADDRE…" at bounding box center [513, 170] width 751 height 991
click at [974, 481] on div "Checkmark Check the box to select the item" at bounding box center [1123, 481] width 340 height 42
click at [287, 551] on div "[DATE] [GEOGRAPHIC_DATA] [PERSON_NAME] [PHONE_NUMBER] Text [DATE] [STREET_ADDRE…" at bounding box center [513, 170] width 751 height 991
click at [286, 560] on div "[DATE] [GEOGRAPHIC_DATA] [PERSON_NAME] [PHONE_NUMBER] Text [DATE] [STREET_ADDRE…" at bounding box center [513, 170] width 751 height 991
click at [965, 501] on div "Checkmark Check the box to select the item" at bounding box center [1123, 481] width 340 height 42
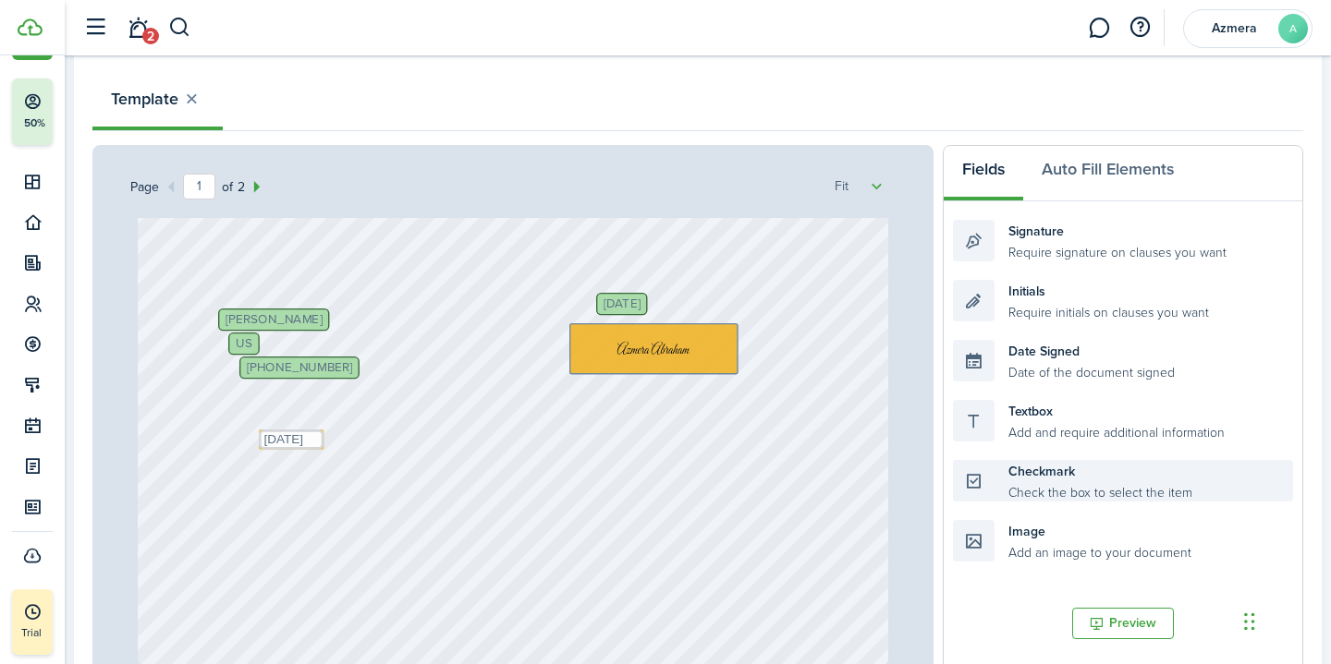
click at [1033, 483] on div "Checkmark Check the box to select the item" at bounding box center [1123, 481] width 340 height 42
click at [1078, 489] on div "Checkmark Check the box to select the item" at bounding box center [1123, 481] width 340 height 42
drag, startPoint x: 1077, startPoint y: 489, endPoint x: 448, endPoint y: 522, distance: 629.3
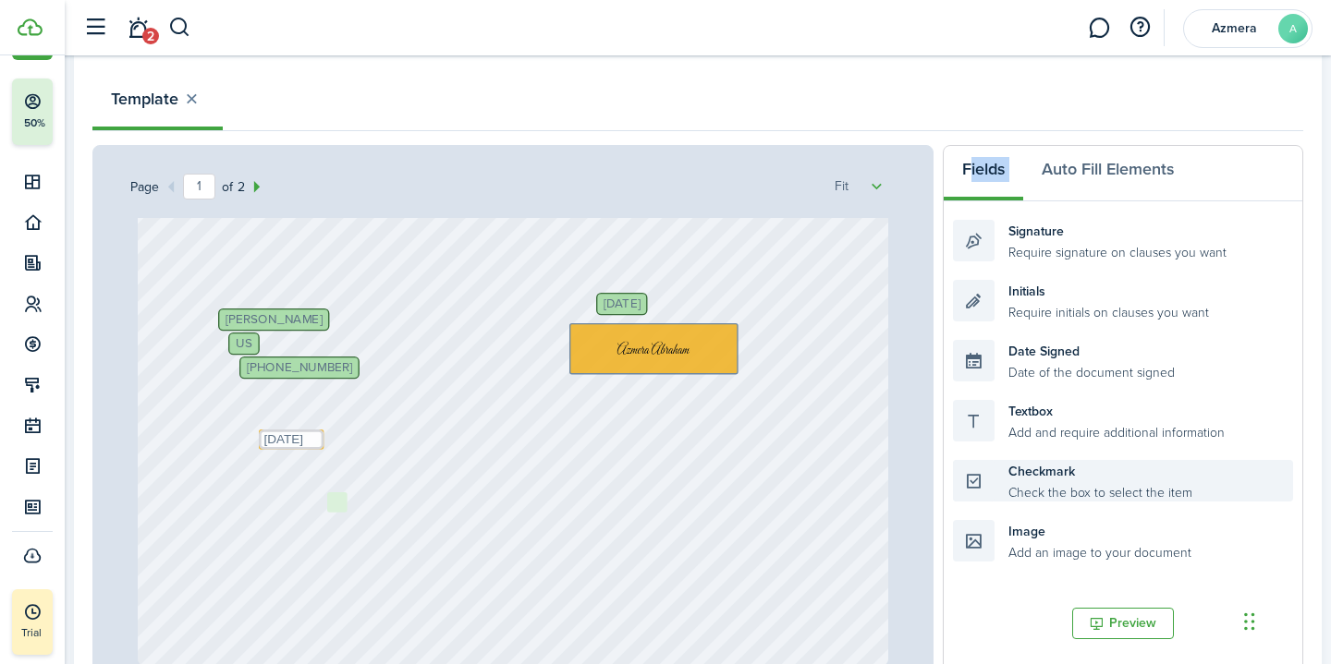
click at [448, 522] on div "Page 1 of 2 50% 75% 100% 150% 200% Fit [DATE] [GEOGRAPHIC_DATA] [PERSON_NAME] […" at bounding box center [697, 528] width 1211 height 767
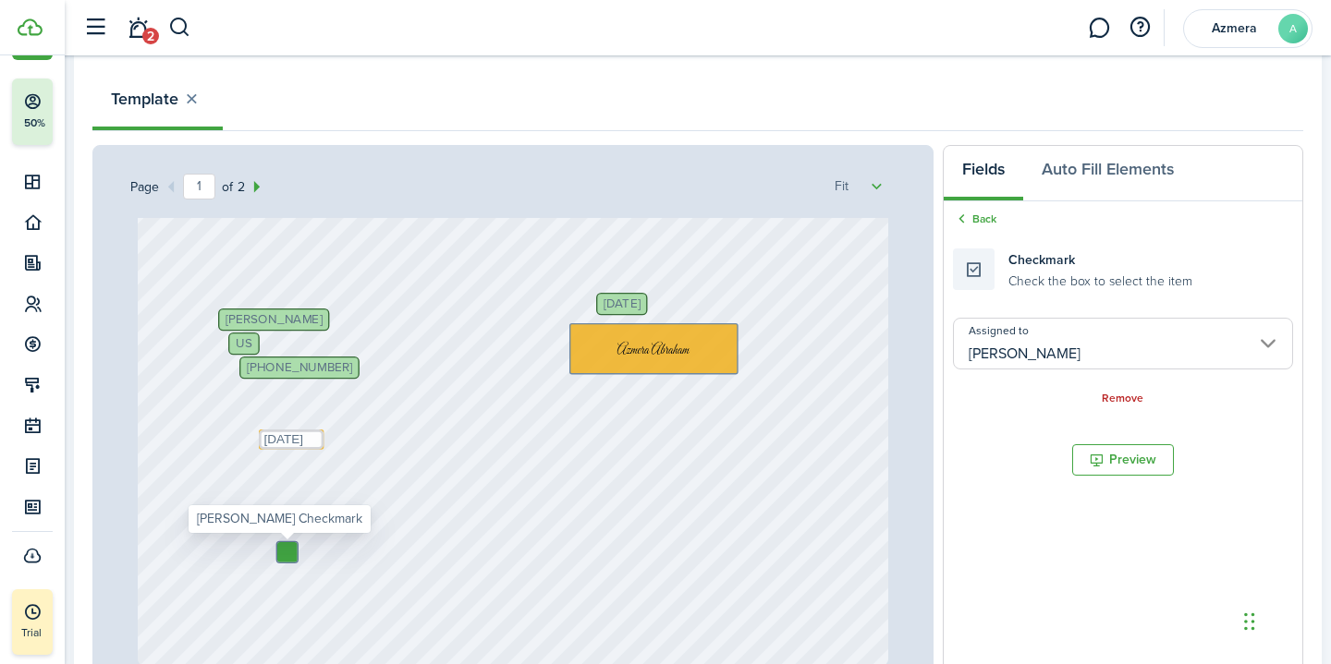
click at [289, 559] on div at bounding box center [287, 552] width 20 height 20
click at [290, 560] on div at bounding box center [287, 552] width 20 height 20
drag, startPoint x: 290, startPoint y: 560, endPoint x: 1068, endPoint y: 305, distance: 818.8
click at [895, 305] on div "[DATE] [GEOGRAPHIC_DATA] [PERSON_NAME] [PHONE_NUMBER] Text [DATE] [STREET_ADDRE…" at bounding box center [512, 541] width 765 height 647
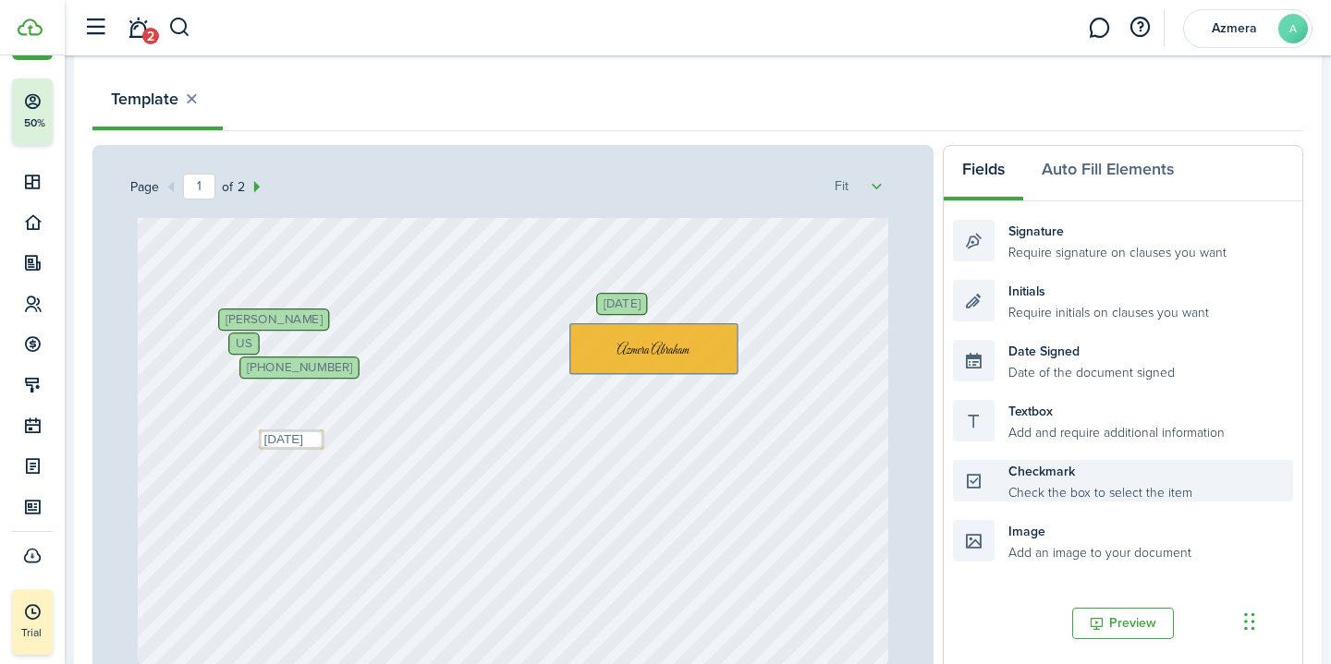
click at [1024, 497] on div "Checkmark Check the box to select the item" at bounding box center [1123, 481] width 340 height 42
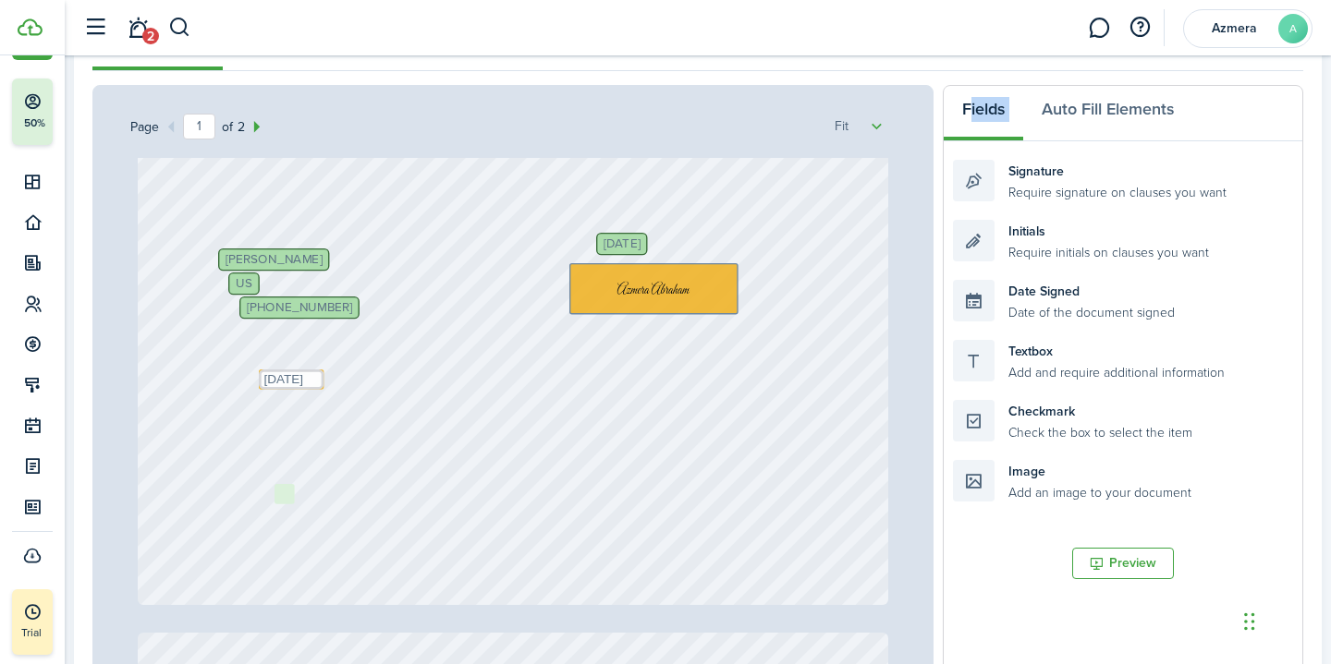
drag, startPoint x: 1023, startPoint y: 496, endPoint x: 345, endPoint y: 520, distance: 678.7
click at [345, 520] on div "Page 1 of 2 50% 75% 100% 150% 200% Fit [DATE] [GEOGRAPHIC_DATA] [PERSON_NAME] […" at bounding box center [697, 468] width 1211 height 767
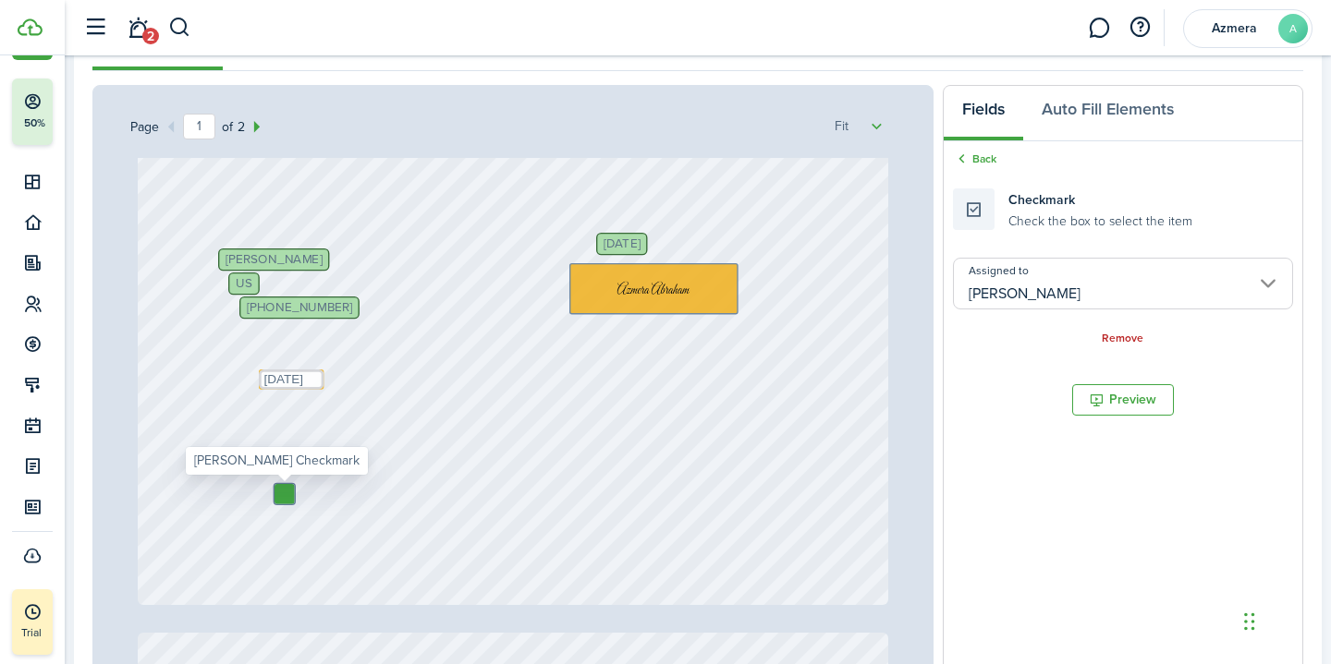
click at [1170, 277] on input "[PERSON_NAME]" at bounding box center [1123, 284] width 340 height 52
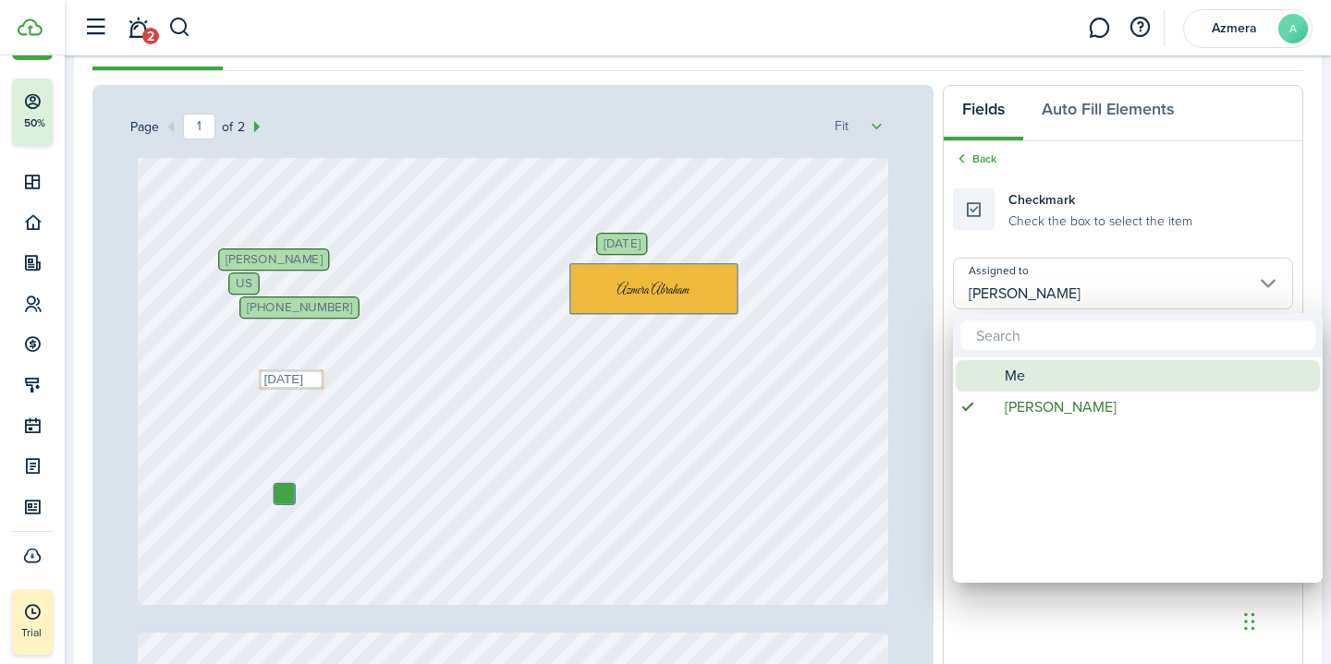
click at [1092, 383] on div "Me" at bounding box center [1144, 375] width 327 height 31
type input "Me"
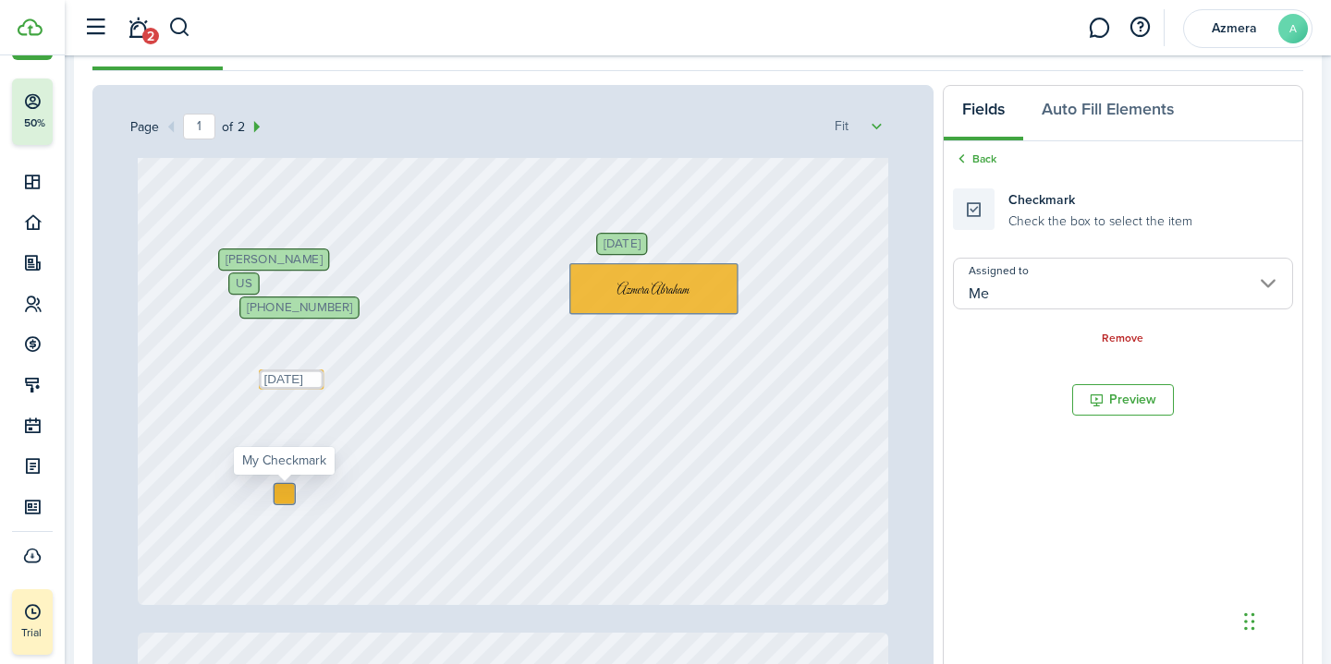
click at [286, 495] on div at bounding box center [284, 494] width 20 height 20
click at [285, 495] on div at bounding box center [284, 494] width 20 height 20
checkbox input "true"
click at [976, 213] on div "Checkmark Check the box to select the item" at bounding box center [1072, 210] width 239 height 42
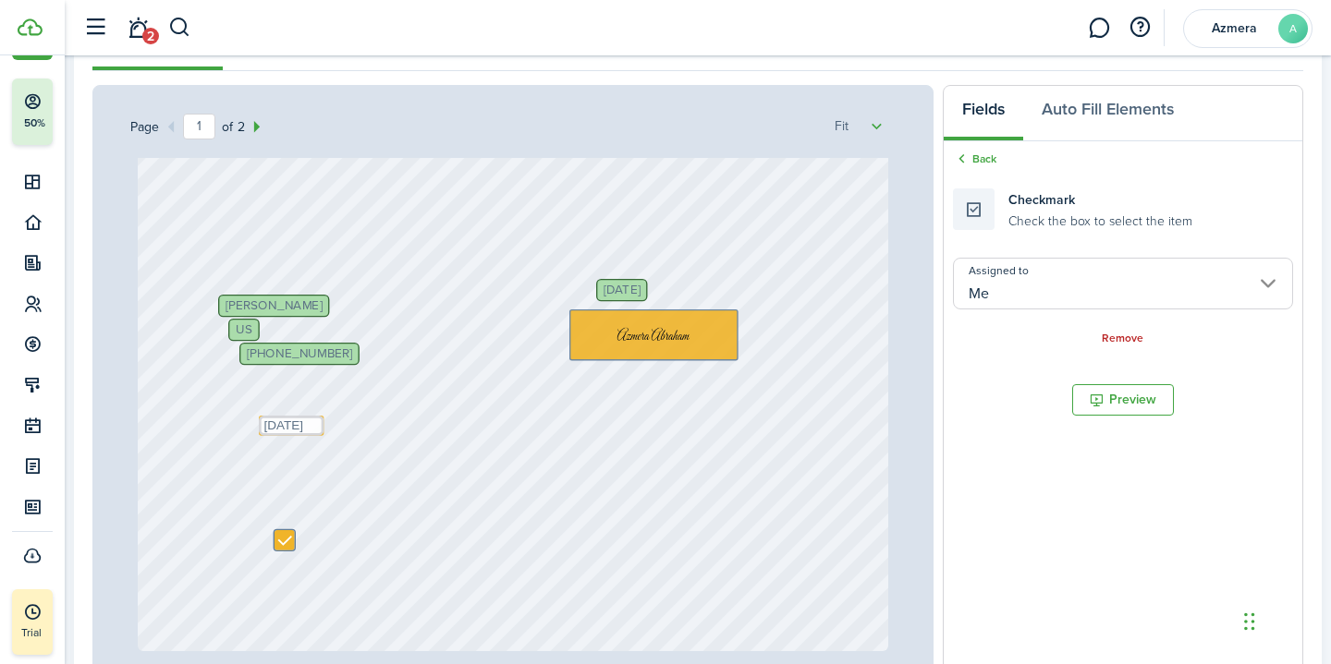
scroll to position [496, 0]
click at [290, 310] on span "[PERSON_NAME]" at bounding box center [273, 306] width 96 height 13
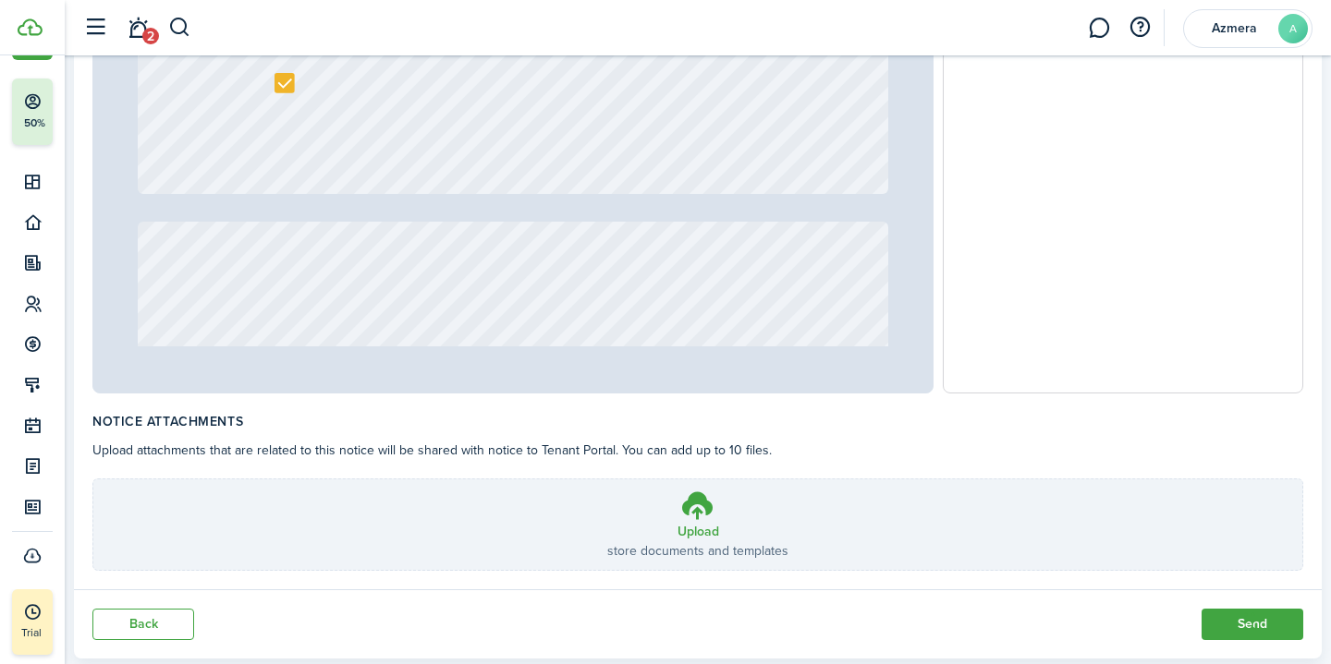
scroll to position [776, 0]
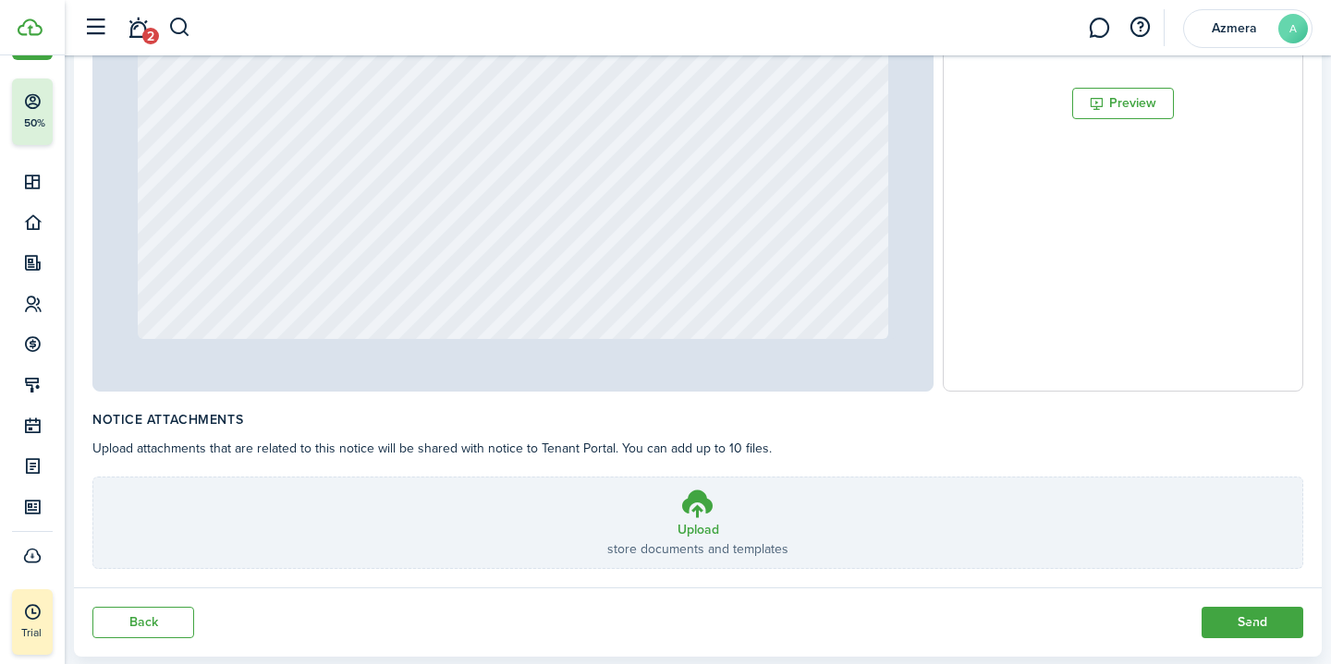
scroll to position [1368, 0]
click at [1141, 101] on button "Preview" at bounding box center [1123, 103] width 102 height 31
type input "1"
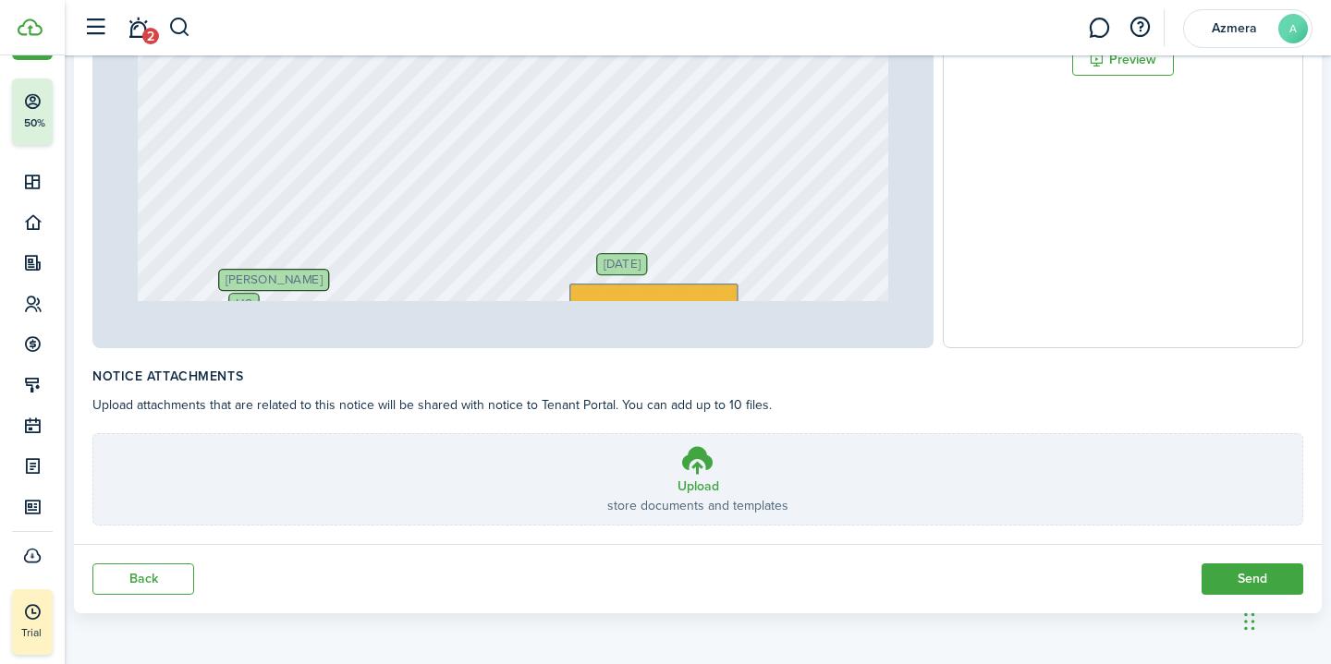
scroll to position [18, 0]
click at [1225, 587] on button "Send" at bounding box center [1252, 579] width 102 height 31
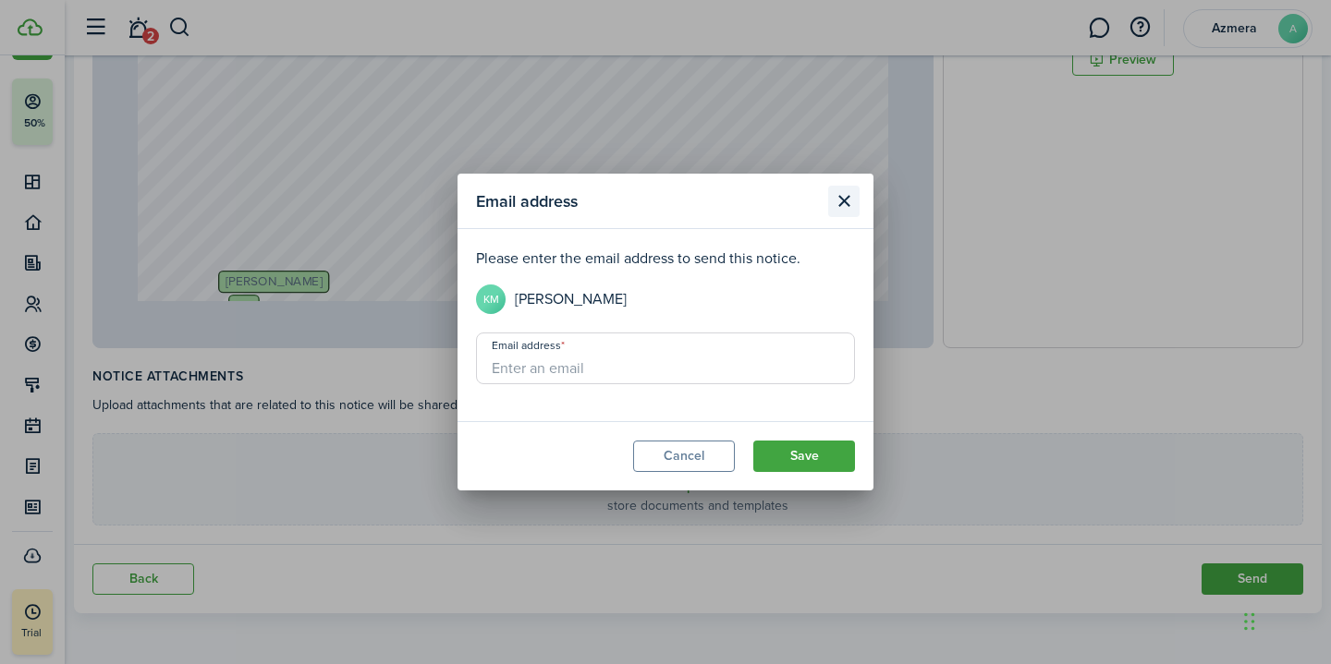
click at [846, 210] on button "Close modal" at bounding box center [843, 201] width 31 height 31
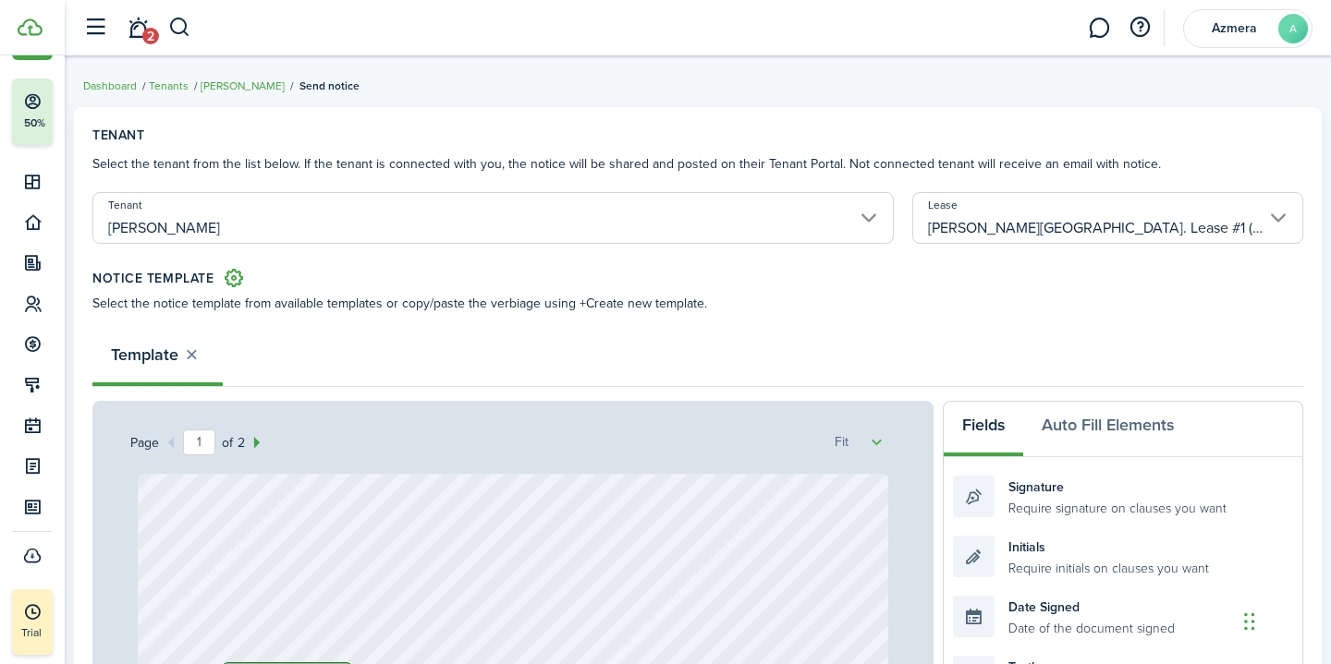
scroll to position [0, 0]
click at [149, 38] on span "2" at bounding box center [150, 36] width 17 height 17
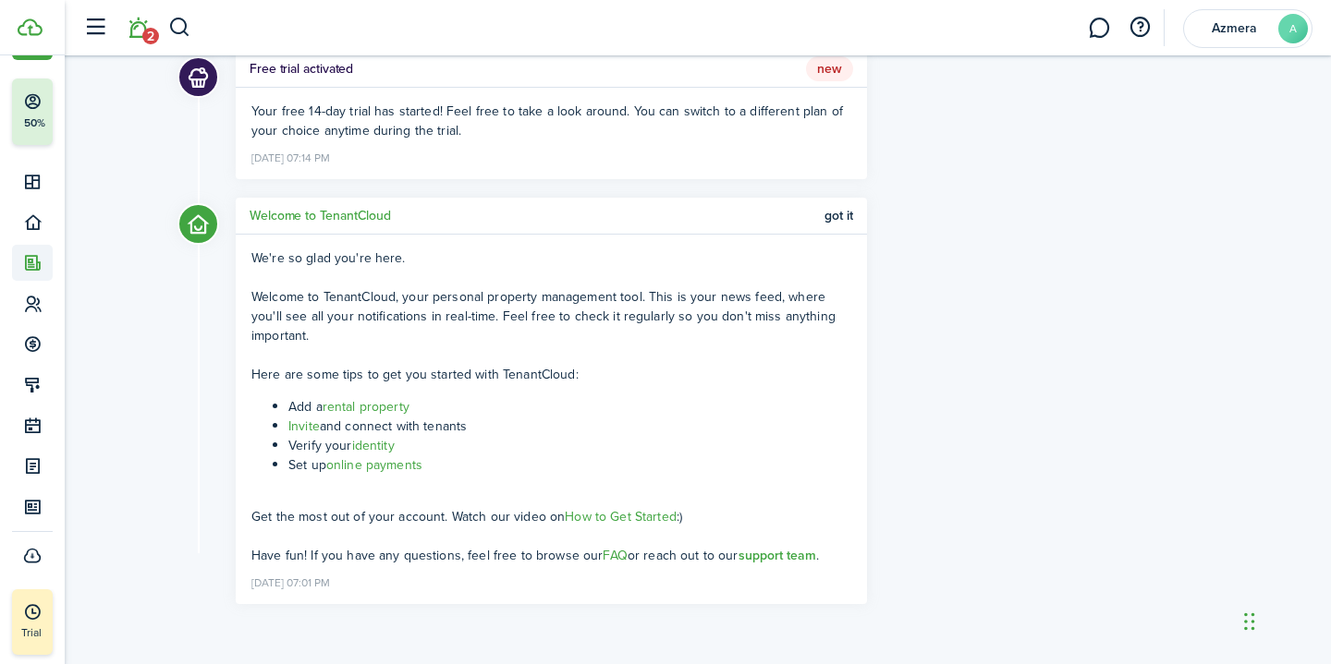
scroll to position [140, 0]
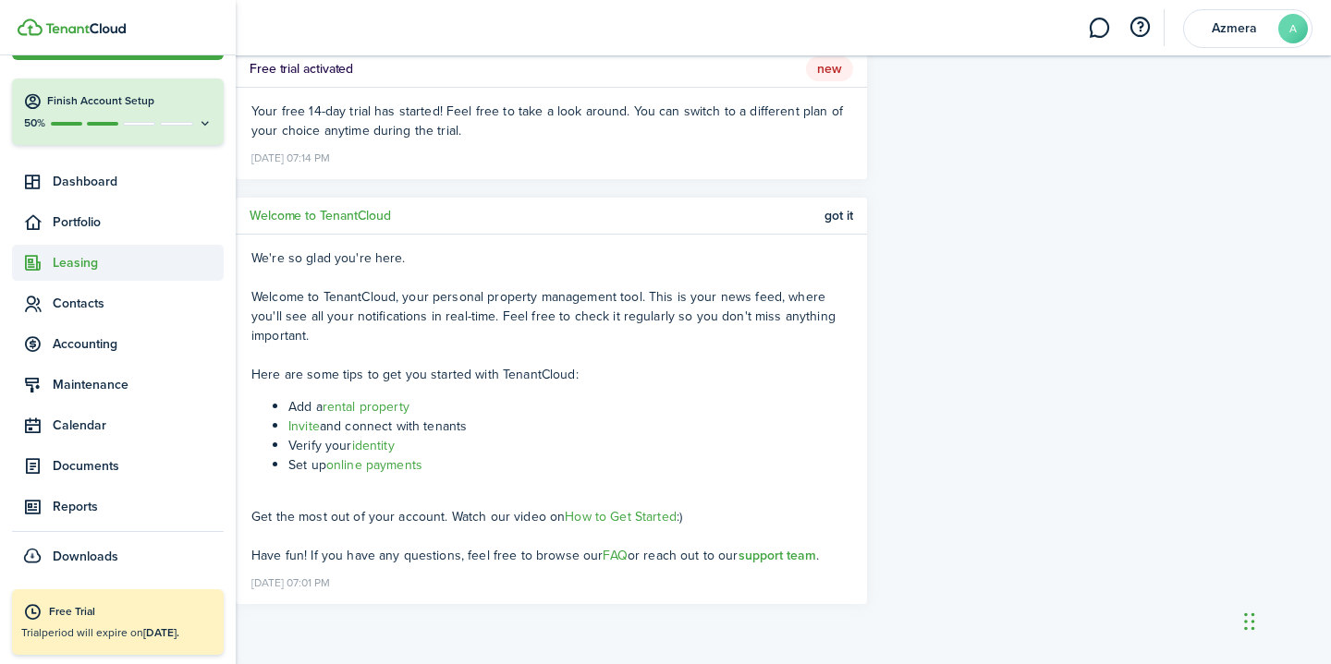
click at [68, 268] on span "Leasing" at bounding box center [138, 262] width 171 height 19
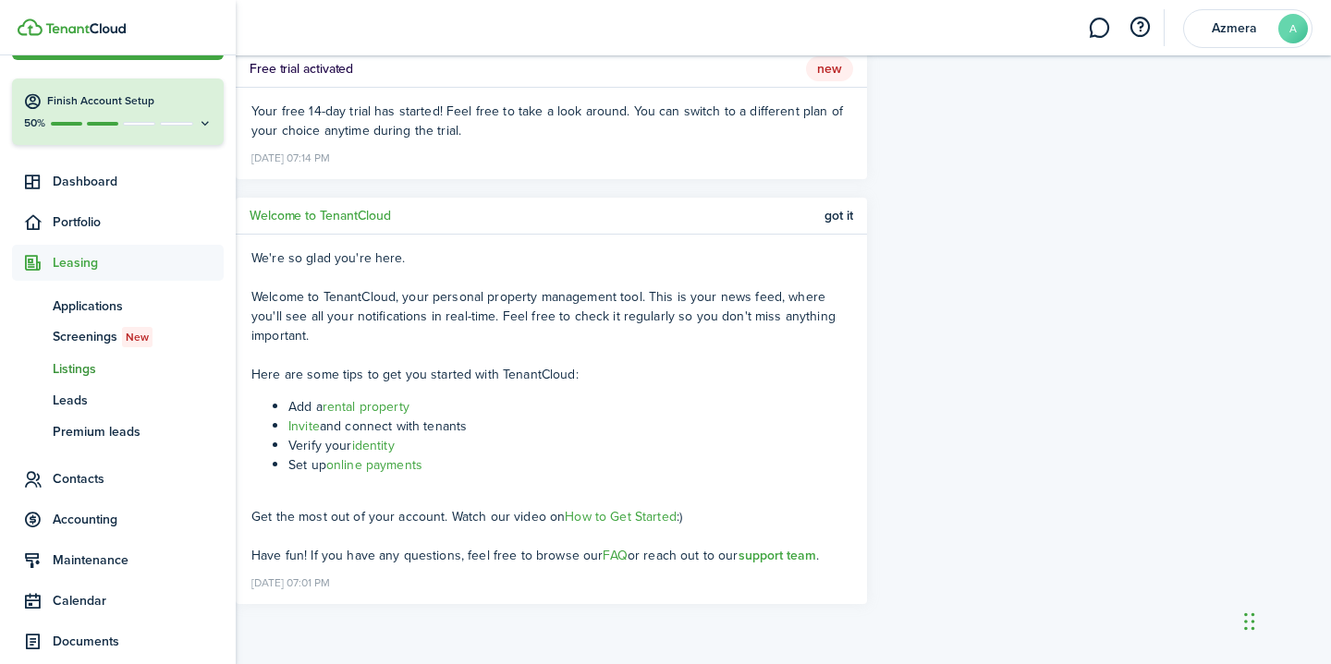
click at [59, 363] on span "Listings" at bounding box center [138, 368] width 171 height 19
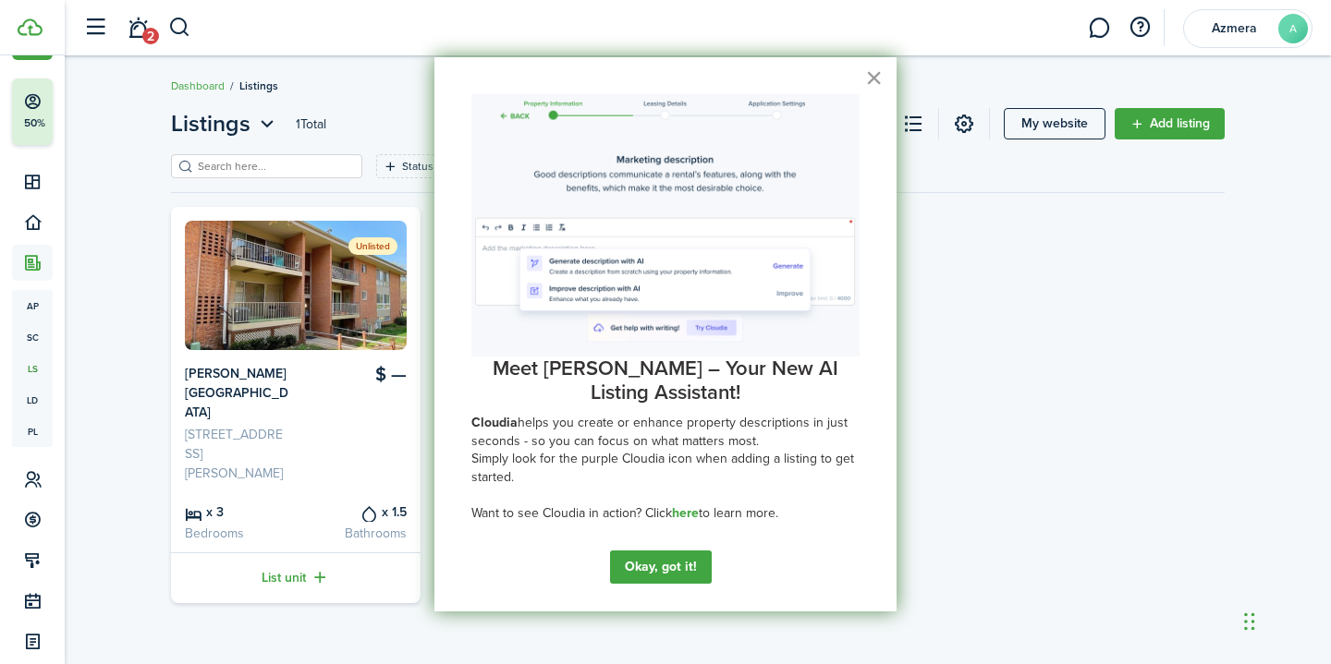
click at [868, 81] on button "×" at bounding box center [874, 78] width 18 height 30
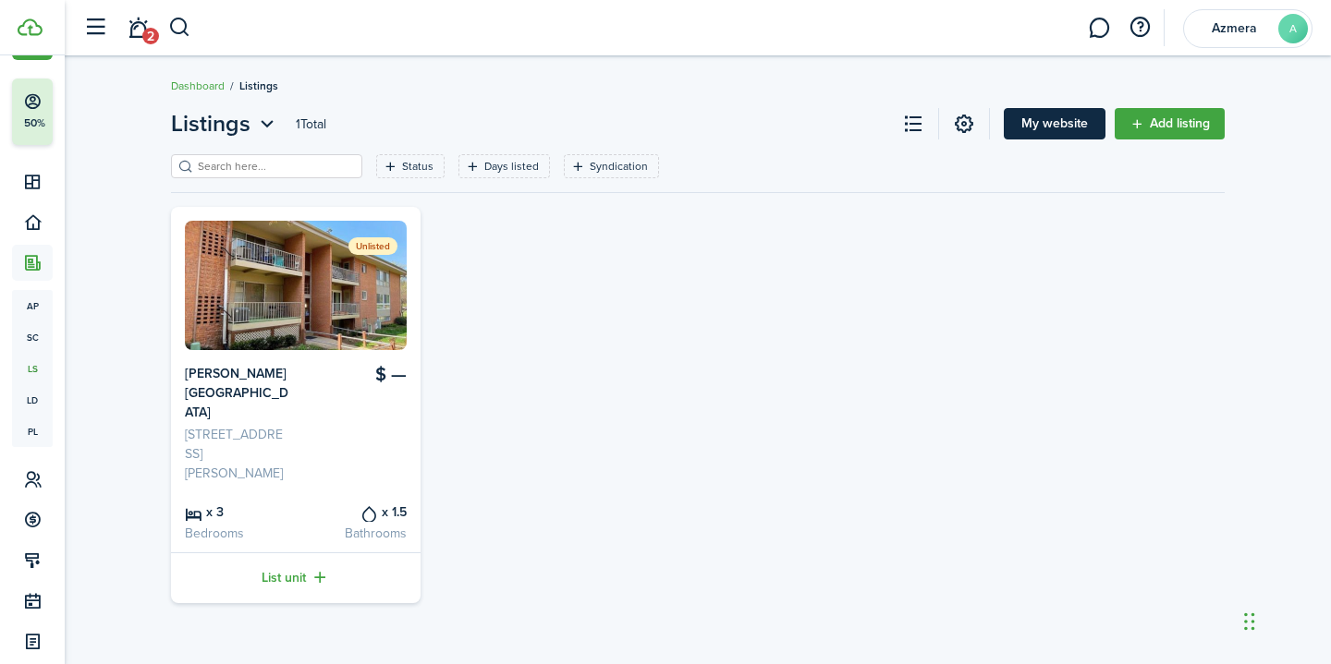
click at [1054, 124] on link "My website" at bounding box center [1055, 123] width 102 height 31
click at [960, 118] on link at bounding box center [963, 123] width 31 height 31
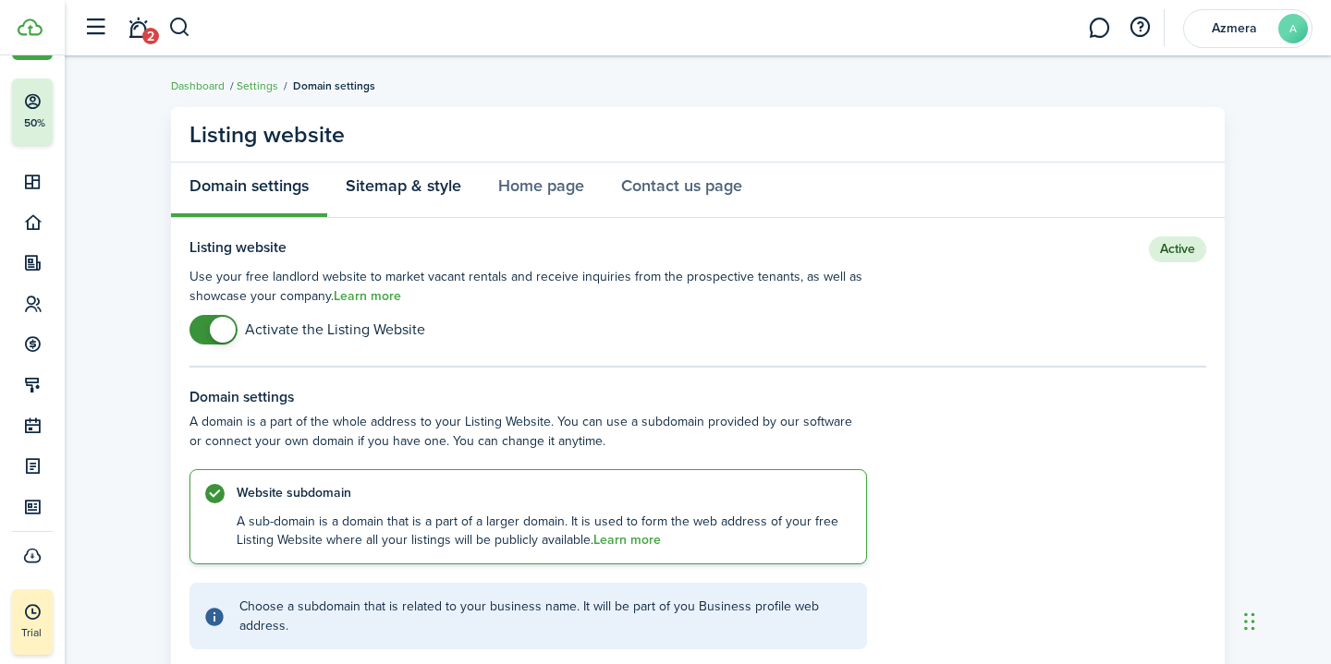
click at [408, 196] on link "Sitemap & style" at bounding box center [403, 190] width 152 height 55
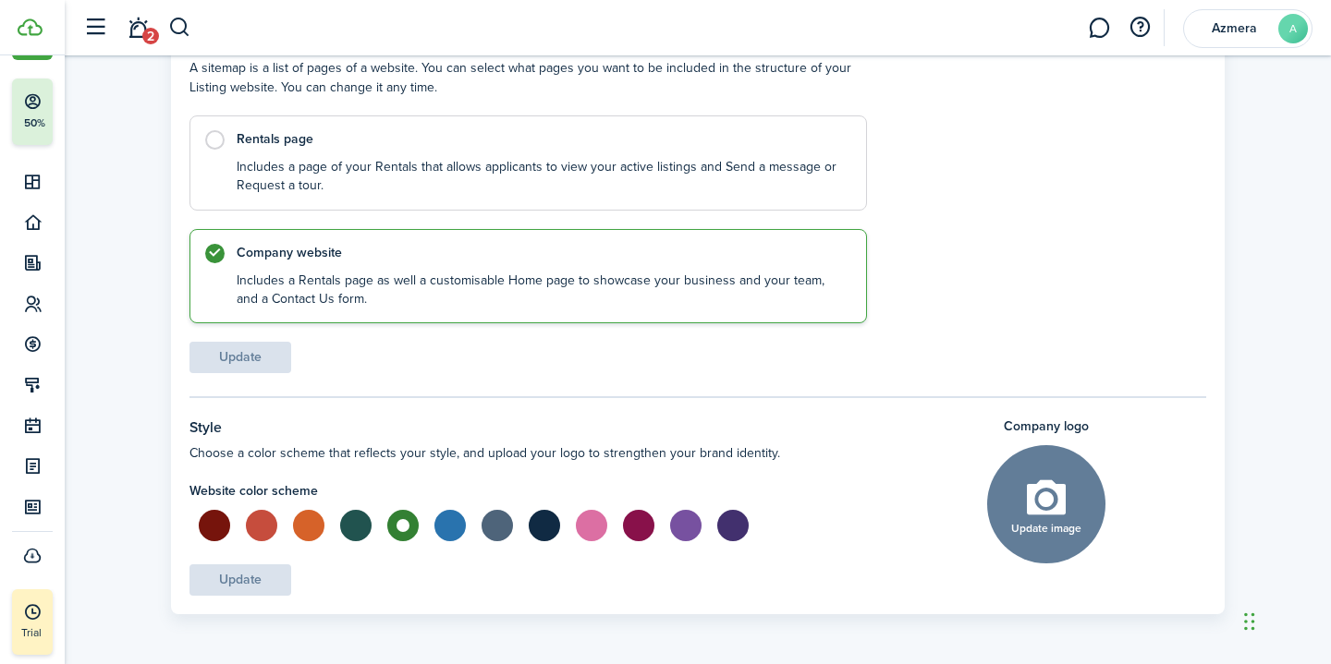
scroll to position [203, 0]
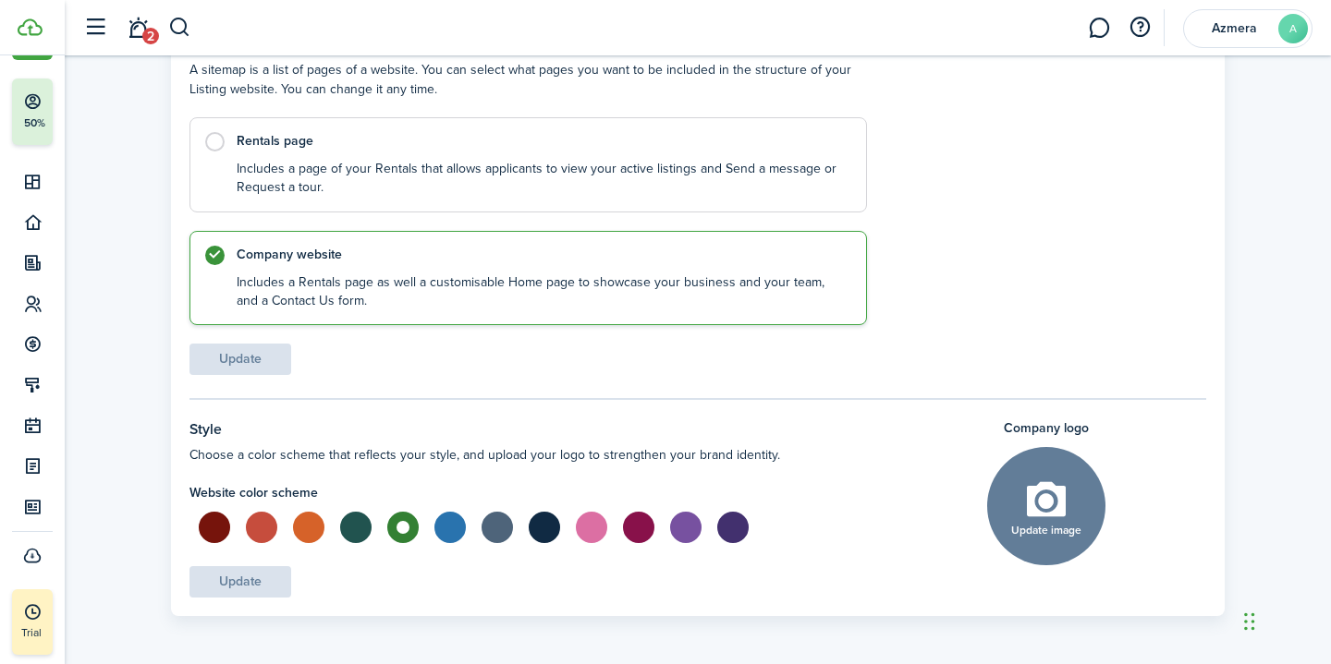
click at [500, 528] on label at bounding box center [496, 527] width 32 height 31
radio input "false"
radio input "true"
click at [254, 576] on button "Update" at bounding box center [240, 581] width 102 height 31
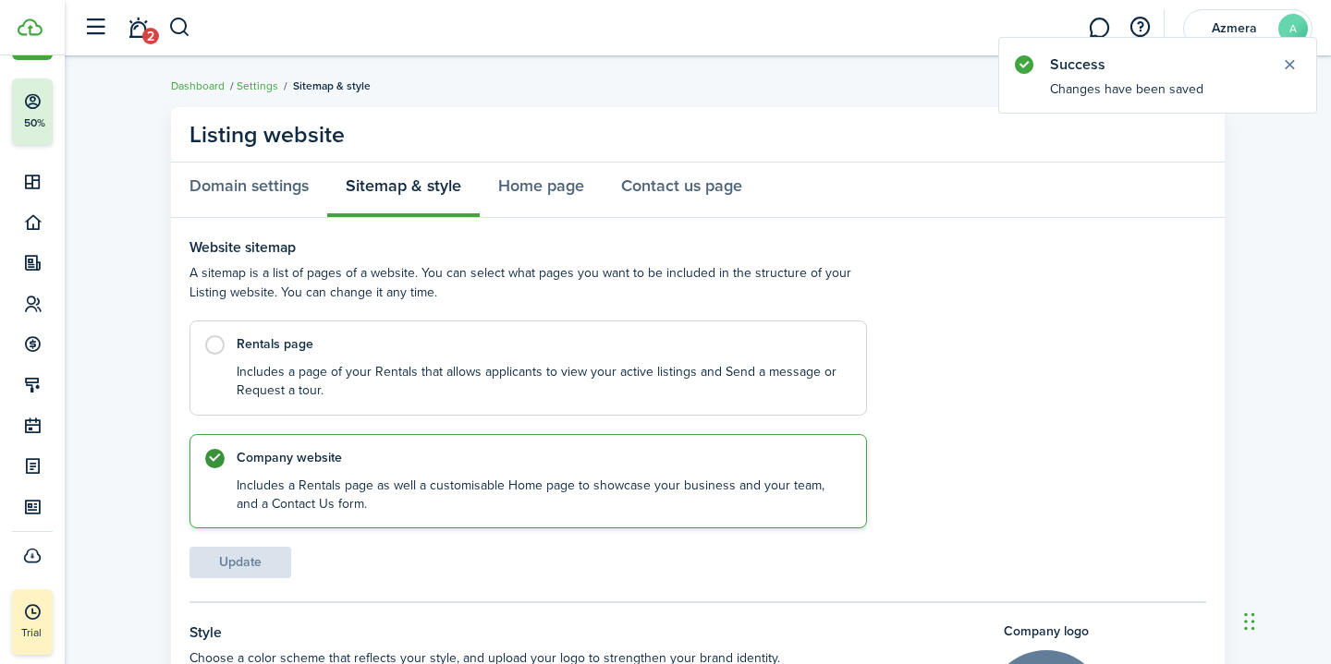
scroll to position [0, 0]
click at [534, 178] on link "Home page" at bounding box center [541, 190] width 123 height 55
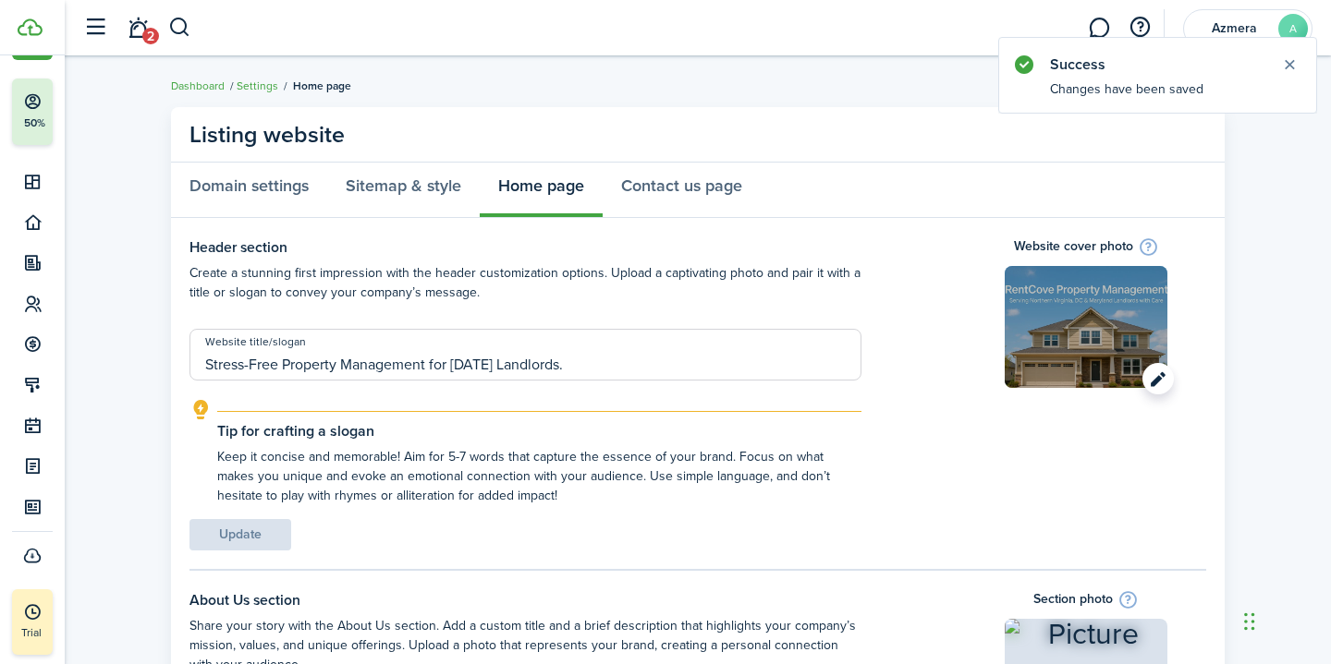
click at [1157, 384] on image-lazy "Open menu" at bounding box center [1086, 327] width 163 height 122
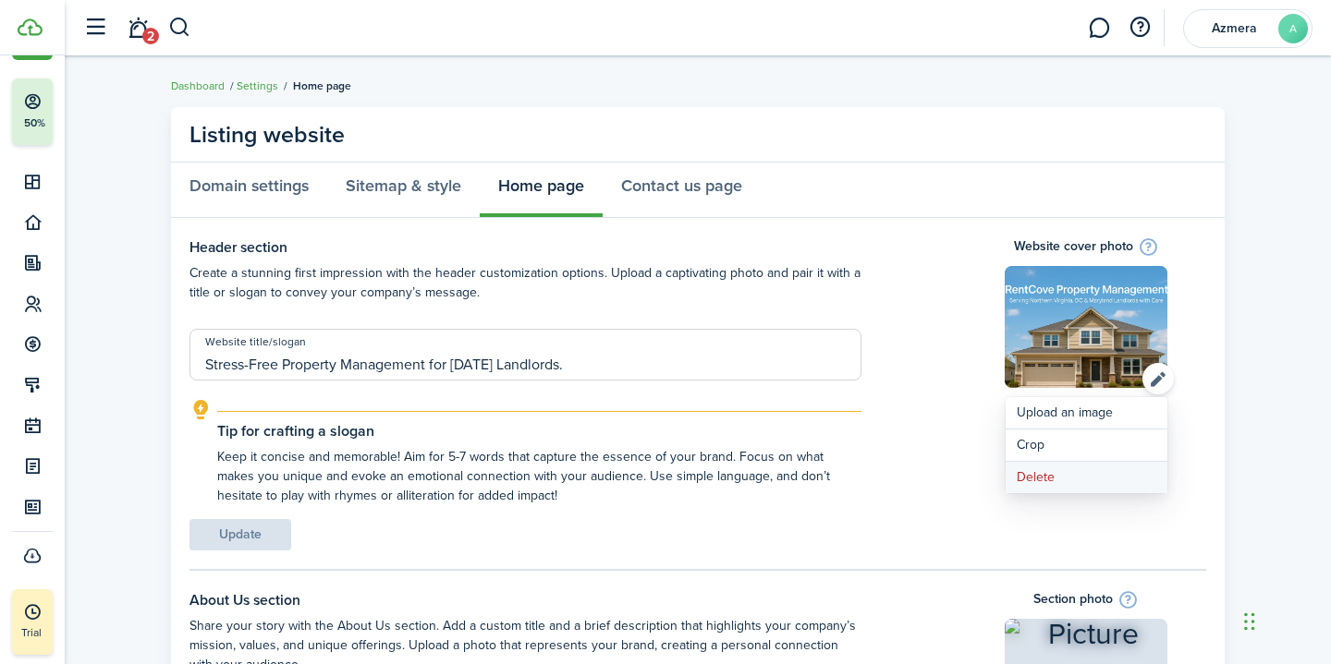
click at [1106, 477] on button "Delete" at bounding box center [1086, 477] width 162 height 31
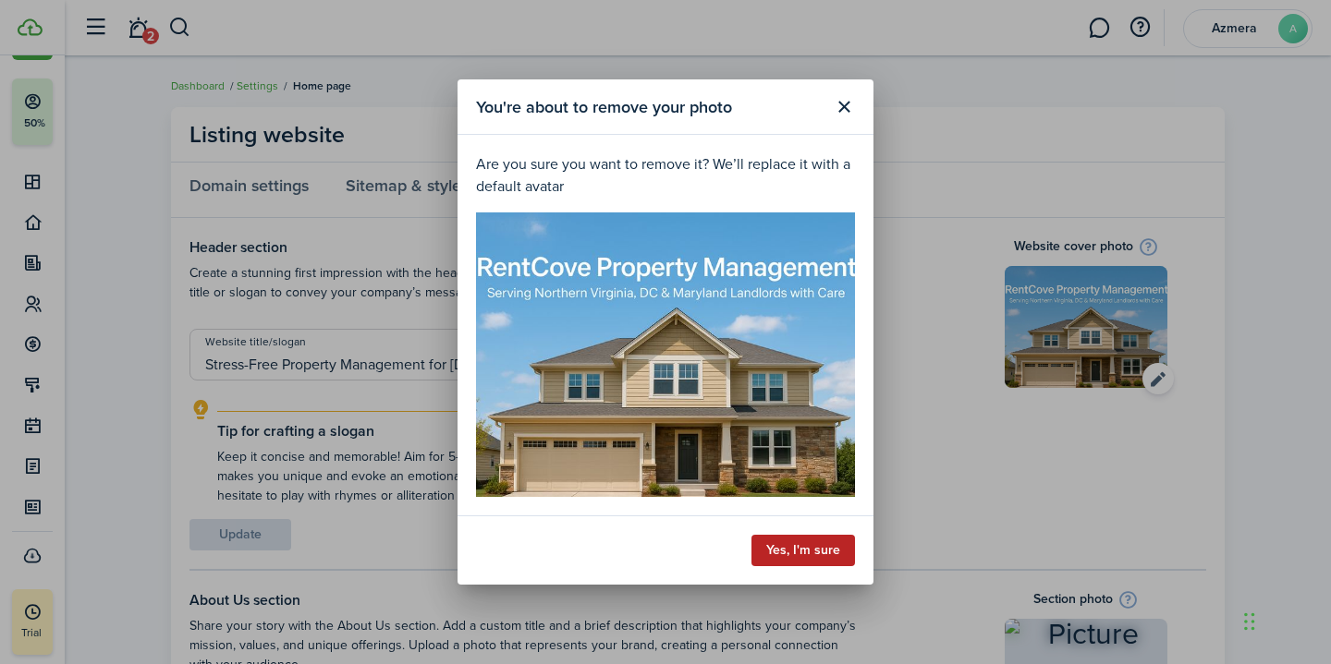
click at [770, 547] on button "Yes, I'm sure" at bounding box center [803, 550] width 104 height 31
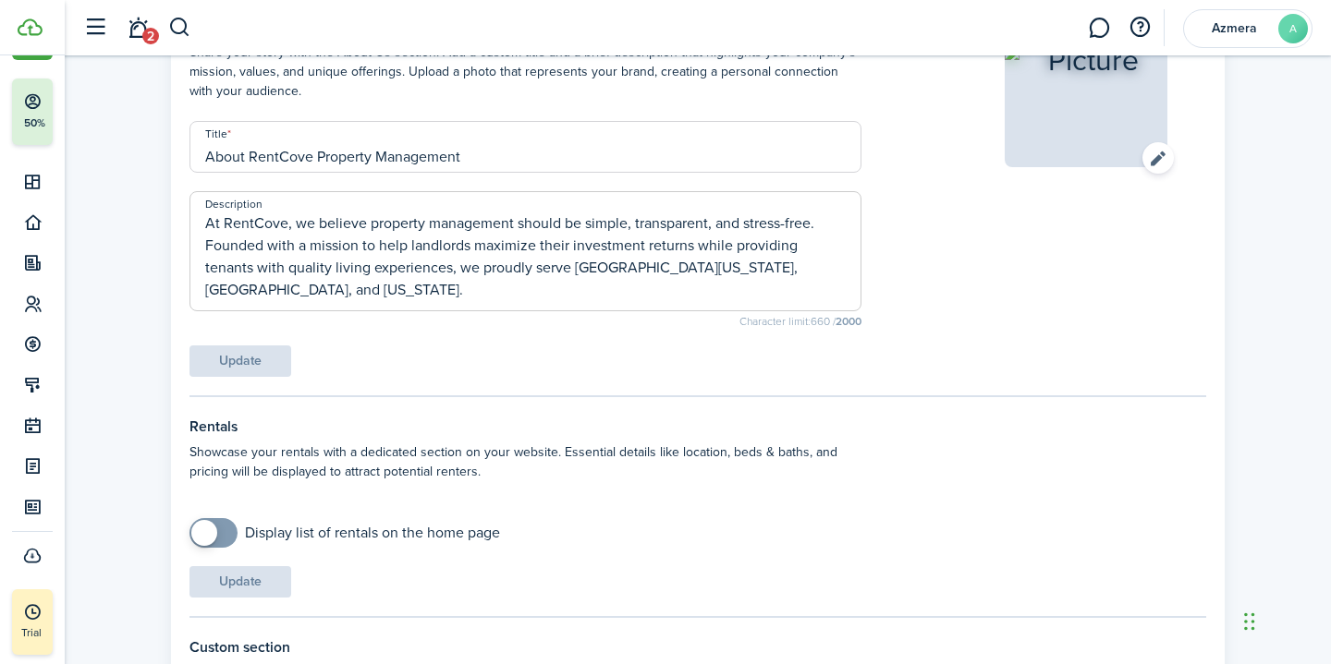
scroll to position [591, 0]
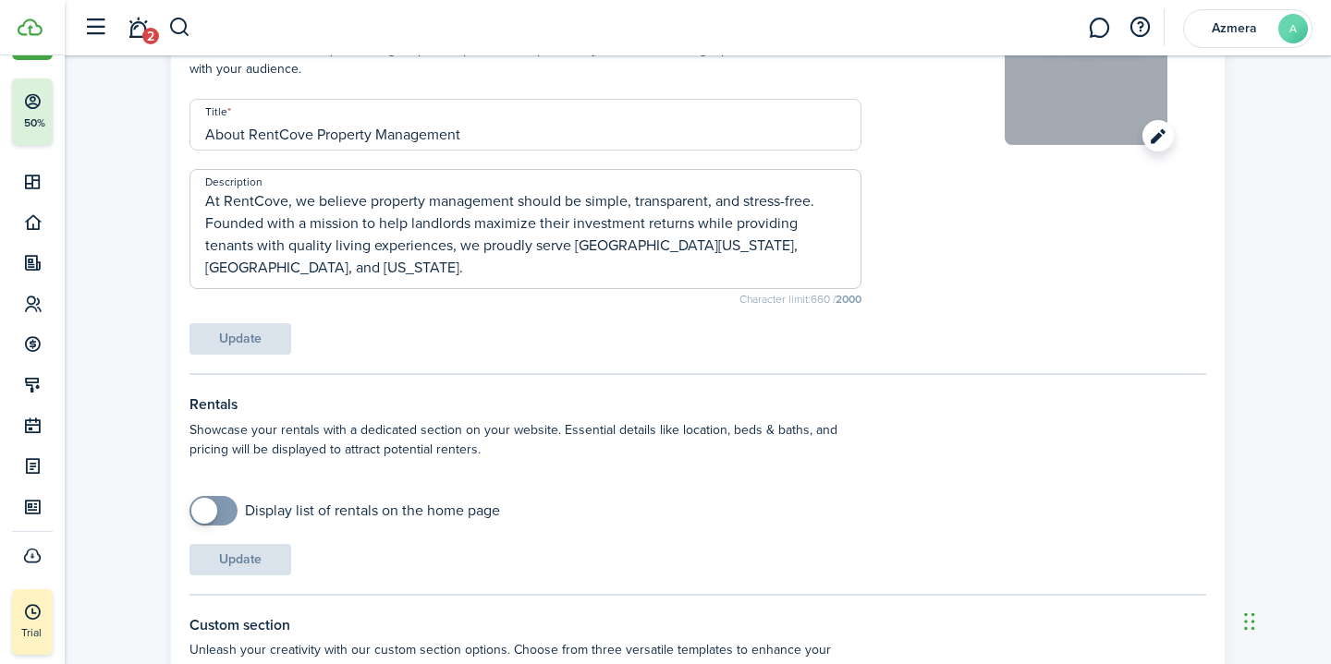
click at [1162, 136] on image-lazy "Open menu" at bounding box center [1086, 84] width 163 height 122
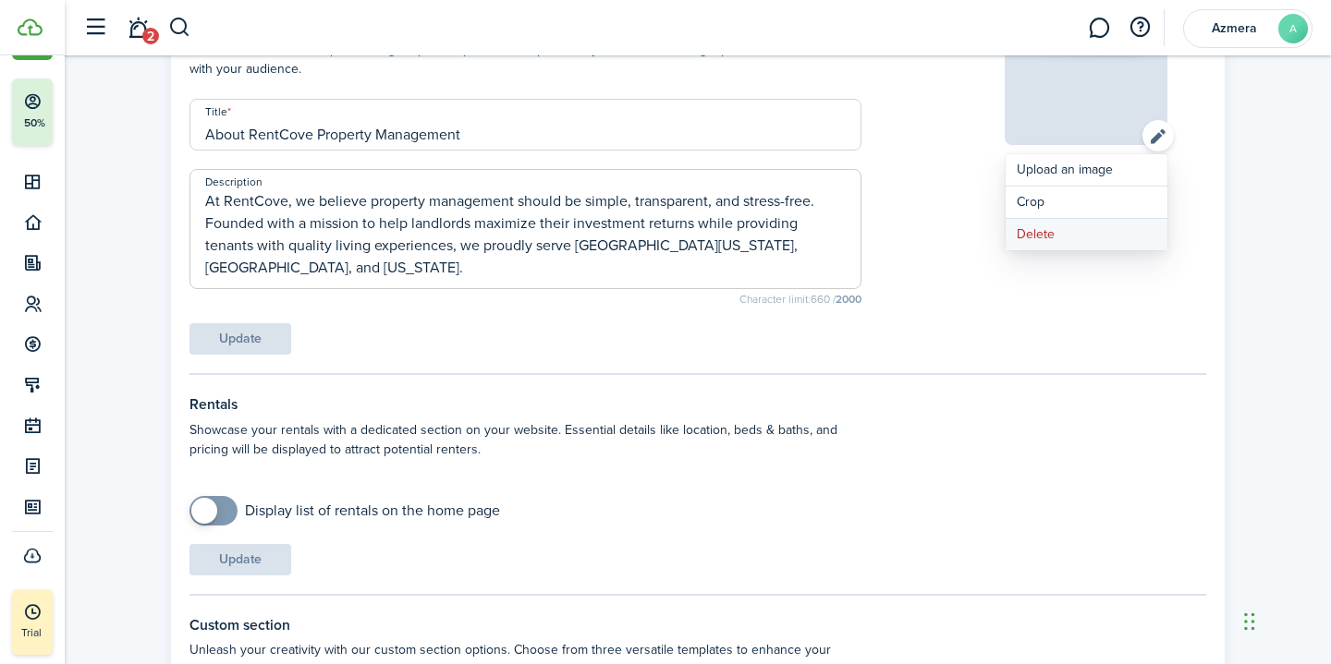
click at [1054, 244] on button "Delete" at bounding box center [1086, 234] width 162 height 31
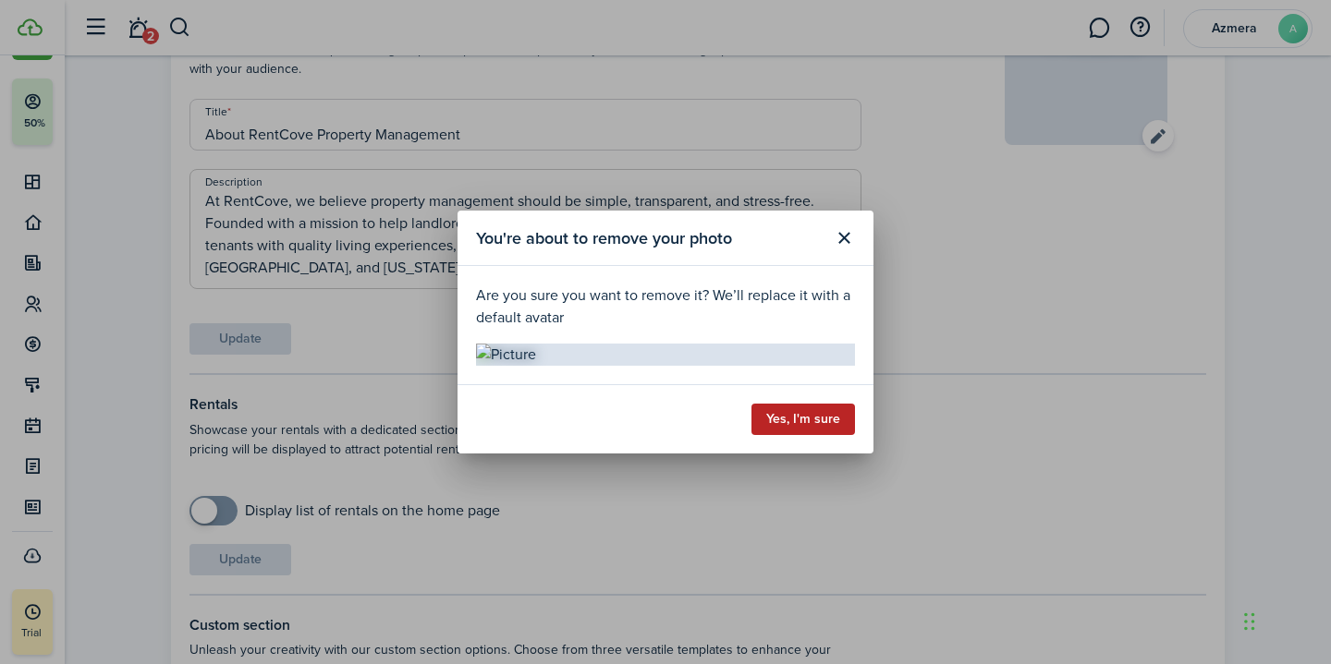
click at [810, 435] on button "Yes, I'm sure" at bounding box center [803, 419] width 104 height 31
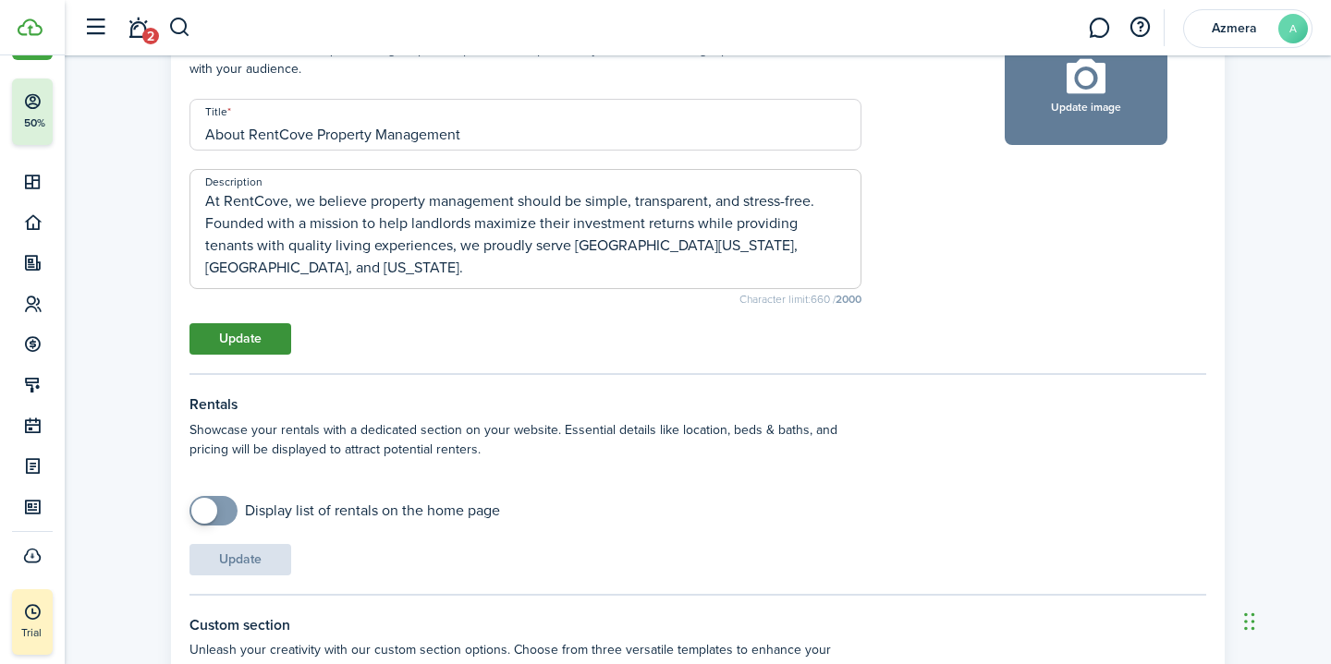
click at [250, 346] on button "Update" at bounding box center [240, 338] width 102 height 31
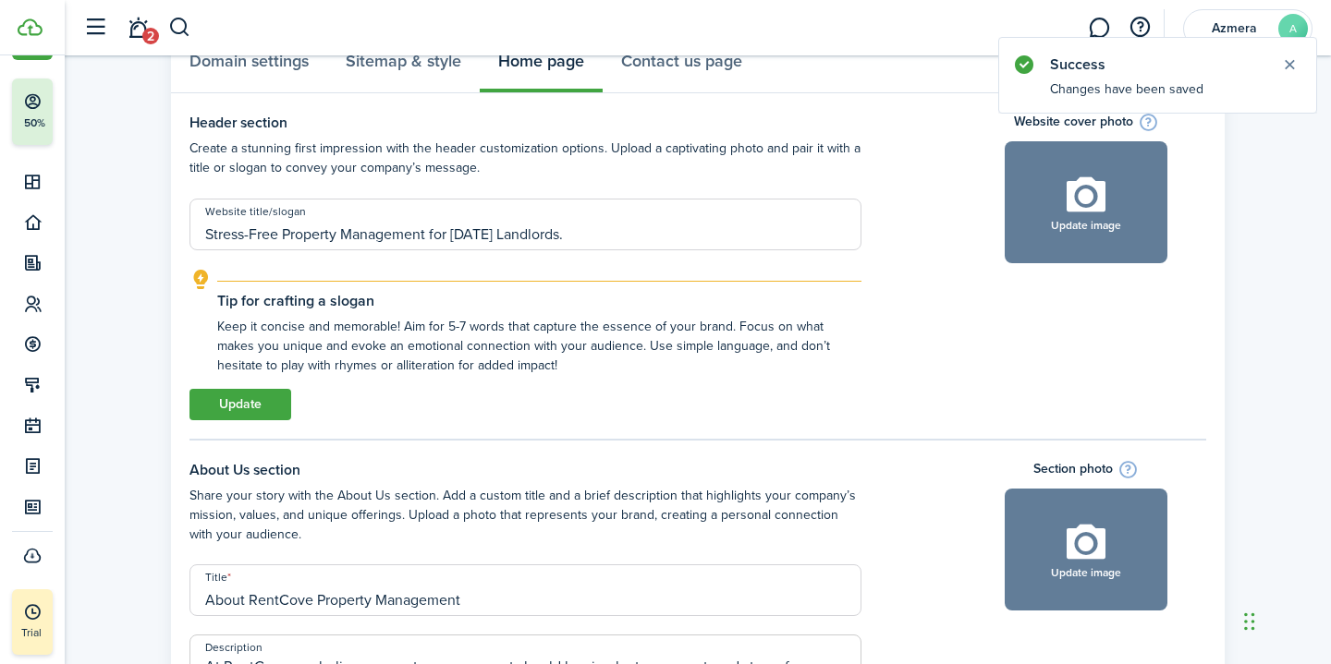
scroll to position [109, 0]
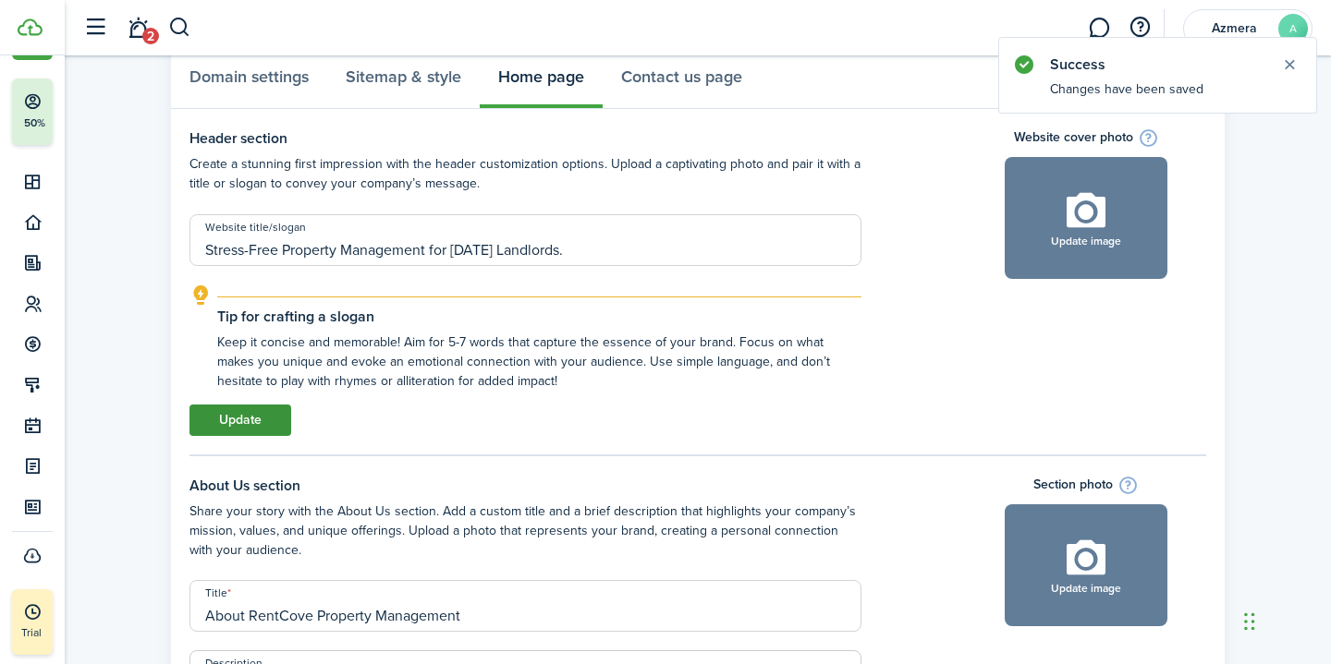
click at [256, 420] on button "Update" at bounding box center [240, 420] width 102 height 31
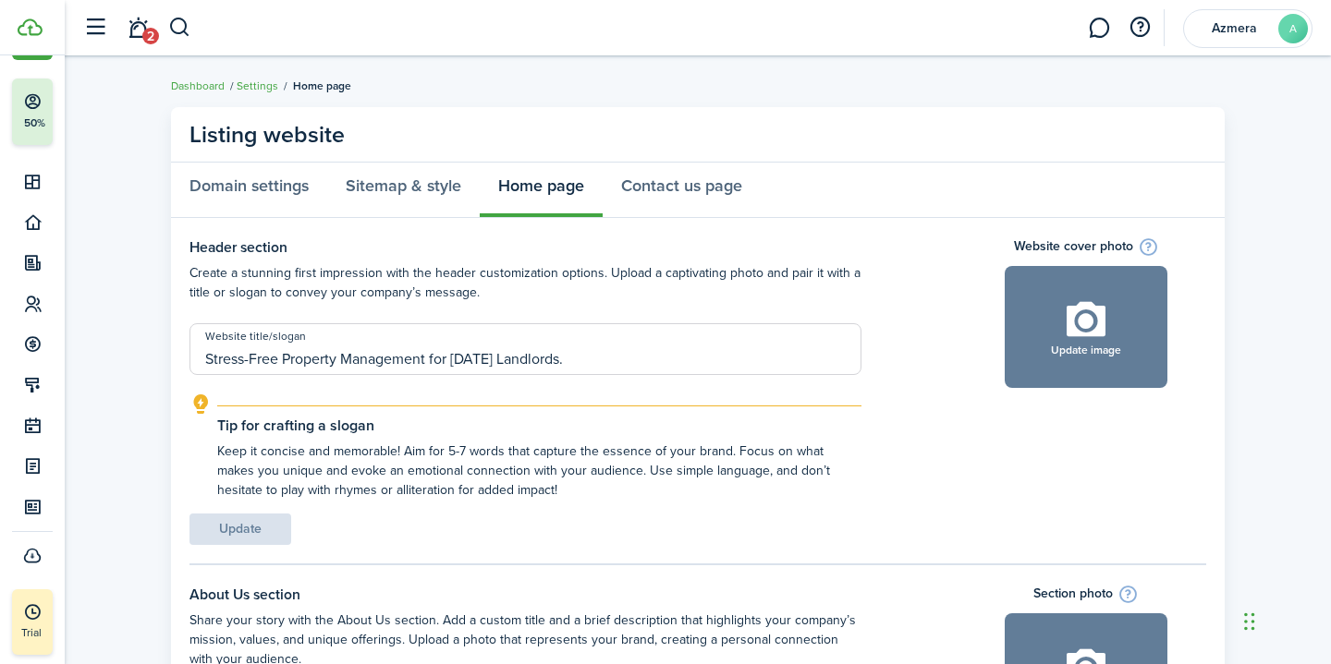
scroll to position [0, 0]
click at [687, 179] on link "Contact us page" at bounding box center [682, 190] width 158 height 55
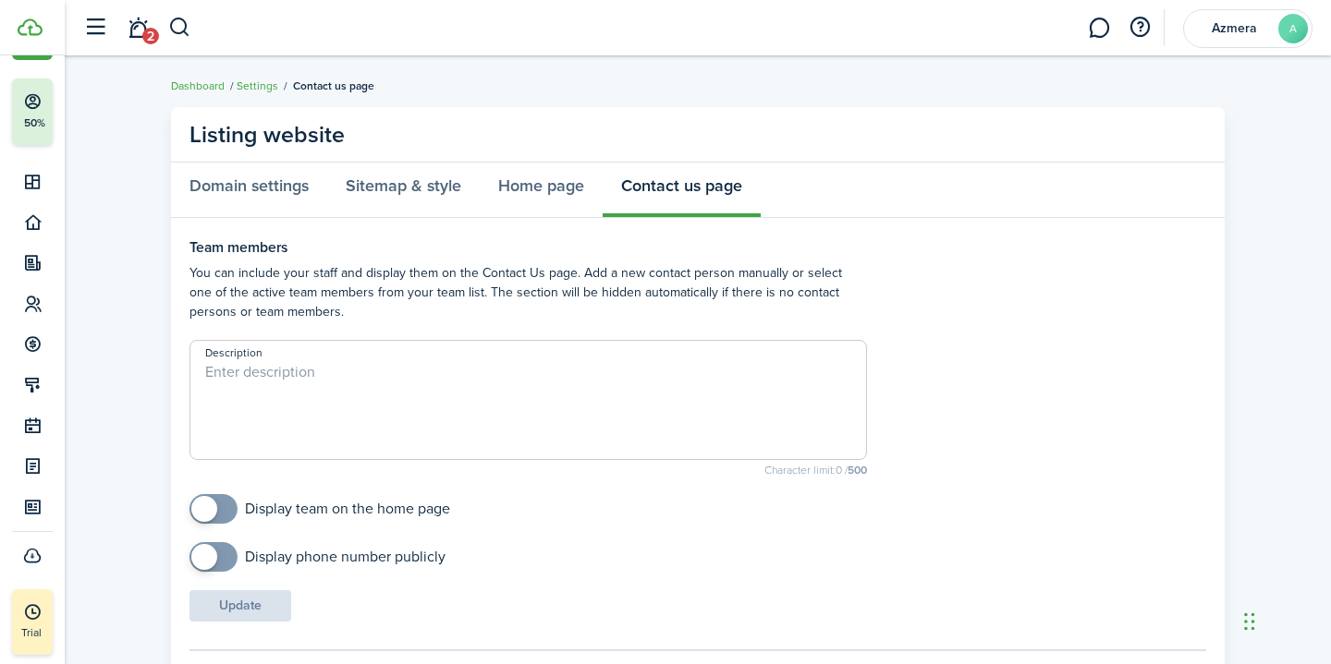
checkbox input "true"
click at [212, 505] on span at bounding box center [204, 509] width 26 height 26
checkbox input "true"
click at [217, 556] on span at bounding box center [213, 557] width 18 height 30
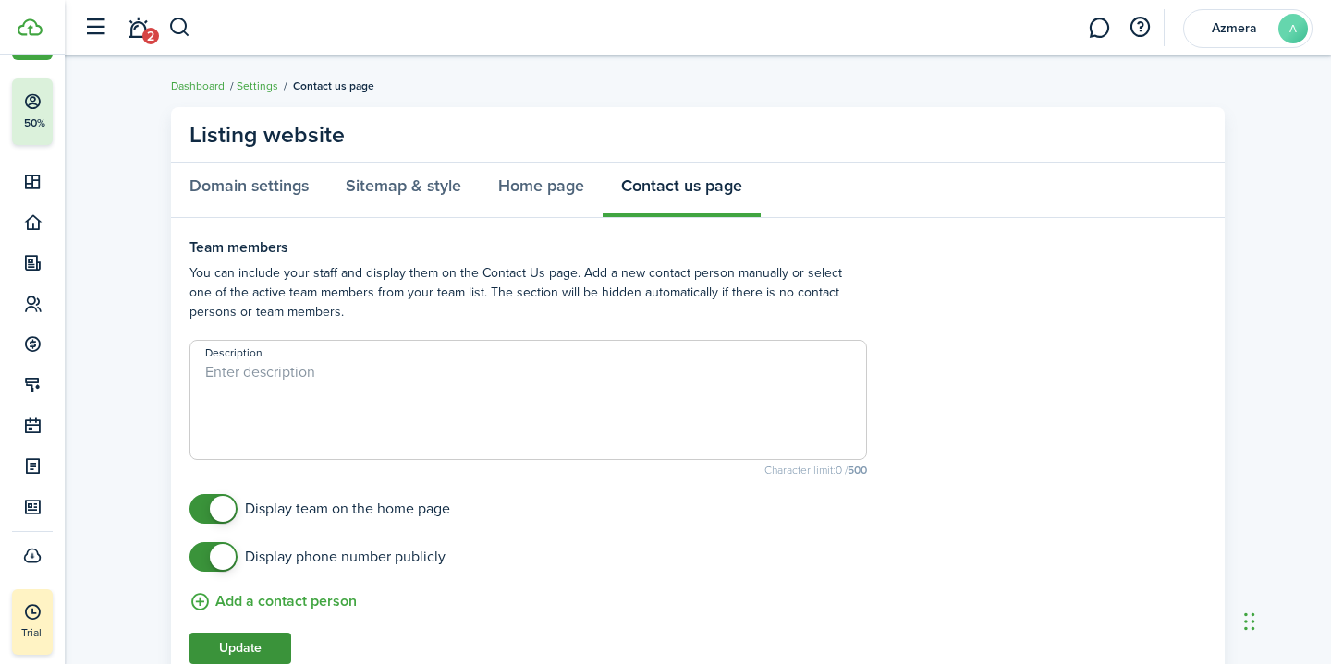
click at [247, 658] on button "Update" at bounding box center [240, 648] width 102 height 31
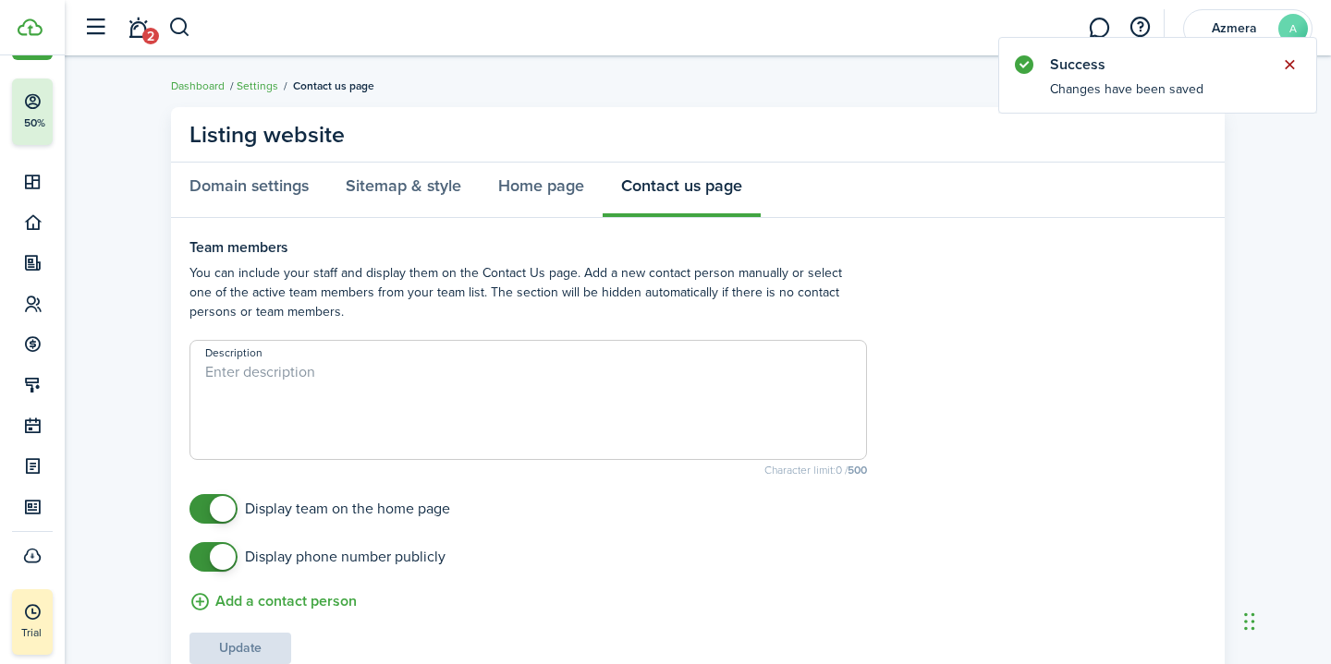
click at [1289, 65] on button "Close notify" at bounding box center [1289, 65] width 26 height 26
click at [264, 84] on link "Settings" at bounding box center [258, 86] width 42 height 17
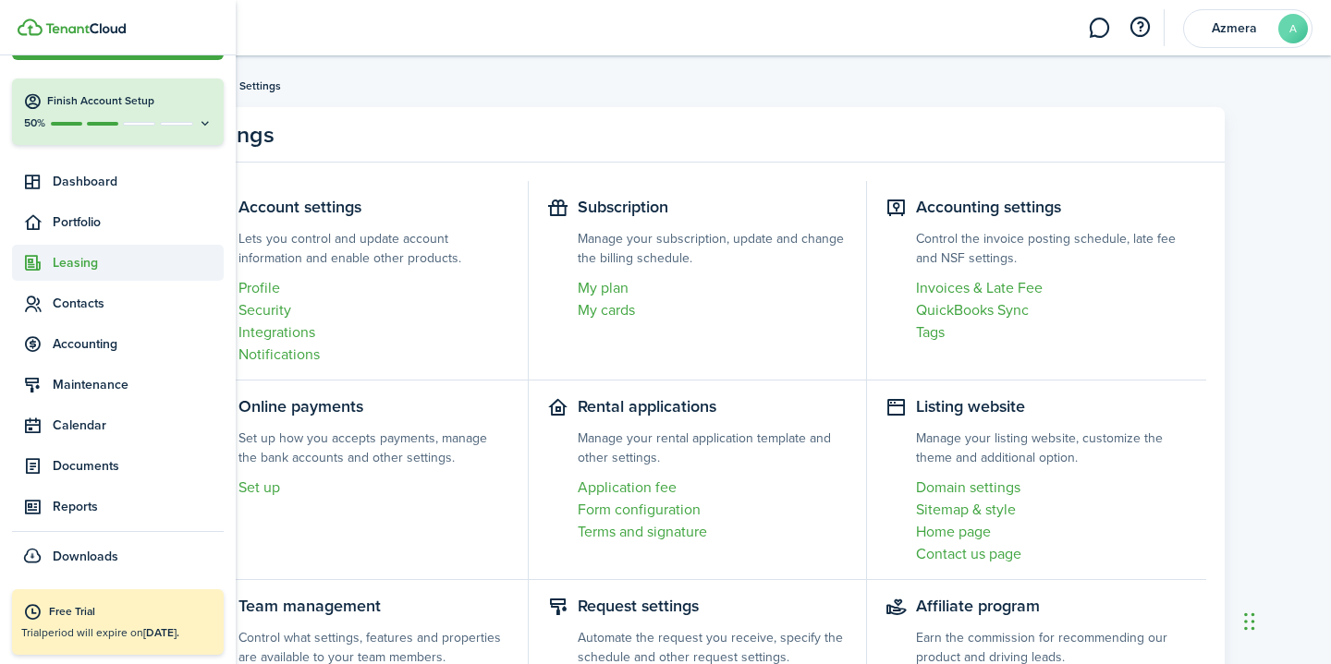
click at [39, 268] on icon at bounding box center [32, 263] width 19 height 18
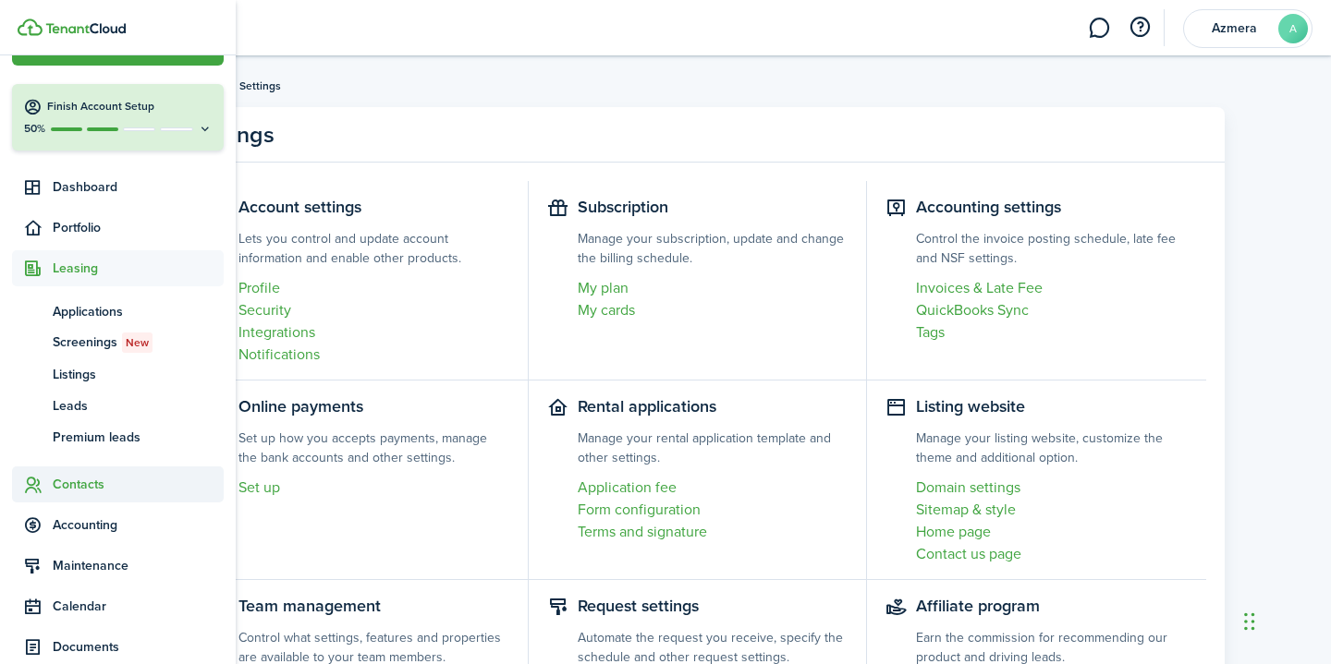
scroll to position [43, 0]
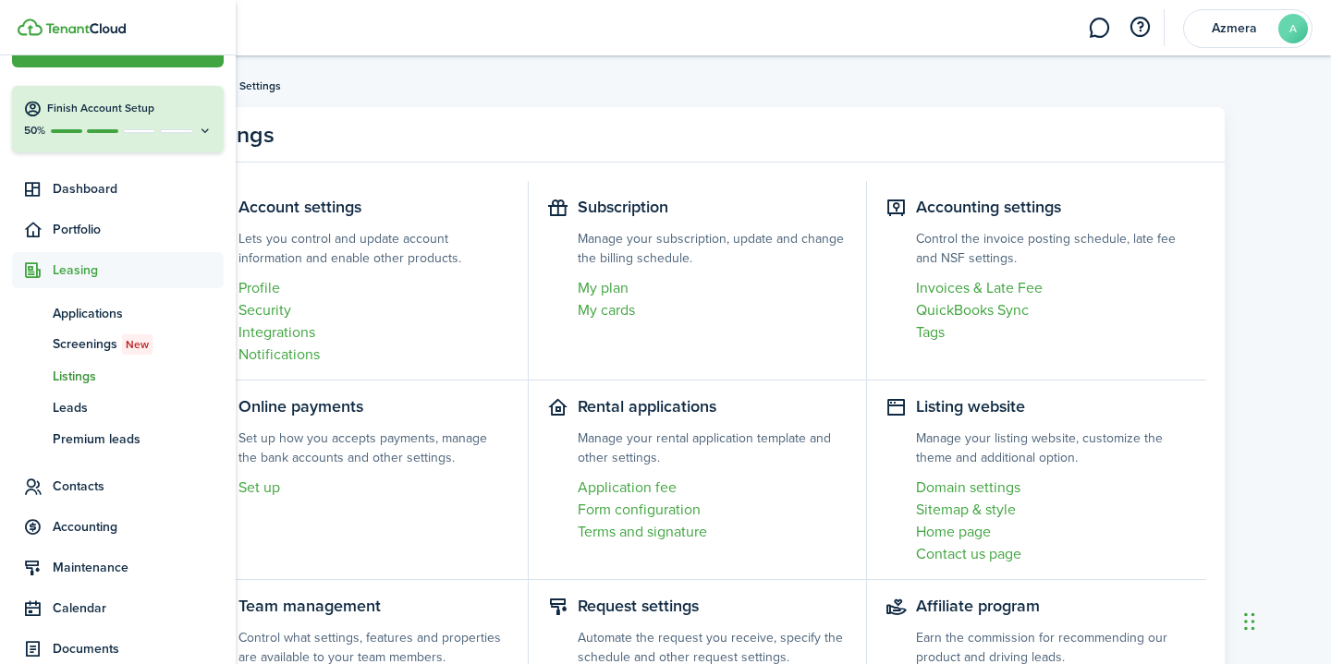
click at [81, 376] on span "Listings" at bounding box center [138, 376] width 171 height 19
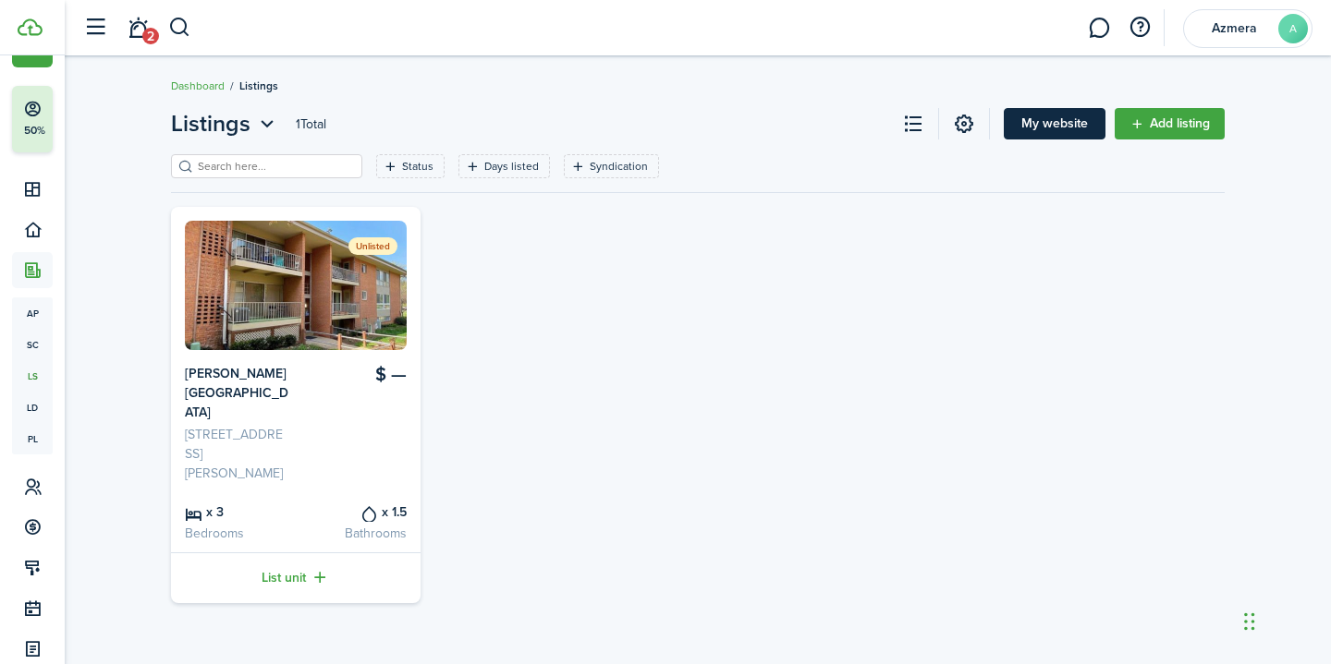
click at [1077, 120] on link "My website" at bounding box center [1055, 123] width 102 height 31
click at [960, 133] on link at bounding box center [963, 123] width 31 height 31
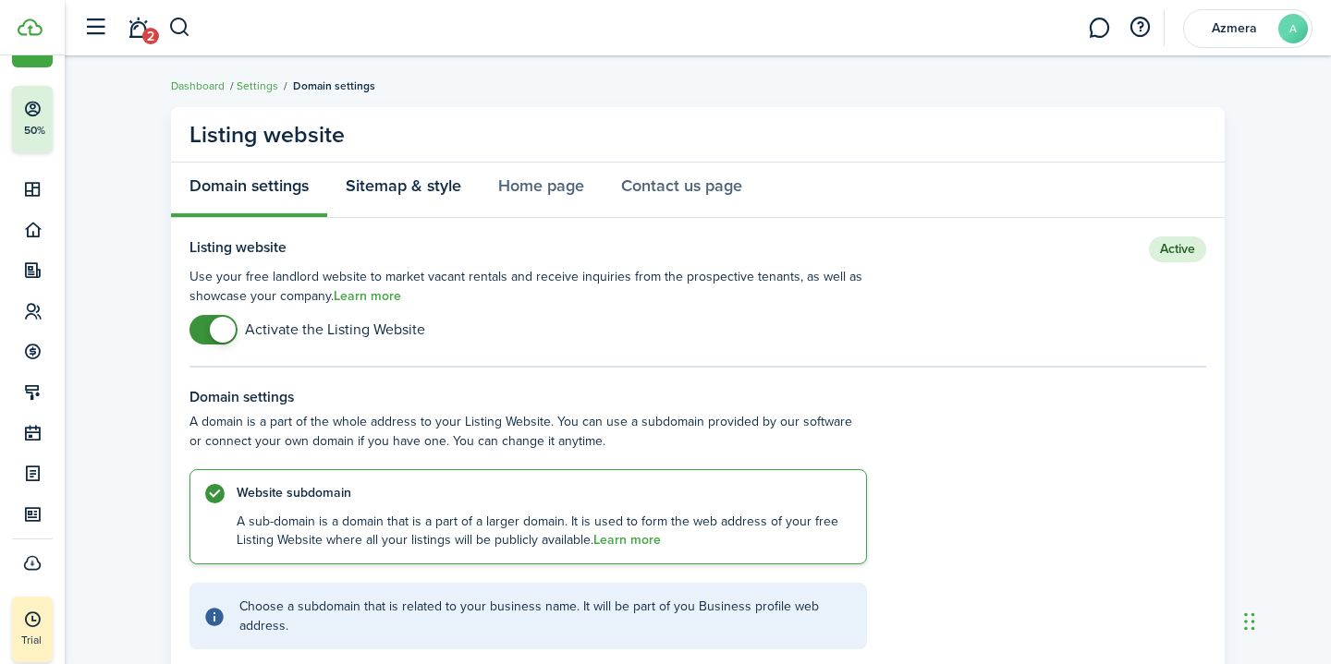
click at [396, 184] on link "Sitemap & style" at bounding box center [403, 190] width 152 height 55
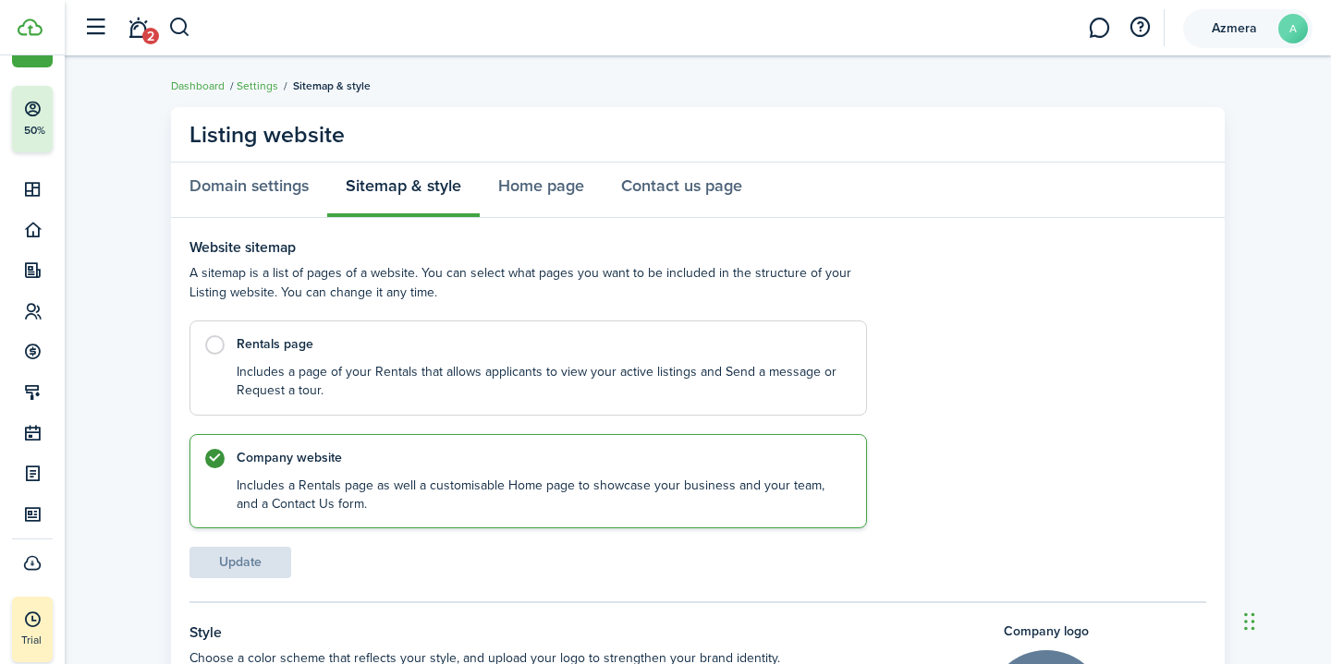
click at [1221, 26] on span "Azmera" at bounding box center [1234, 28] width 74 height 13
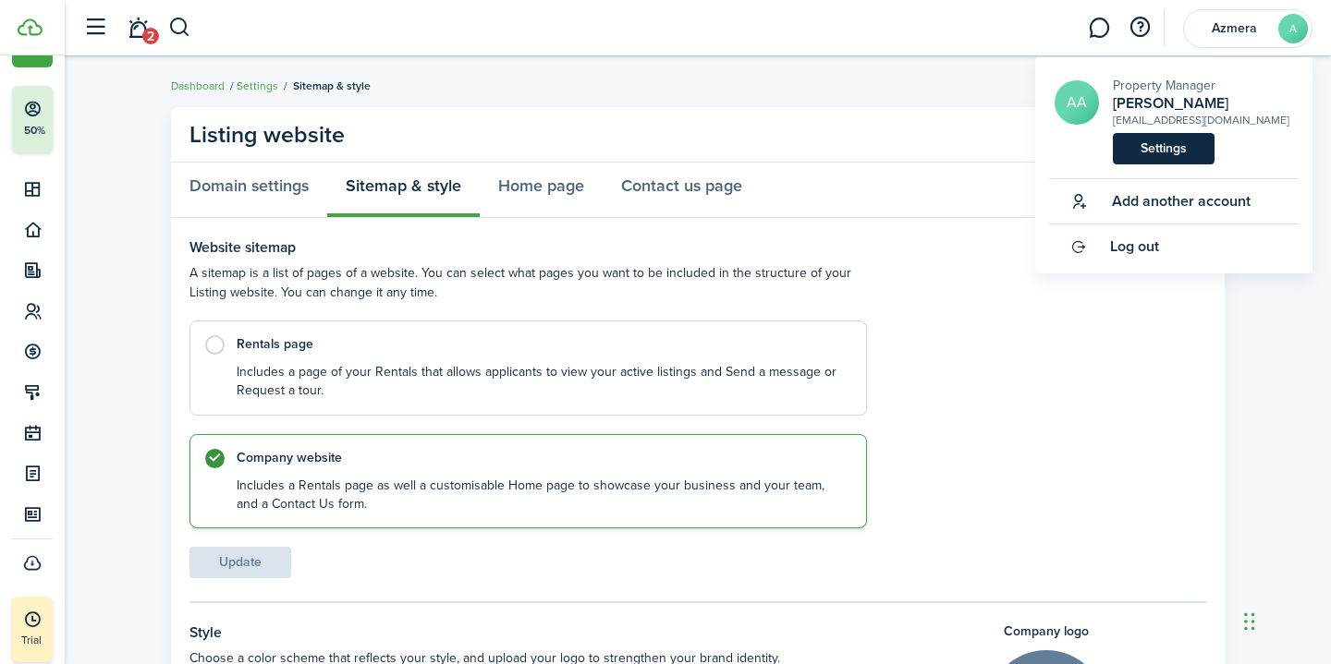
click at [1155, 153] on link "Settings" at bounding box center [1164, 148] width 102 height 31
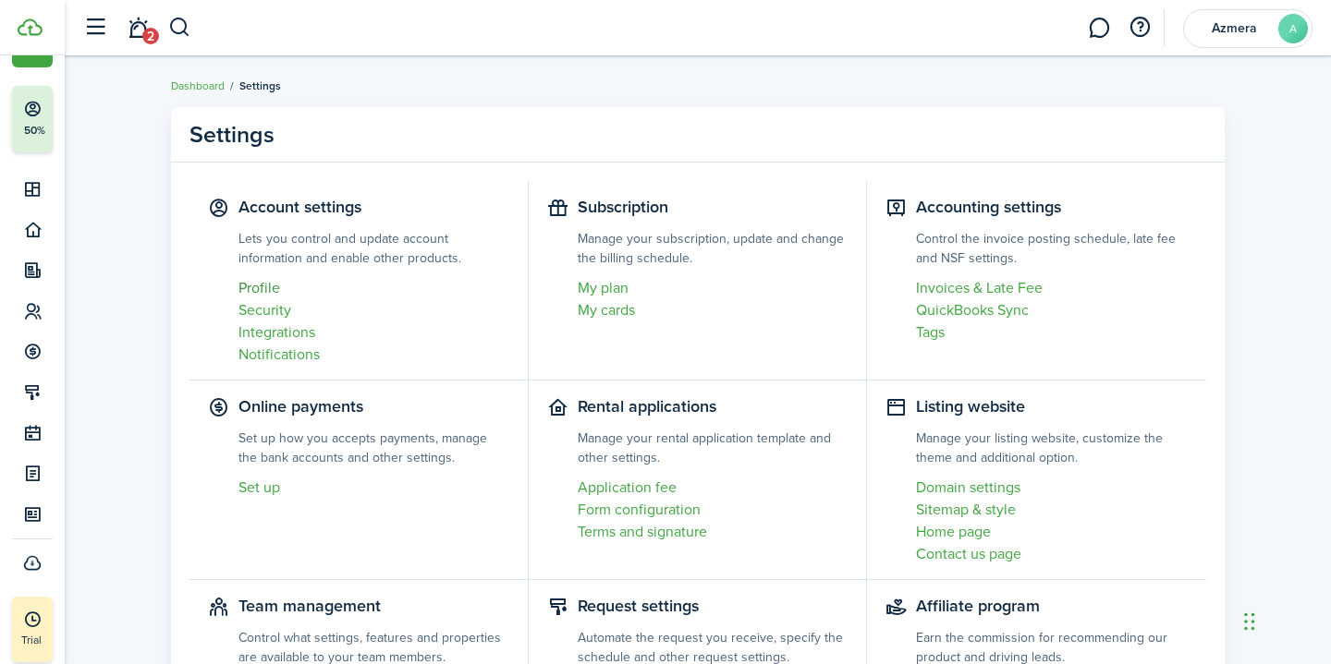
click at [251, 293] on link "Profile" at bounding box center [373, 288] width 271 height 22
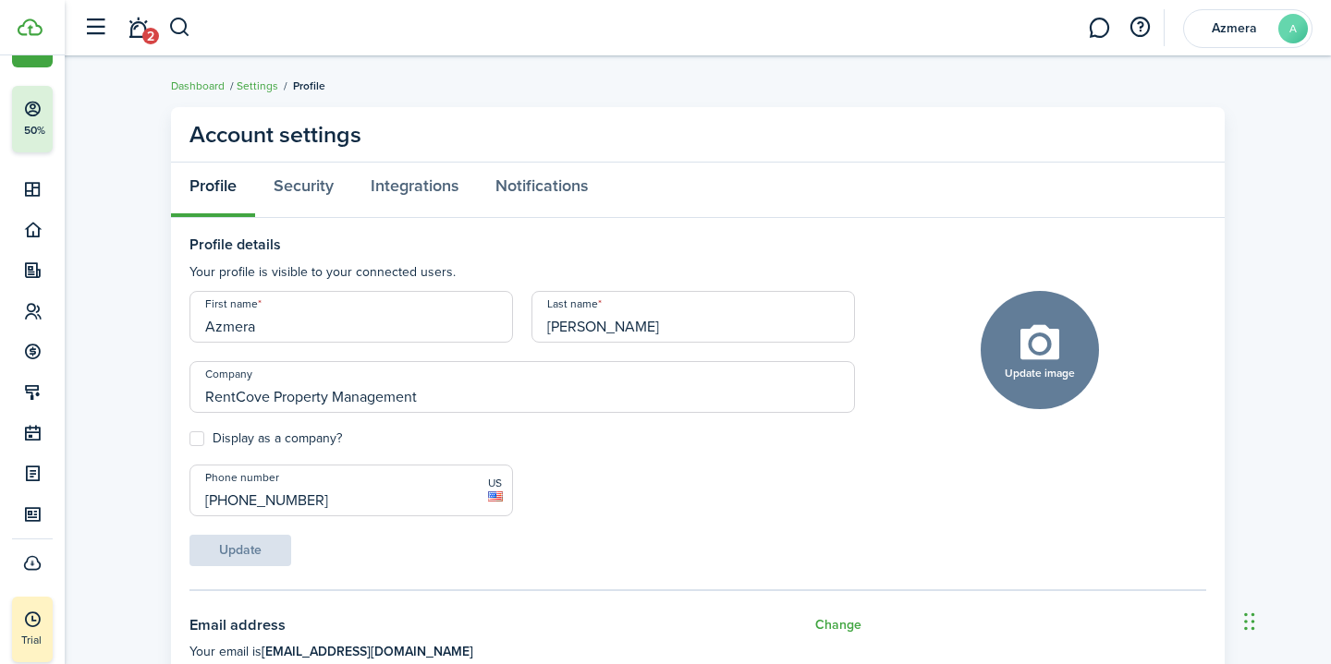
click at [335, 315] on input "Azmera" at bounding box center [350, 317] width 323 height 52
type input "RentCove"
type input "Property Management"
click at [261, 560] on button "Update" at bounding box center [240, 550] width 102 height 31
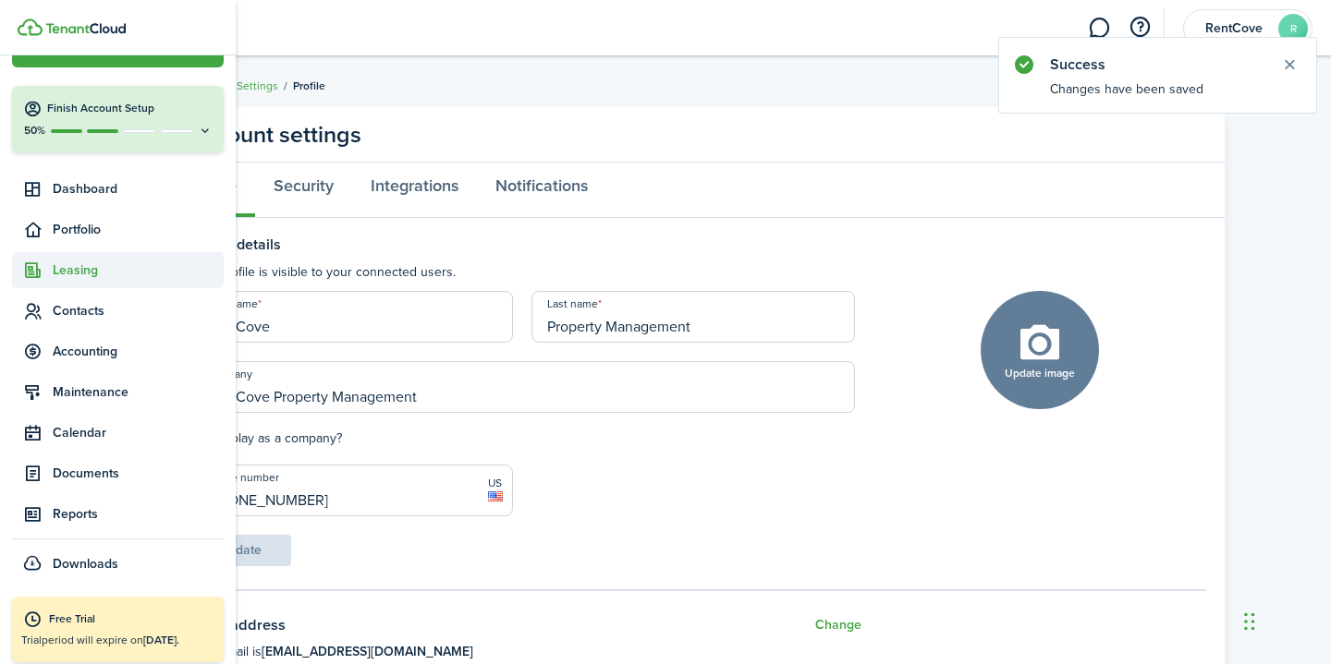
click at [92, 280] on span "Leasing" at bounding box center [118, 270] width 212 height 36
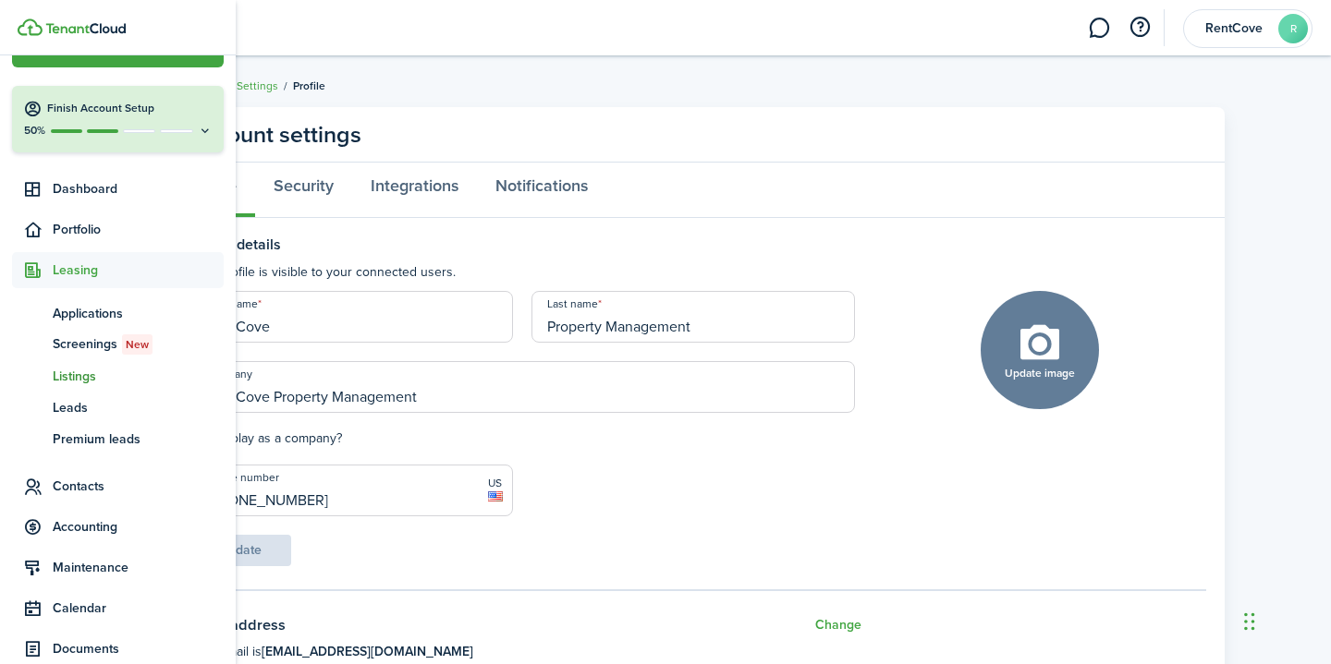
click at [77, 380] on span "Listings" at bounding box center [138, 376] width 171 height 19
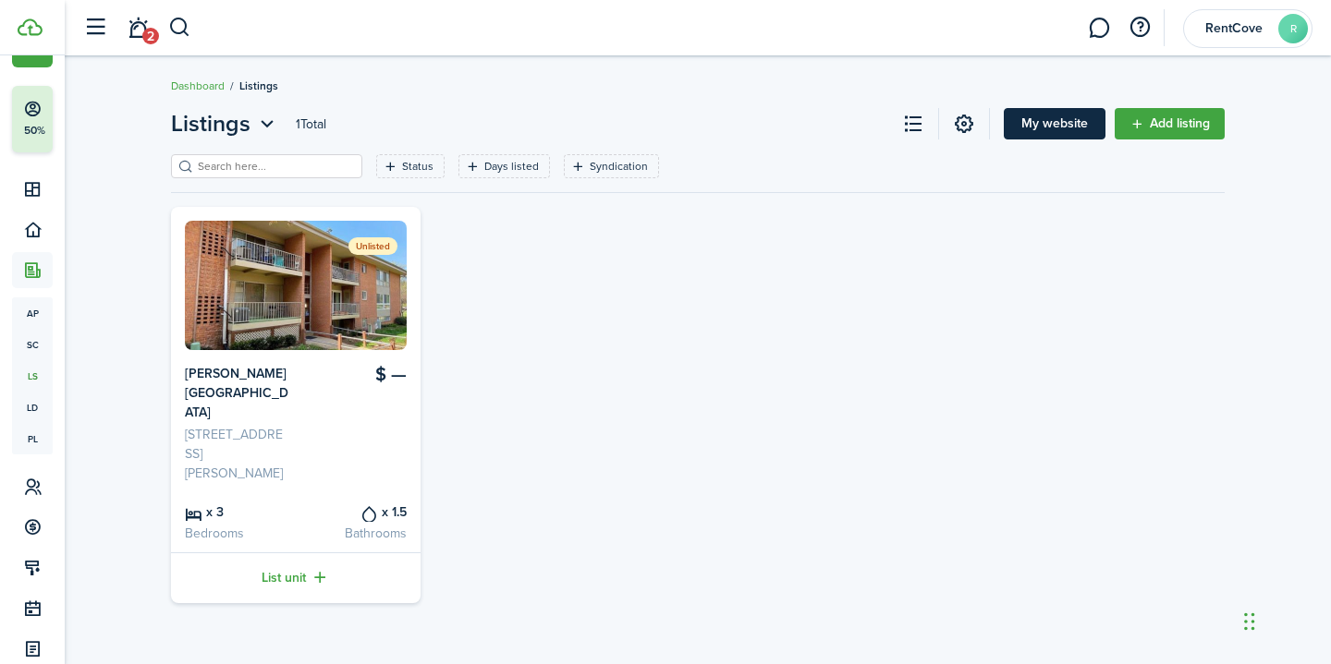
click at [1031, 115] on link "My website" at bounding box center [1055, 123] width 102 height 31
